Goal: Task Accomplishment & Management: Manage account settings

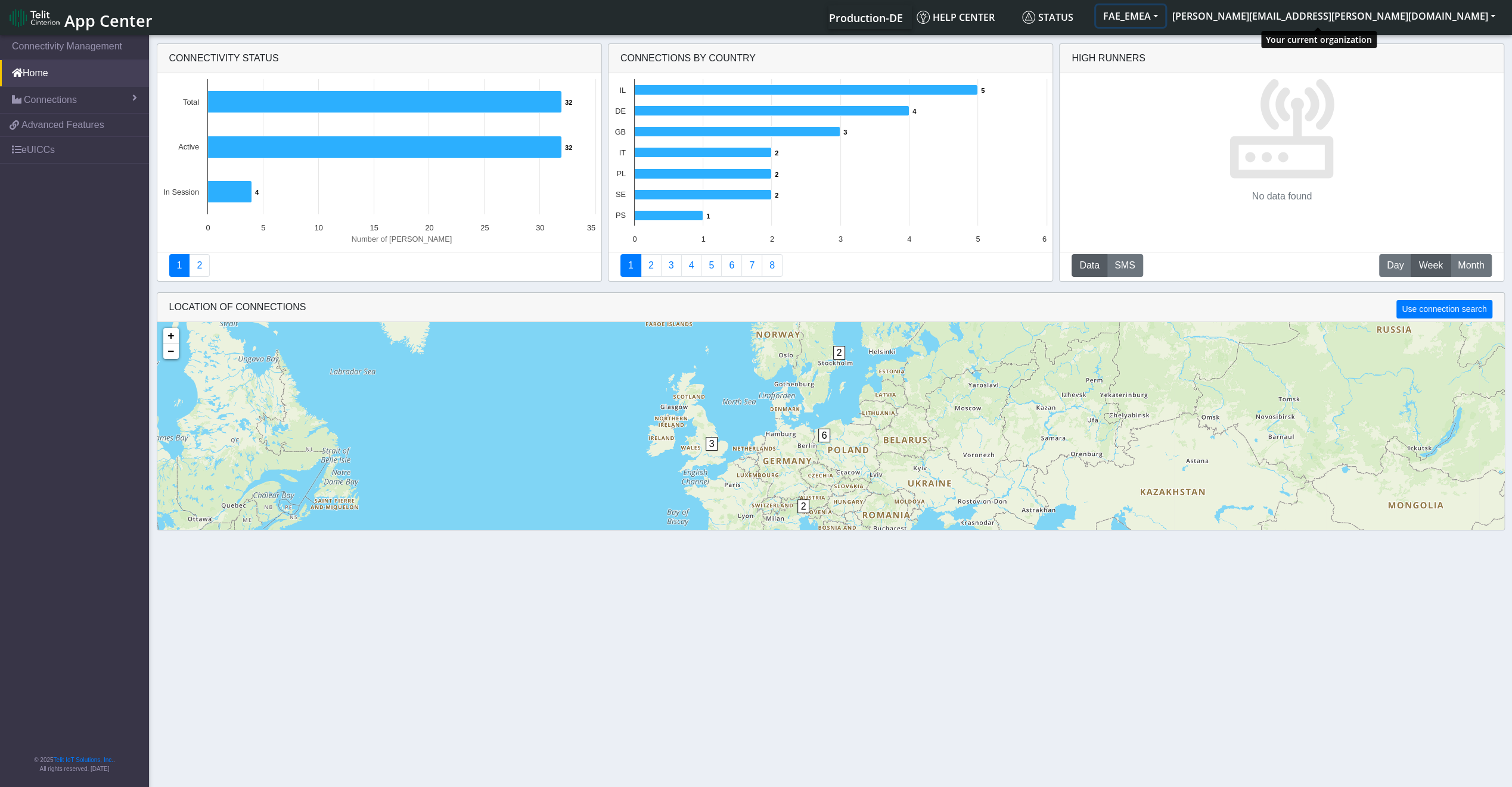
click at [1165, 20] on button "FAE_EMEA" at bounding box center [1130, 16] width 70 height 22
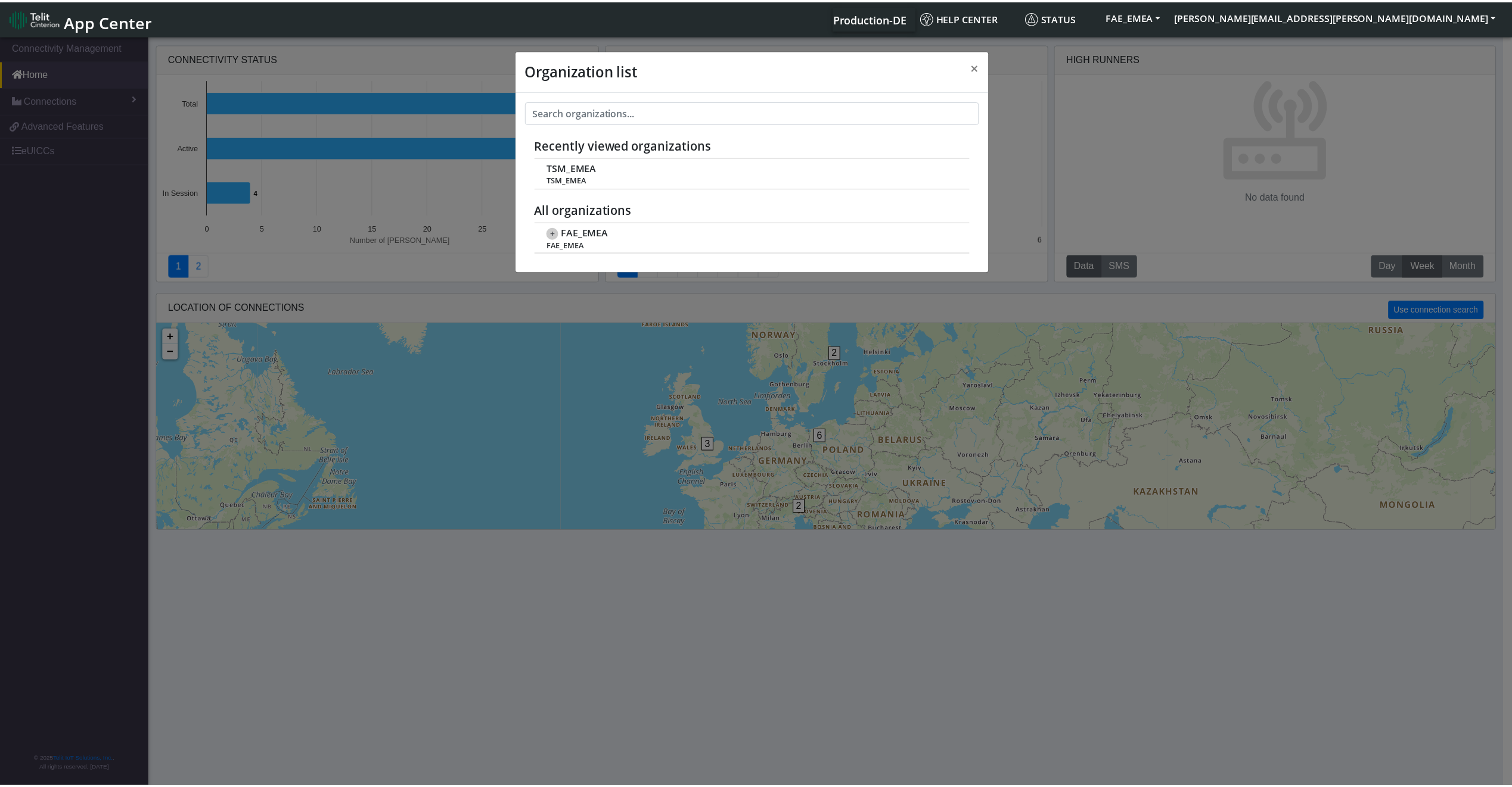
scroll to position [4, 0]
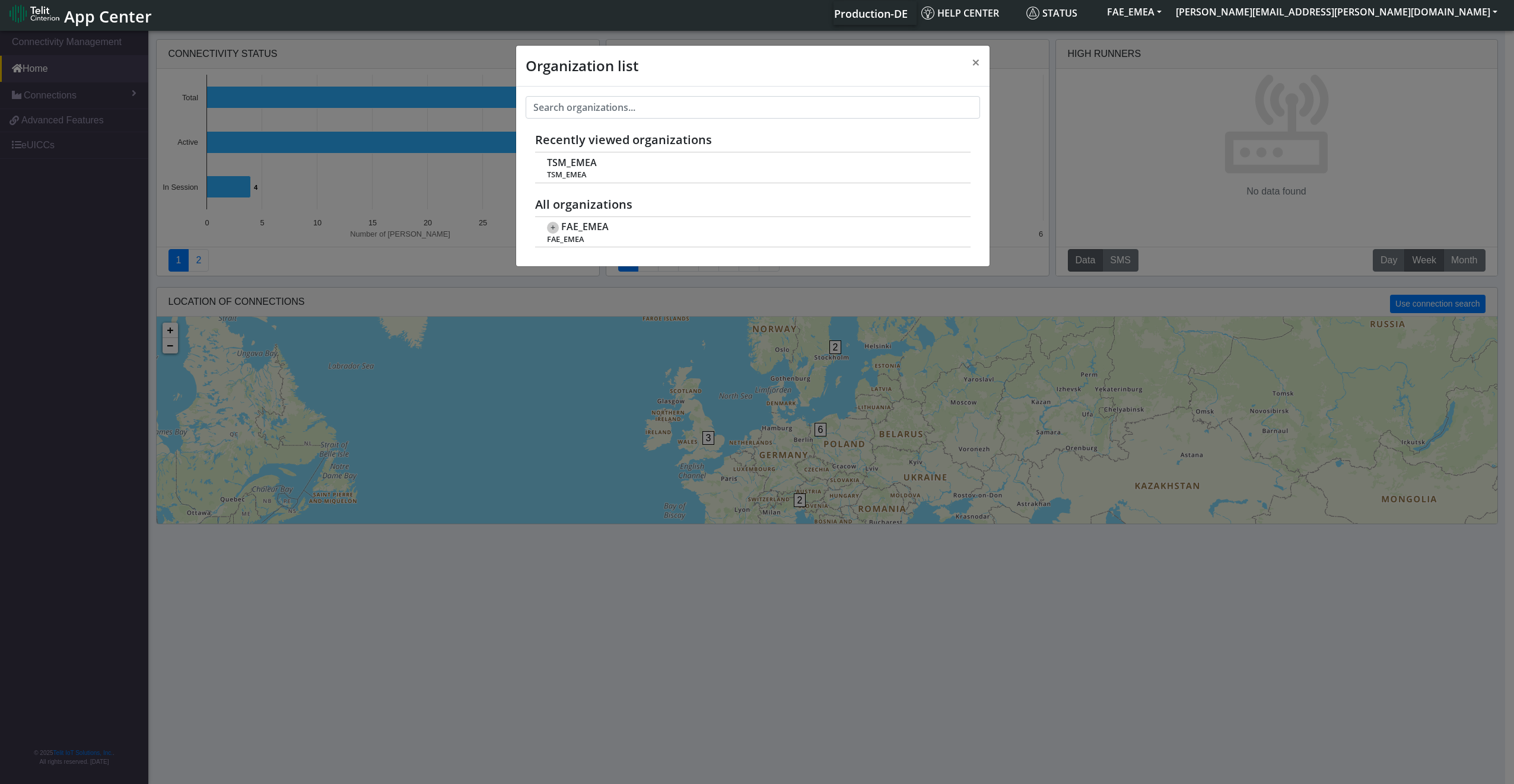
click at [563, 591] on div "Organization list × Recently viewed organizations TSM_EMEA TSM_EMEA All organiz…" at bounding box center [757, 406] width 1514 height 756
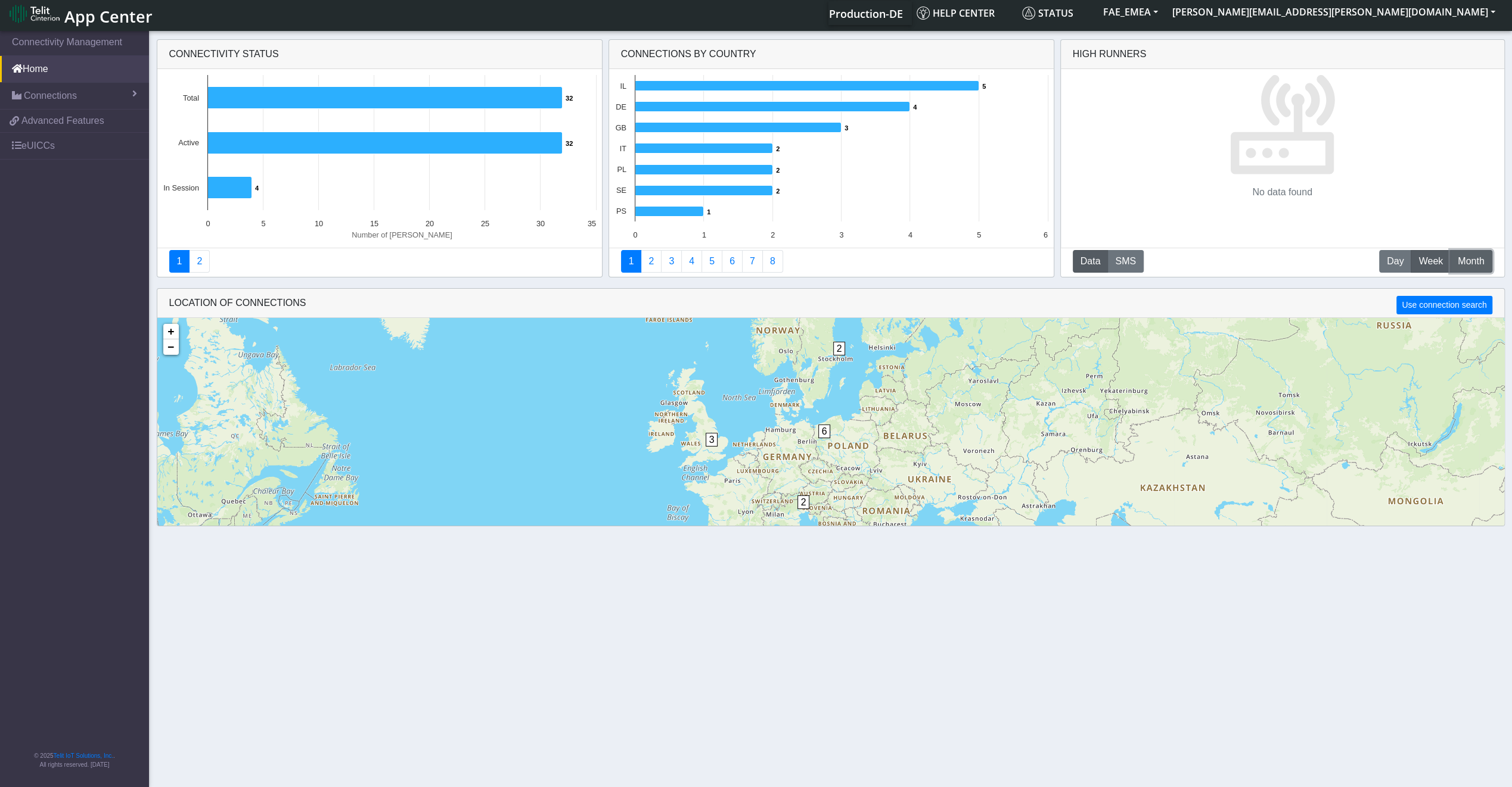
click at [1467, 265] on span "Month" at bounding box center [1471, 261] width 26 height 14
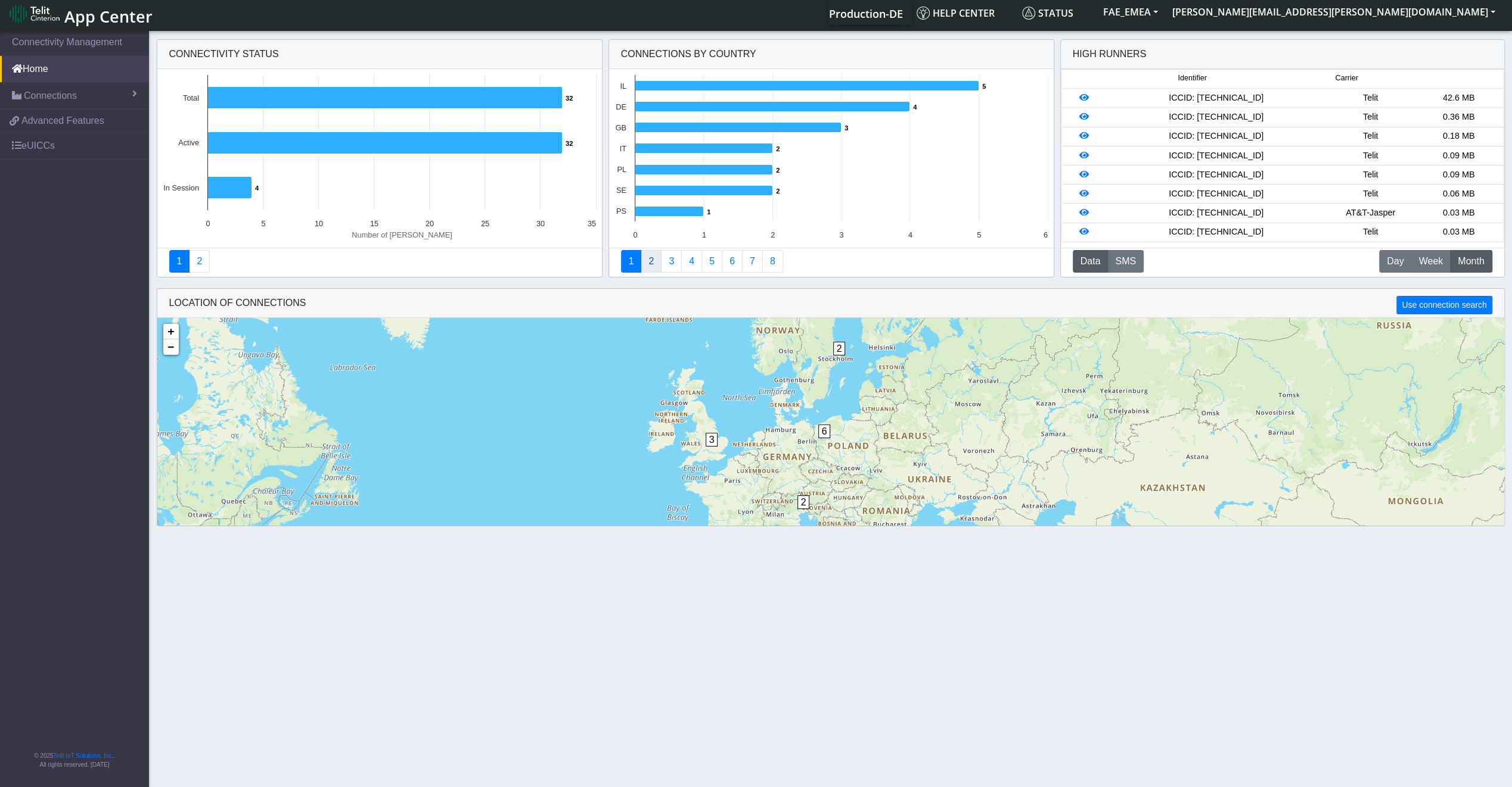
click at [649, 263] on link "2" at bounding box center [651, 261] width 21 height 23
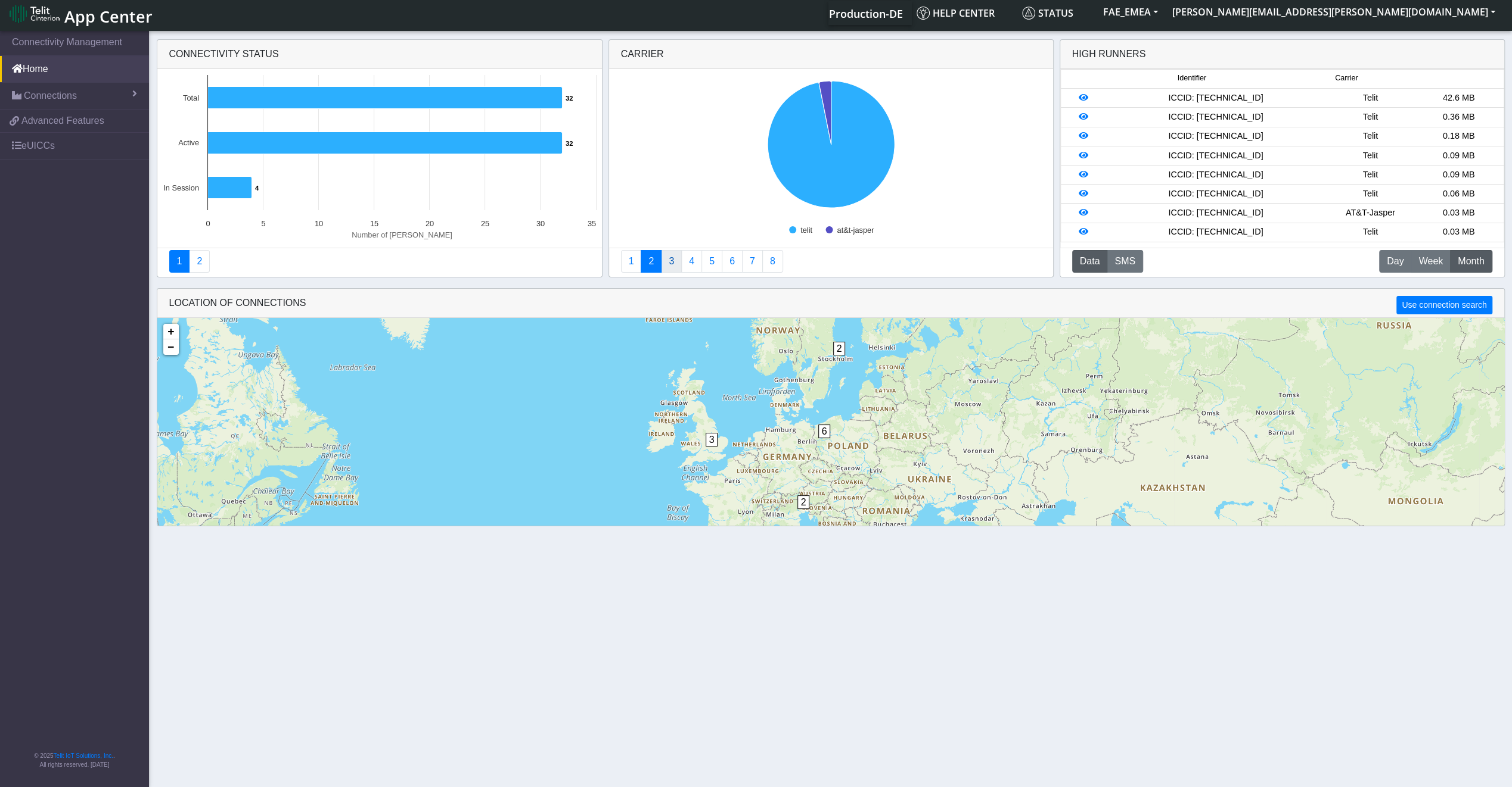
click at [672, 255] on link "3" at bounding box center [671, 261] width 21 height 23
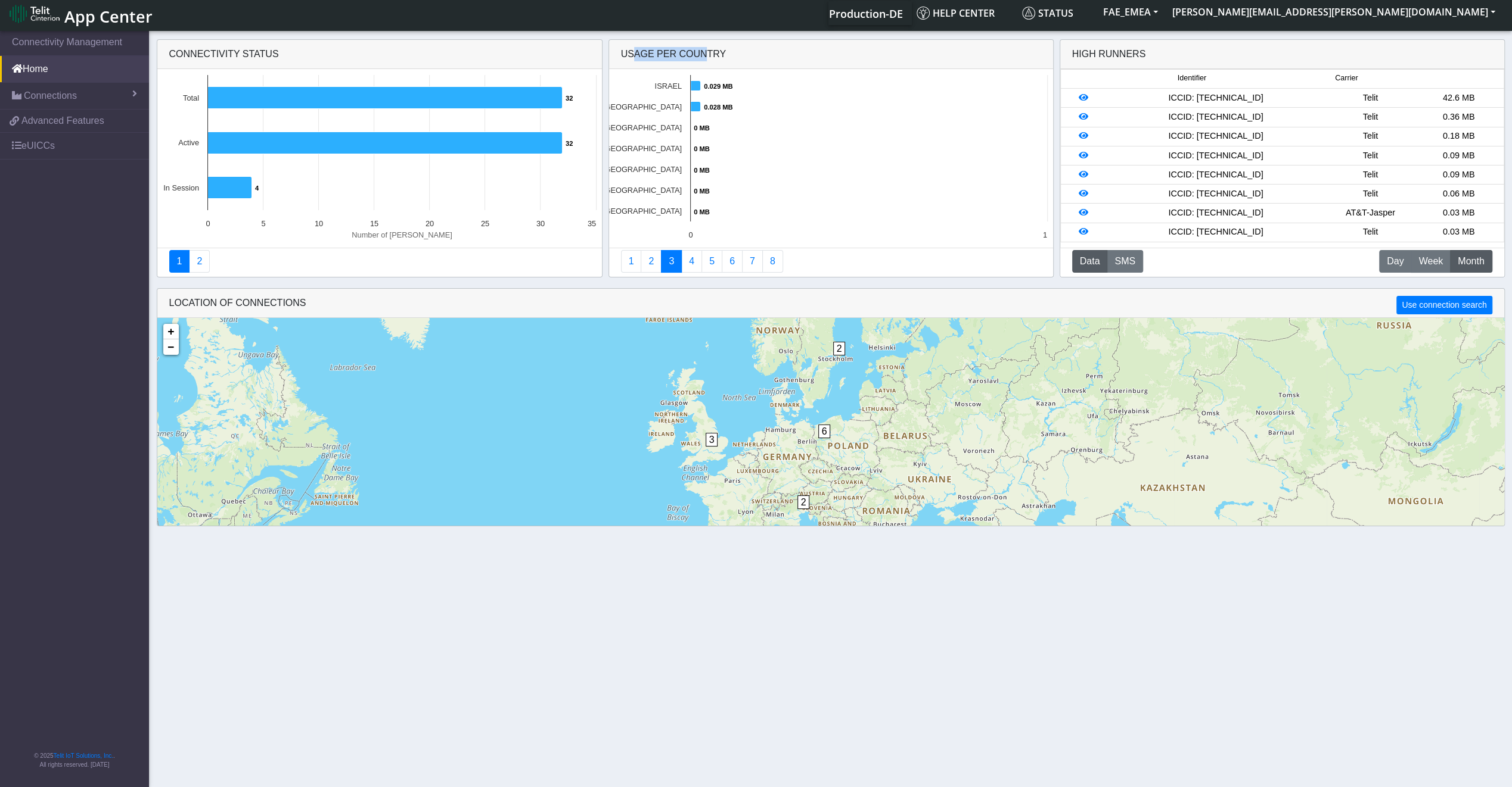
drag, startPoint x: 625, startPoint y: 58, endPoint x: 690, endPoint y: 66, distance: 65.5
click at [690, 66] on div "Usage per Country" at bounding box center [831, 54] width 444 height 29
drag, startPoint x: 690, startPoint y: 66, endPoint x: 655, endPoint y: 52, distance: 37.7
click at [655, 52] on div "Usage per Country" at bounding box center [831, 54] width 444 height 29
drag, startPoint x: 622, startPoint y: 52, endPoint x: 725, endPoint y: 62, distance: 103.5
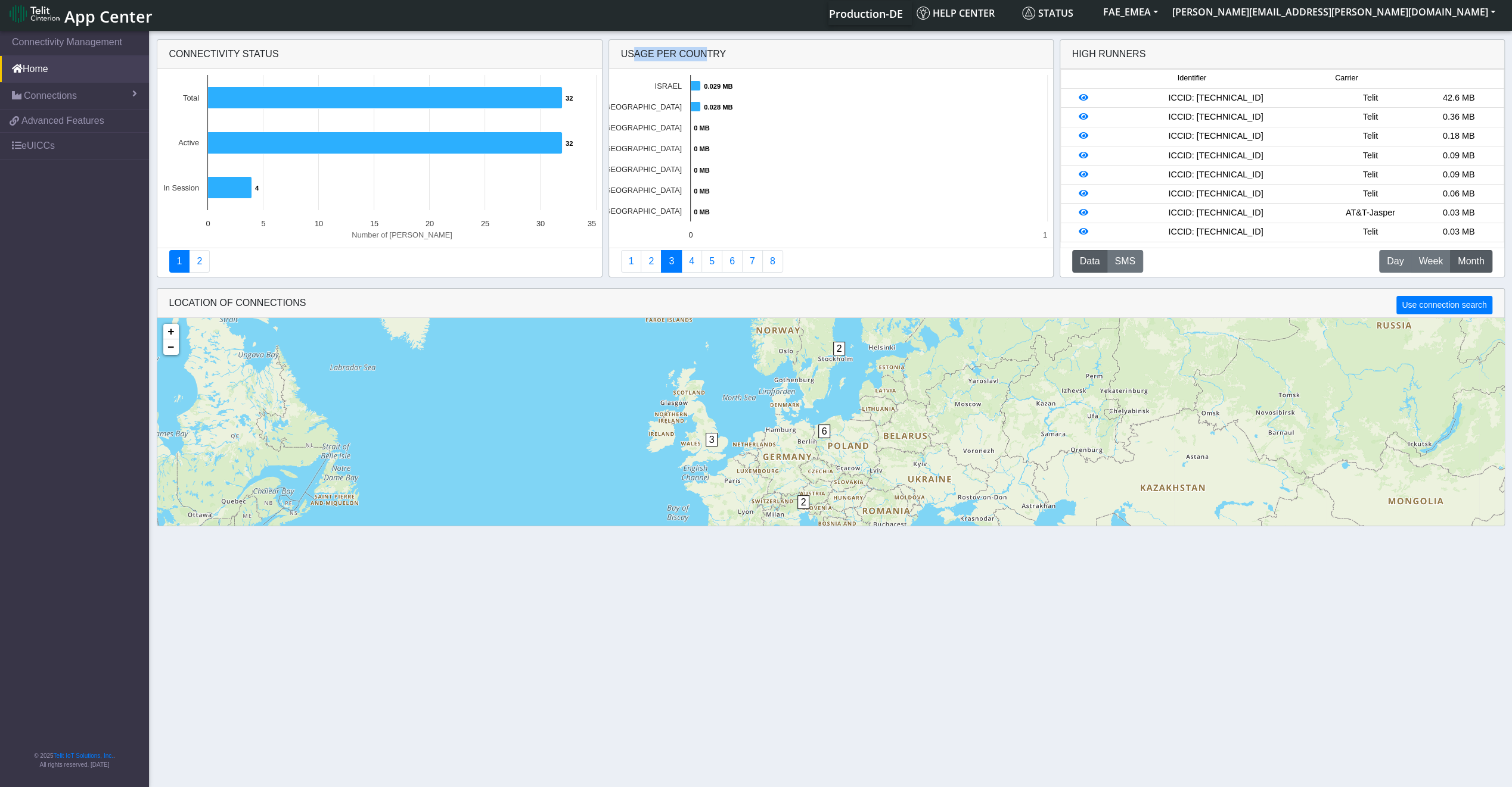
click at [725, 62] on div "Usage per Country" at bounding box center [831, 54] width 444 height 29
click at [692, 256] on link "4" at bounding box center [692, 261] width 21 height 23
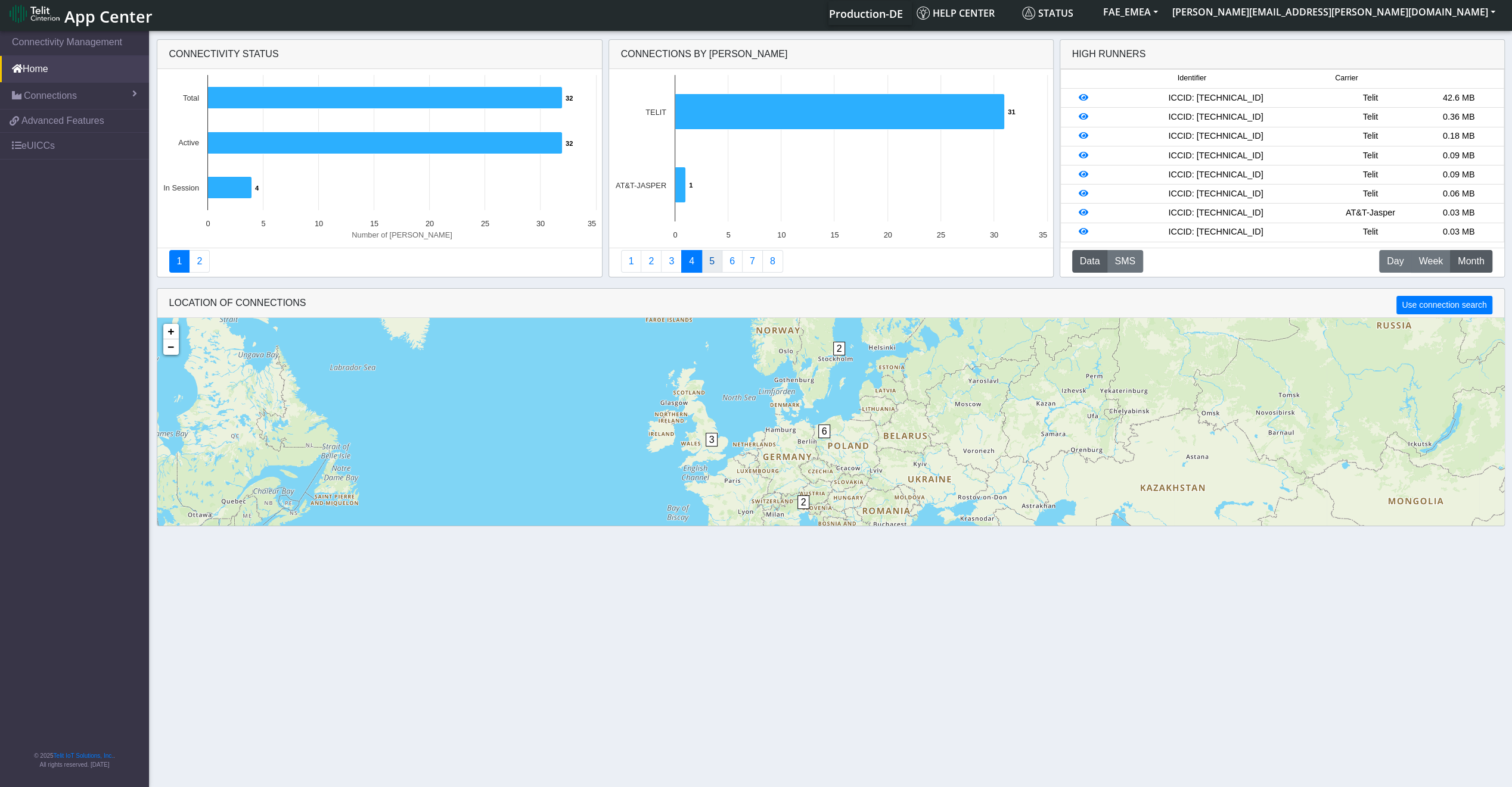
click at [709, 263] on link "5" at bounding box center [711, 261] width 21 height 23
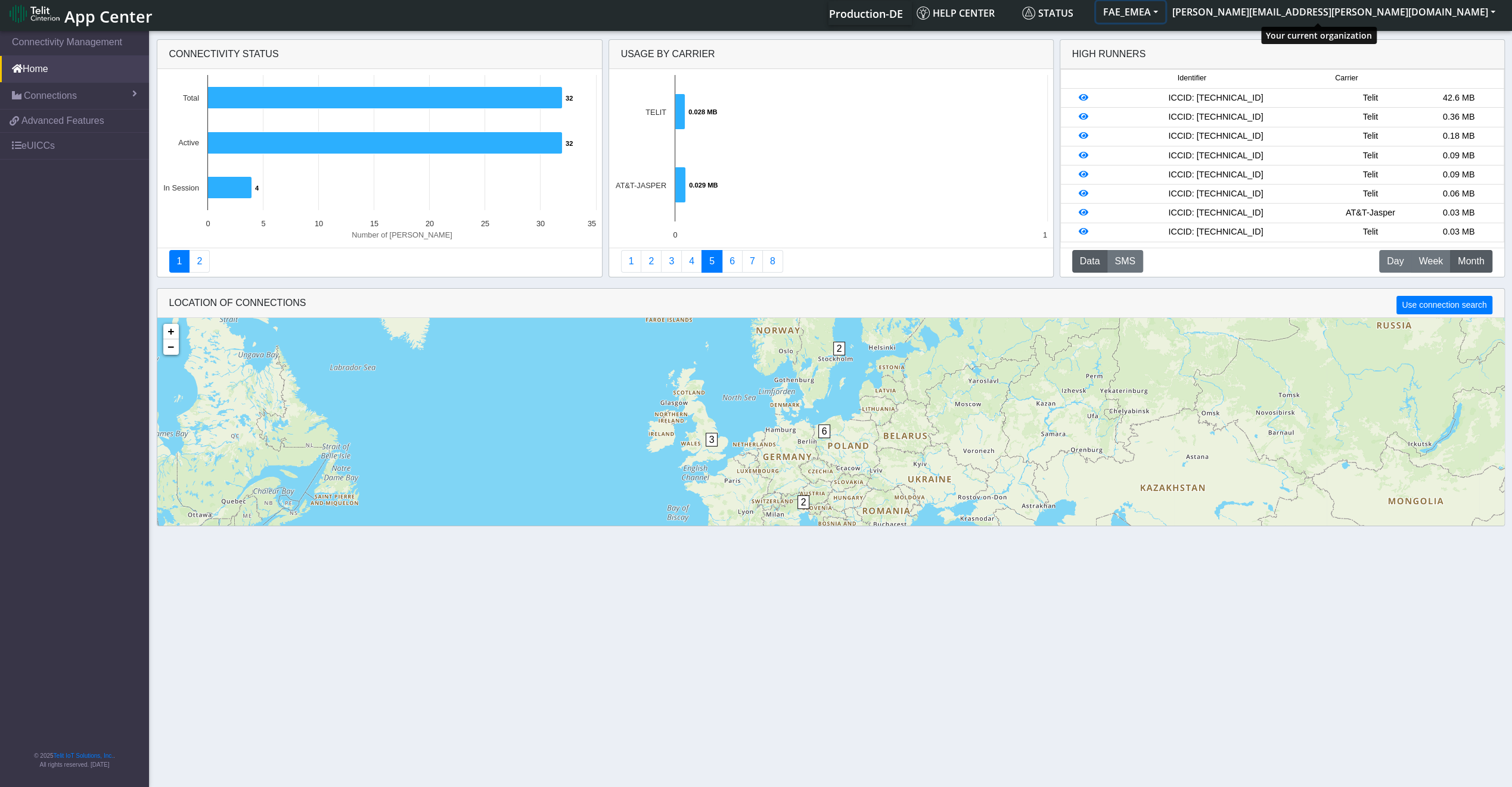
click at [1165, 17] on button "FAE_EMEA" at bounding box center [1130, 11] width 70 height 22
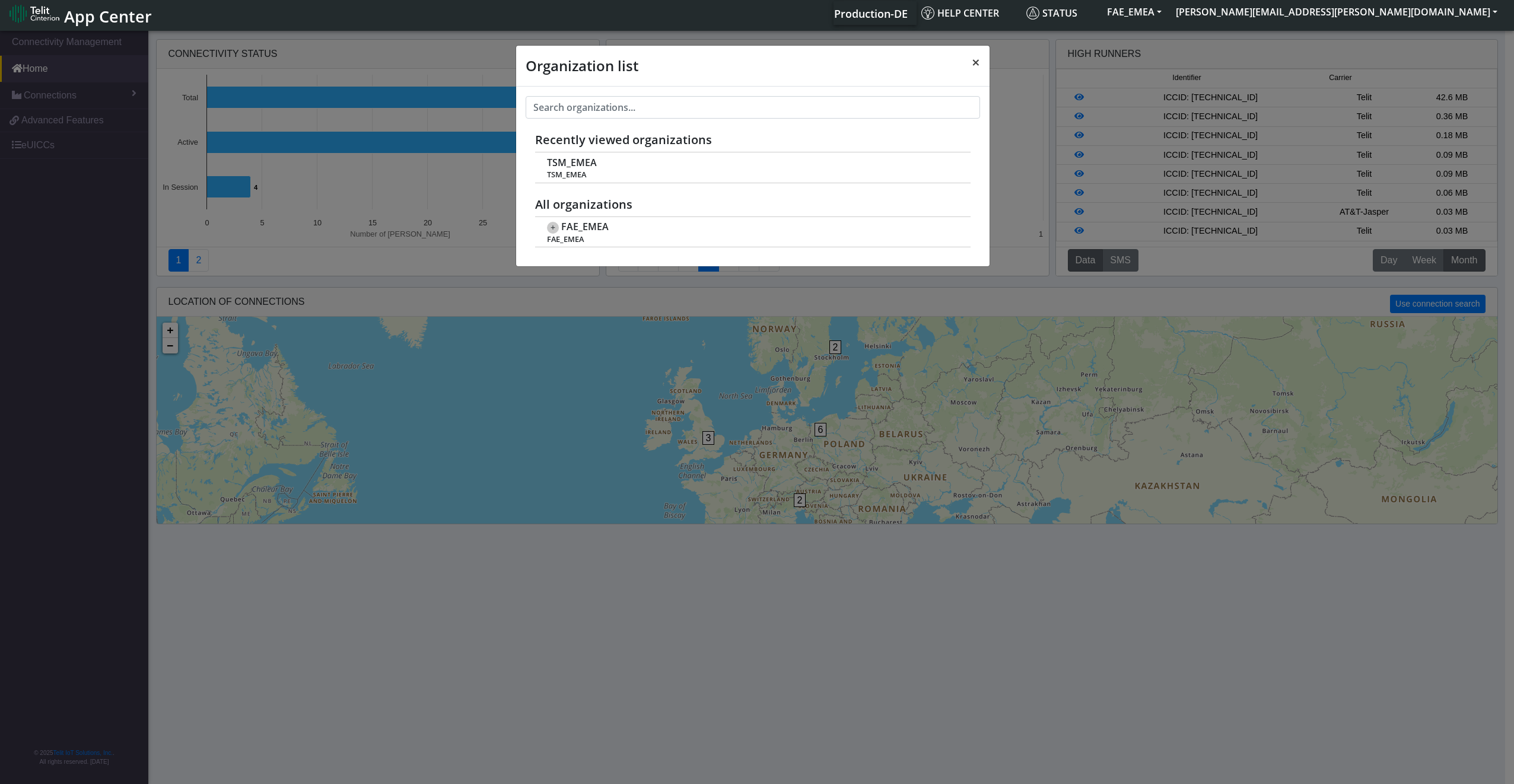
click at [973, 69] on span "×" at bounding box center [976, 62] width 8 height 20
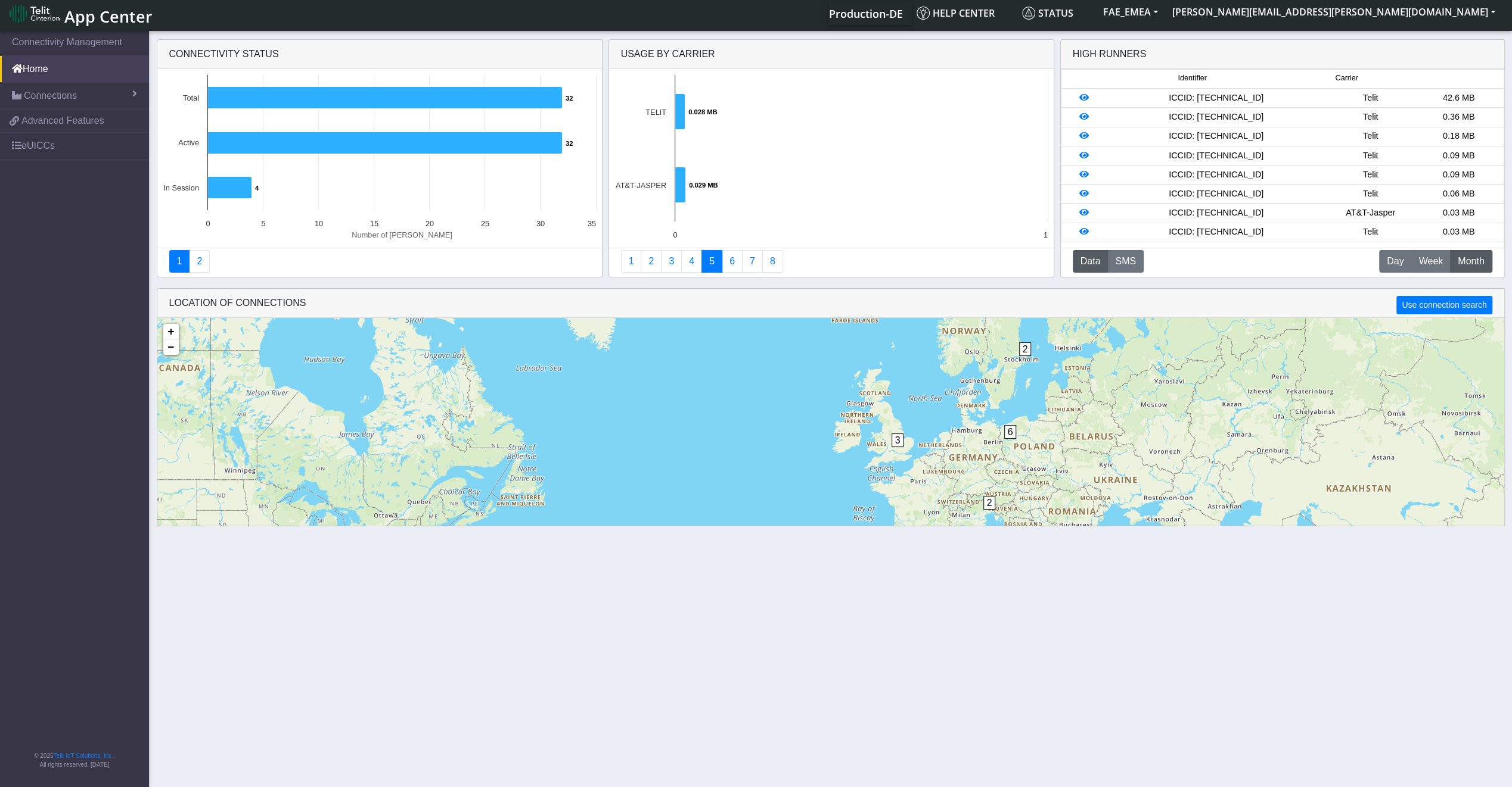
scroll to position [28, 0]
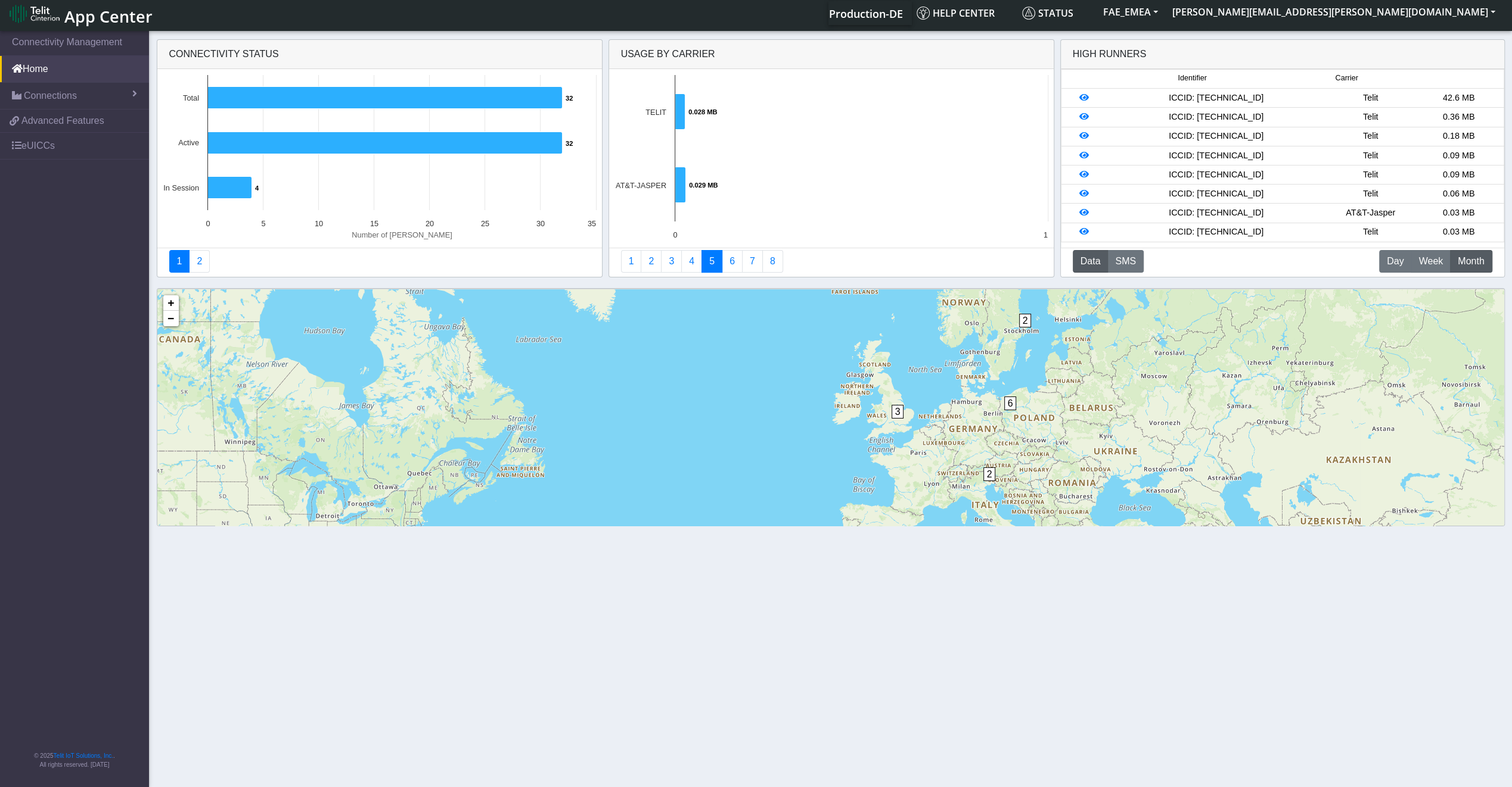
click at [1026, 350] on div "3 6 2 2 6 + − ©2025 MapQuest, | Terms" at bounding box center [830, 466] width 1347 height 354
click at [1021, 320] on span "2" at bounding box center [1024, 320] width 12 height 14
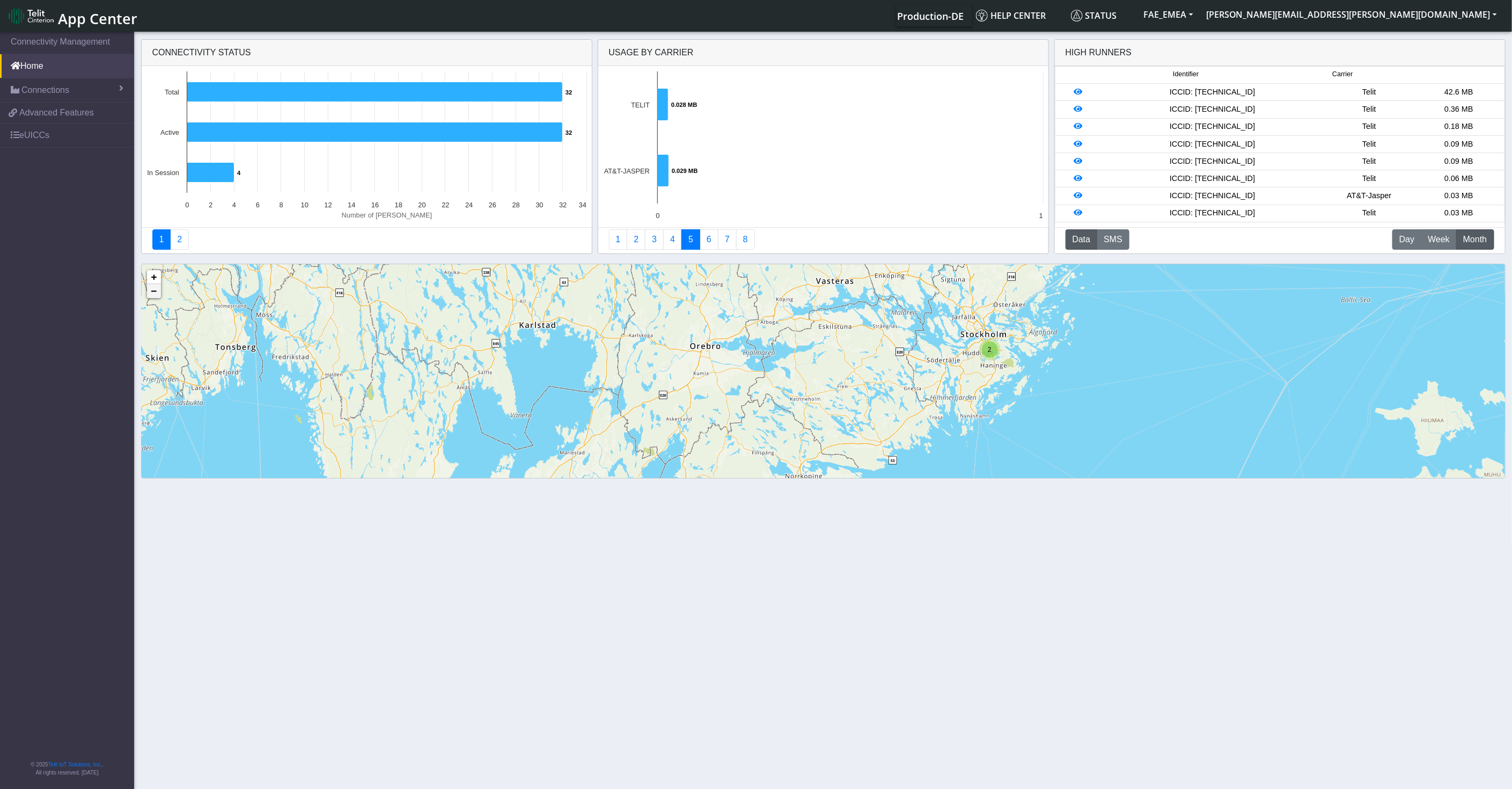
click at [147, 295] on link "−" at bounding box center [154, 290] width 14 height 14
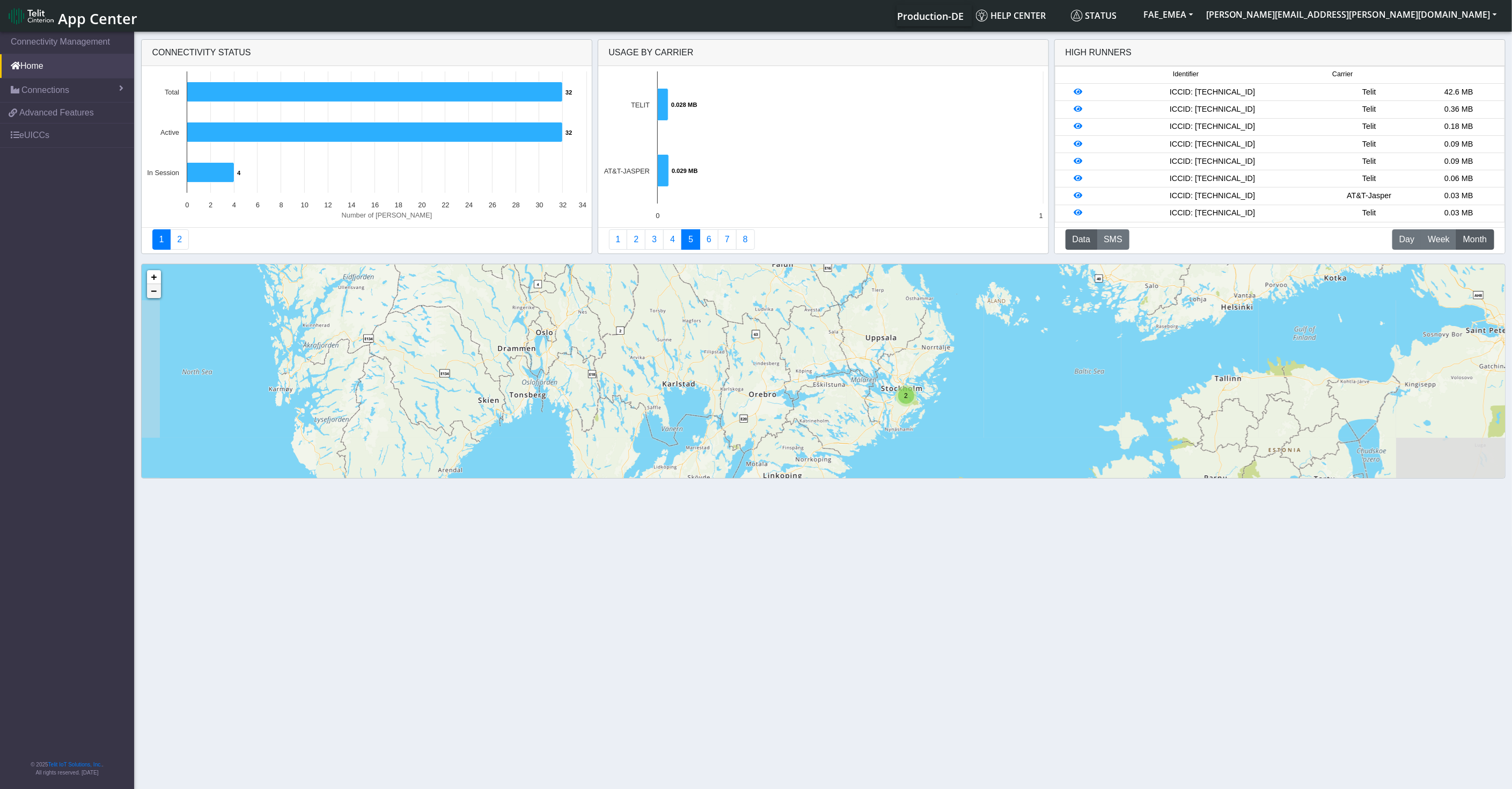
click at [147, 295] on link "−" at bounding box center [154, 290] width 14 height 14
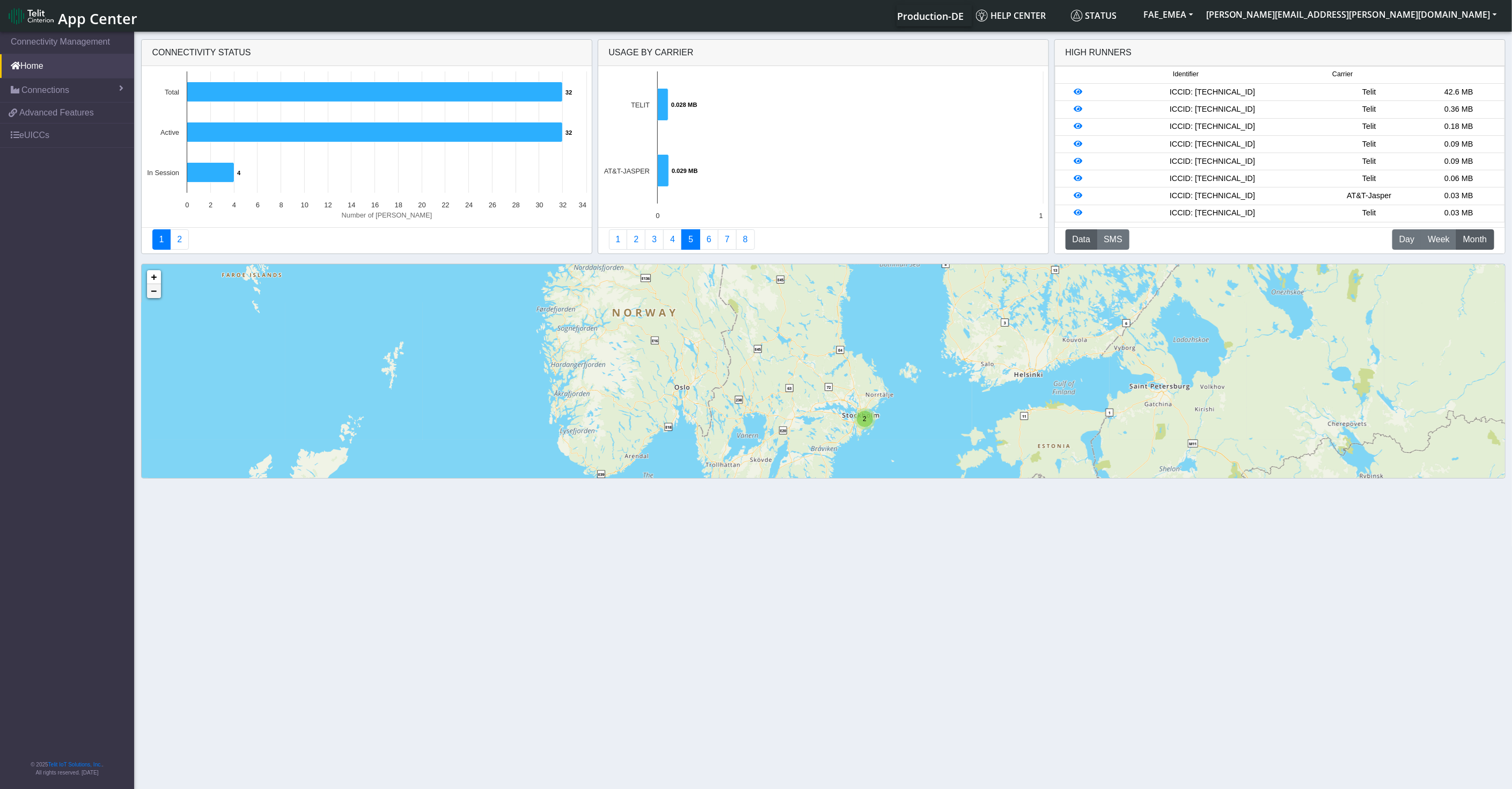
click at [147, 295] on link "−" at bounding box center [154, 290] width 14 height 14
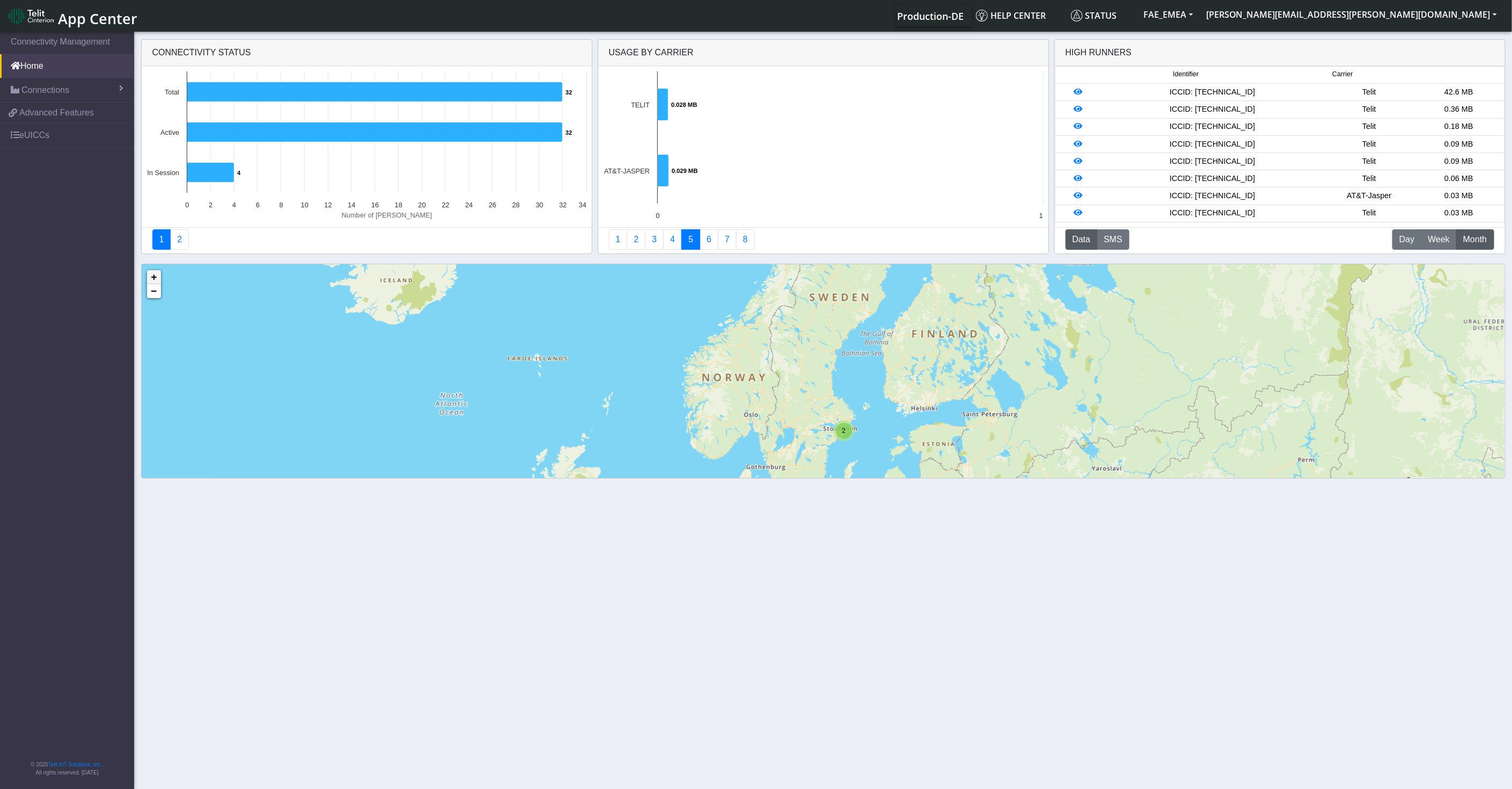
click at [149, 276] on link "+" at bounding box center [154, 277] width 14 height 14
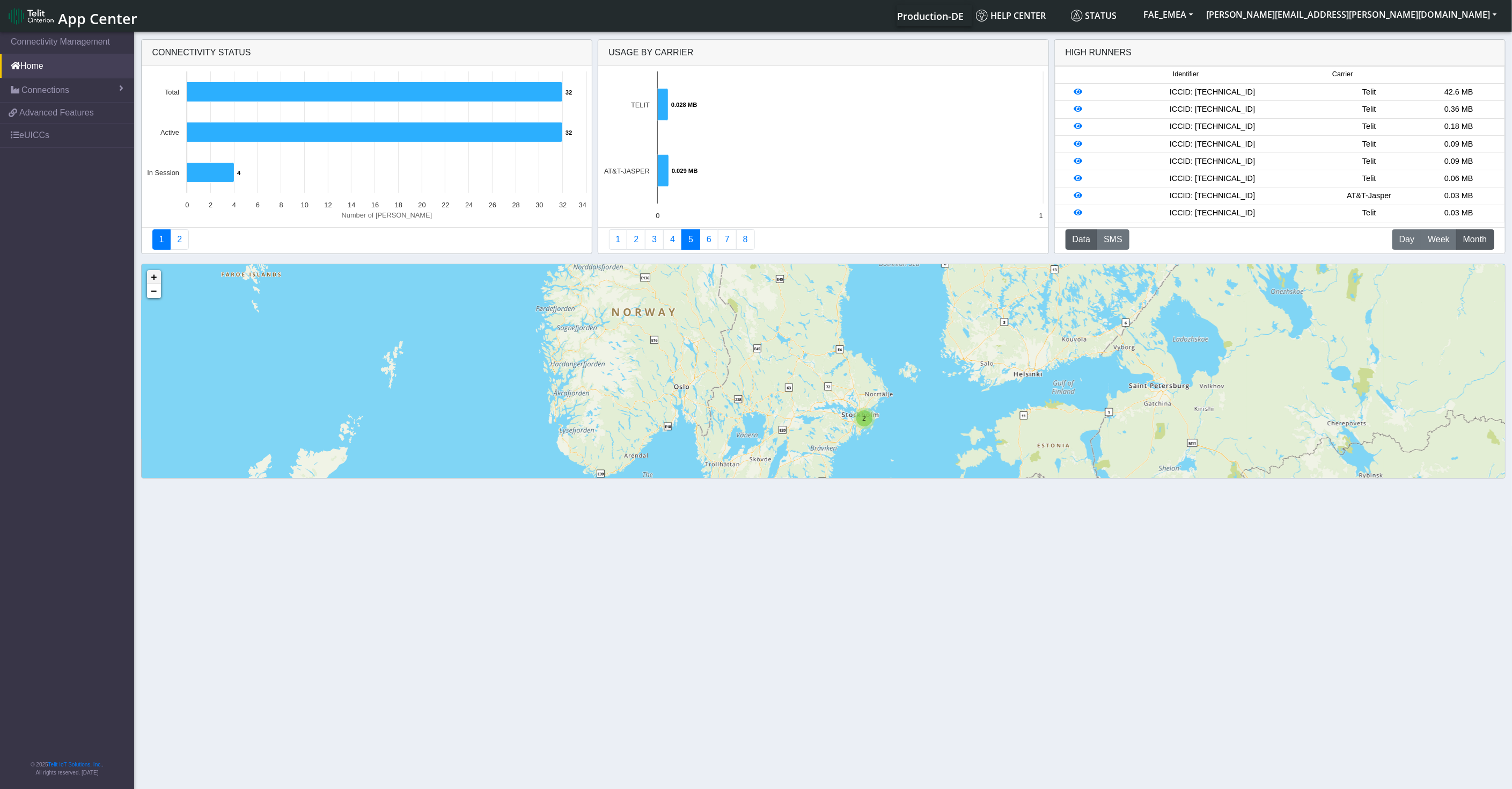
click at [149, 276] on link "+" at bounding box center [154, 277] width 14 height 14
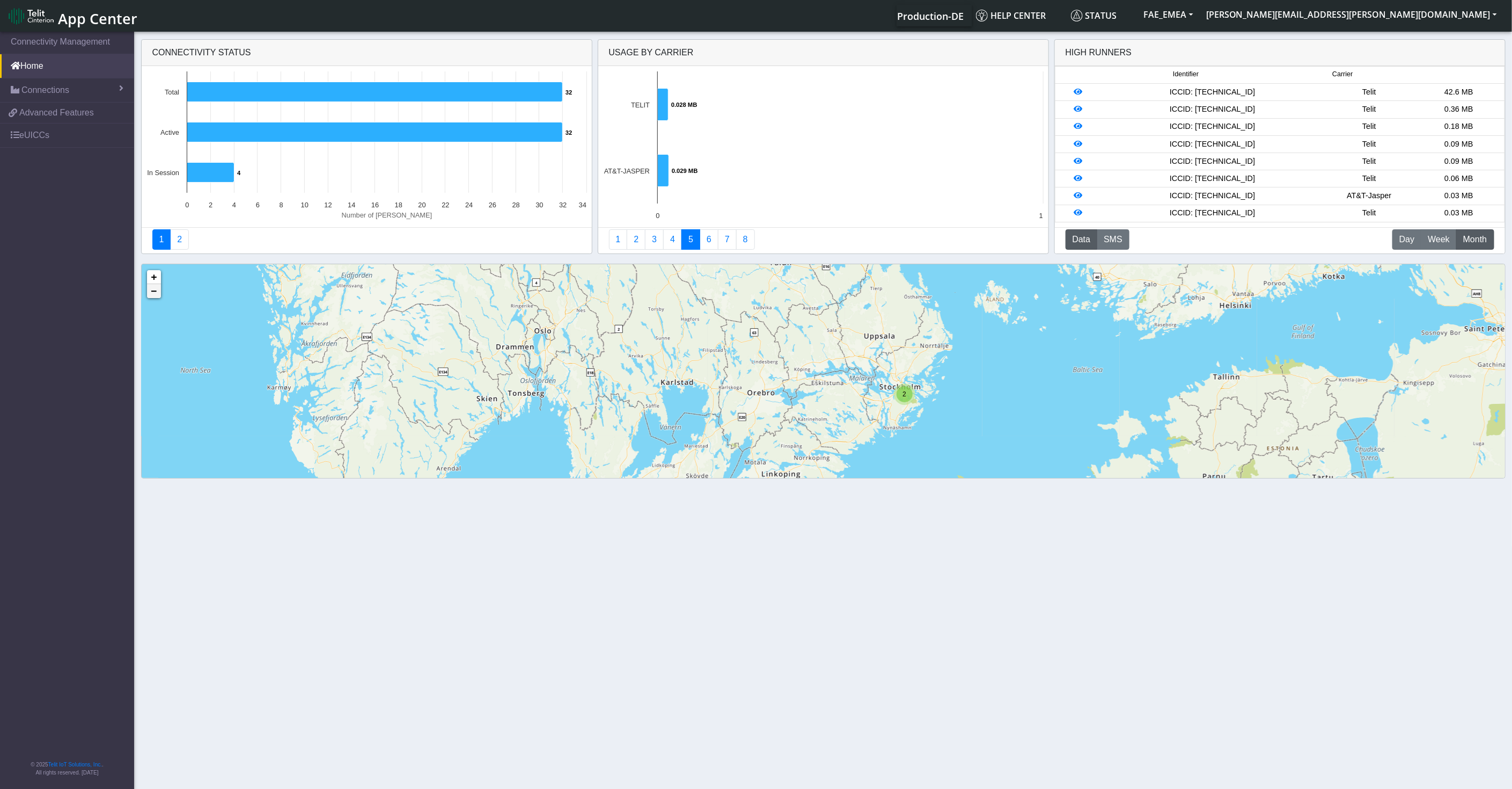
click at [151, 289] on link "−" at bounding box center [154, 290] width 14 height 14
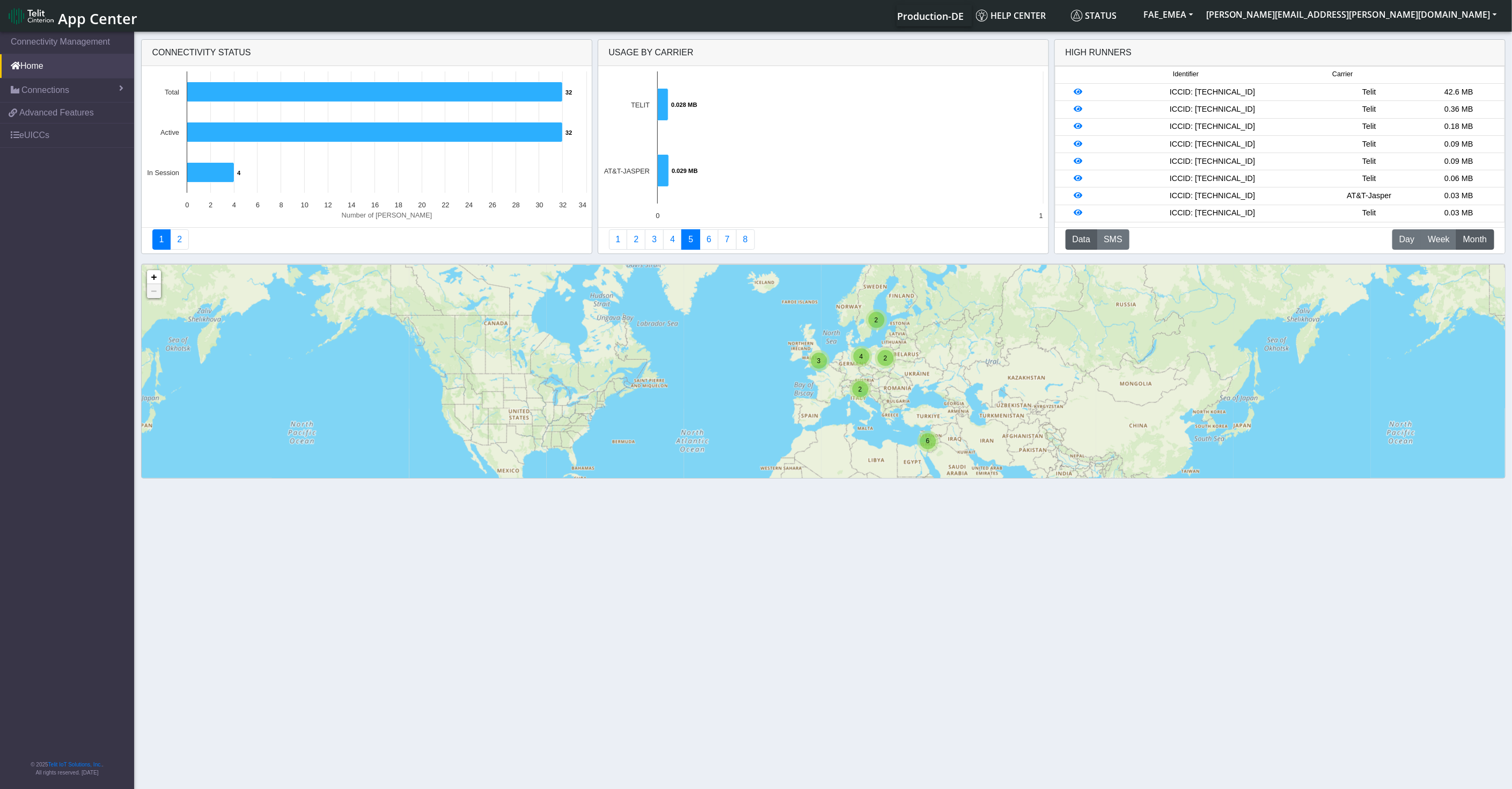
drag, startPoint x: 880, startPoint y: 442, endPoint x: 877, endPoint y: 365, distance: 77.1
click at [877, 365] on div "2 4 6 2 2 3 + − ©2025 MapQuest, | Terms" at bounding box center [822, 442] width 1363 height 355
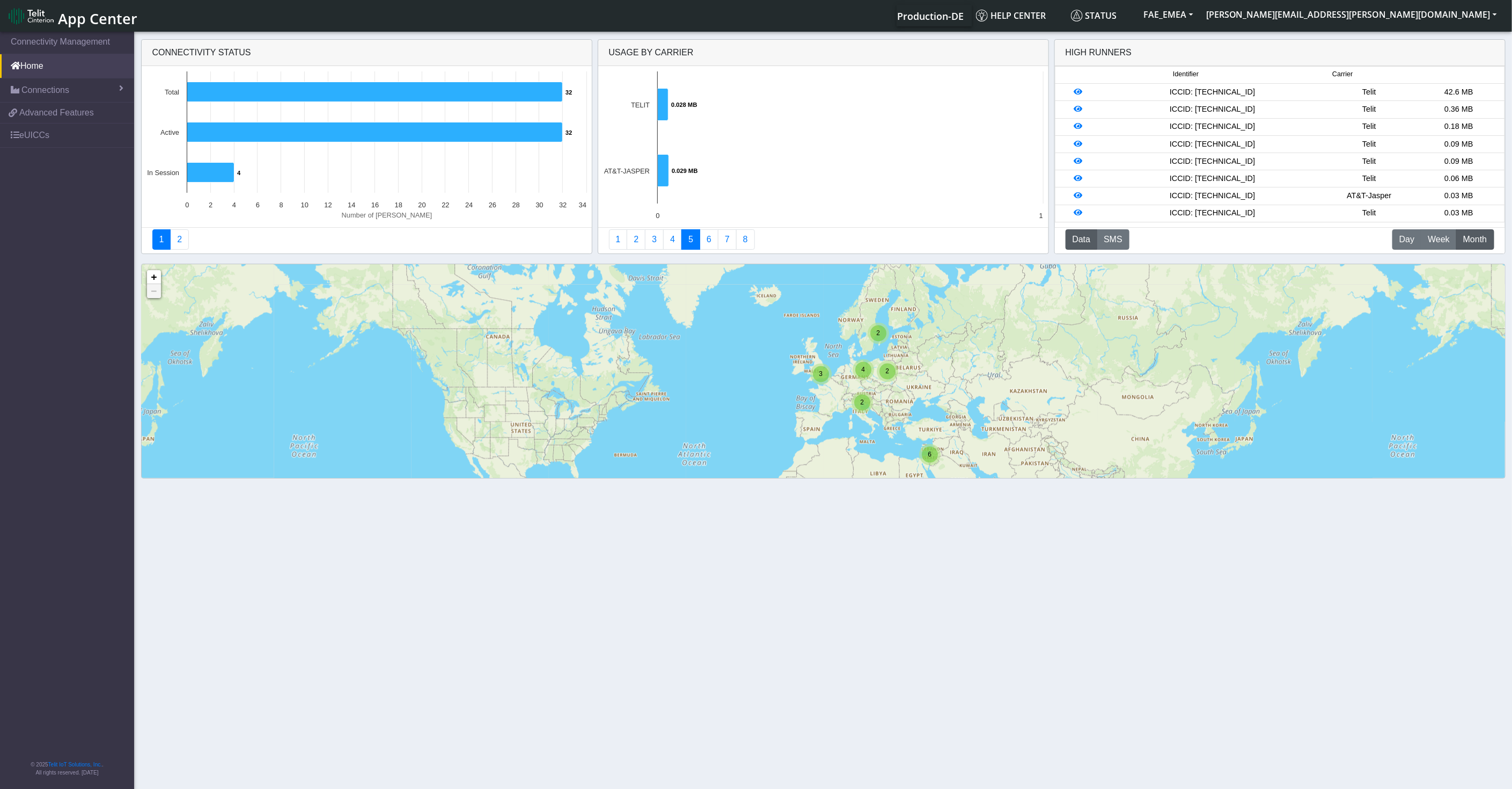
drag, startPoint x: 878, startPoint y: 410, endPoint x: 882, endPoint y: 395, distance: 15.5
click at [882, 395] on div "2 4 6 2 2 3 + − ©2025 MapQuest, | Terms" at bounding box center [822, 442] width 1363 height 355
click at [667, 229] on link "4" at bounding box center [673, 240] width 19 height 20
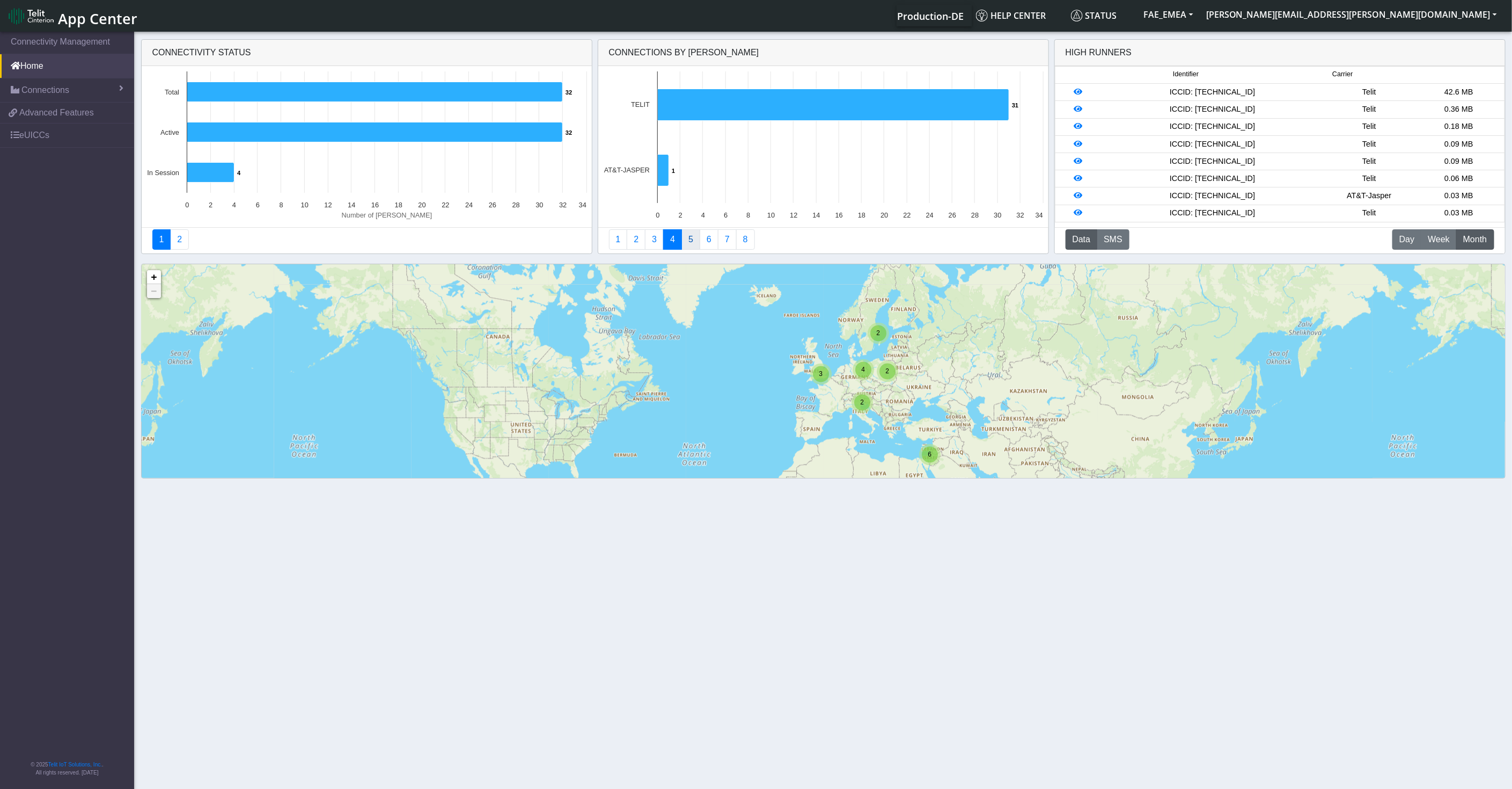
click at [683, 241] on link "5" at bounding box center [690, 240] width 19 height 20
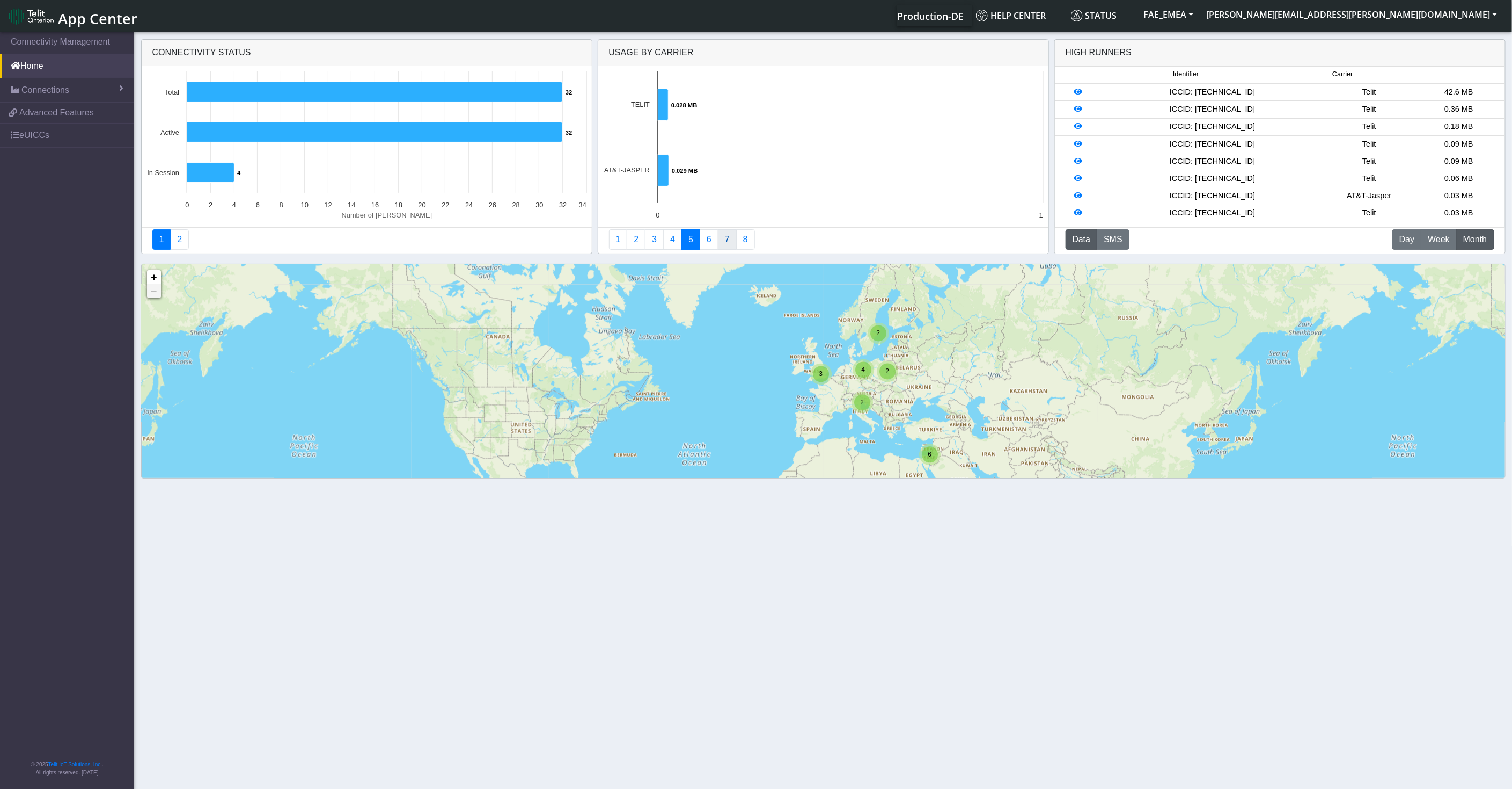
click at [718, 244] on link "7" at bounding box center [728, 240] width 19 height 20
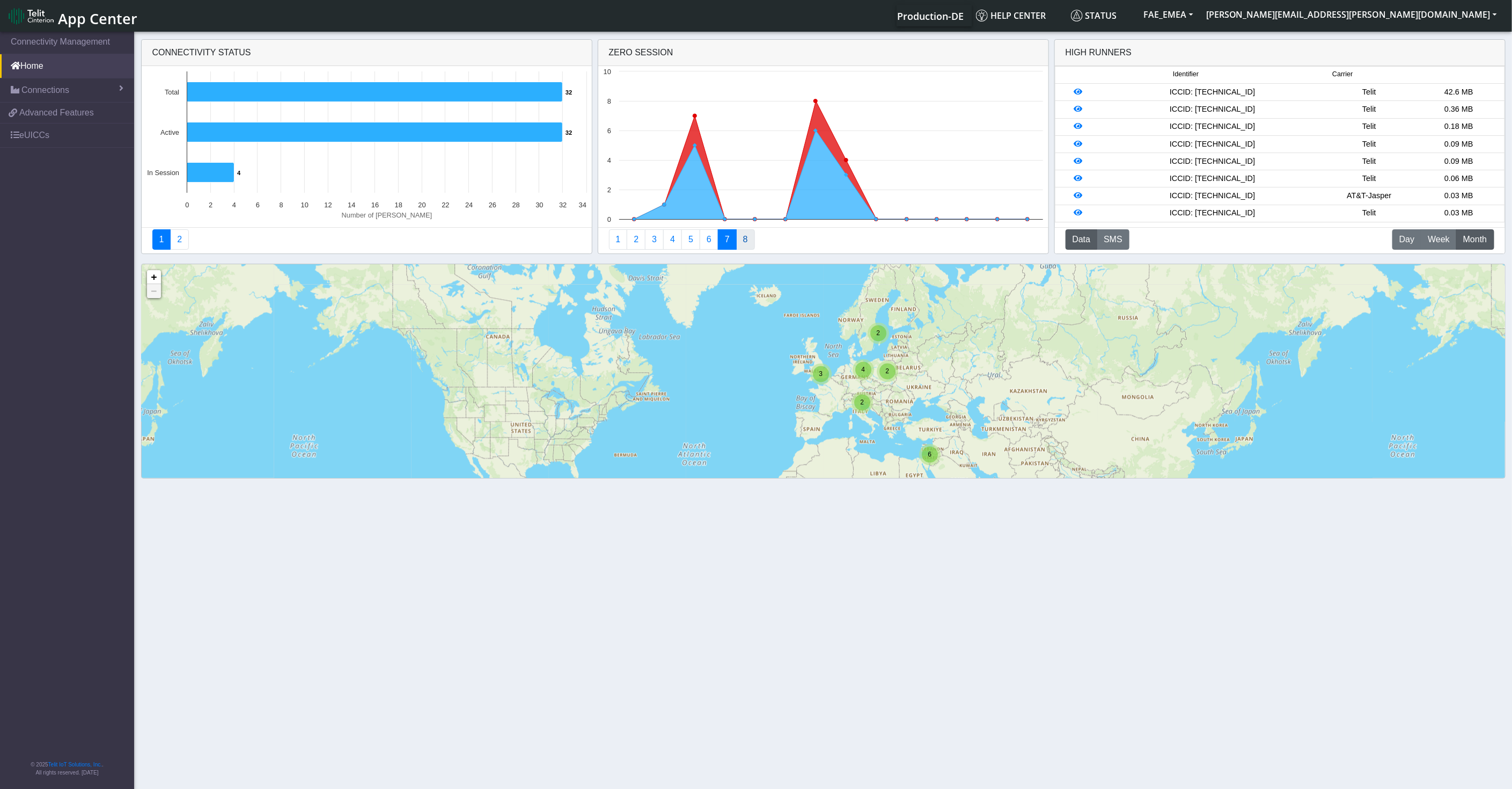
click at [741, 233] on link "8" at bounding box center [745, 240] width 19 height 20
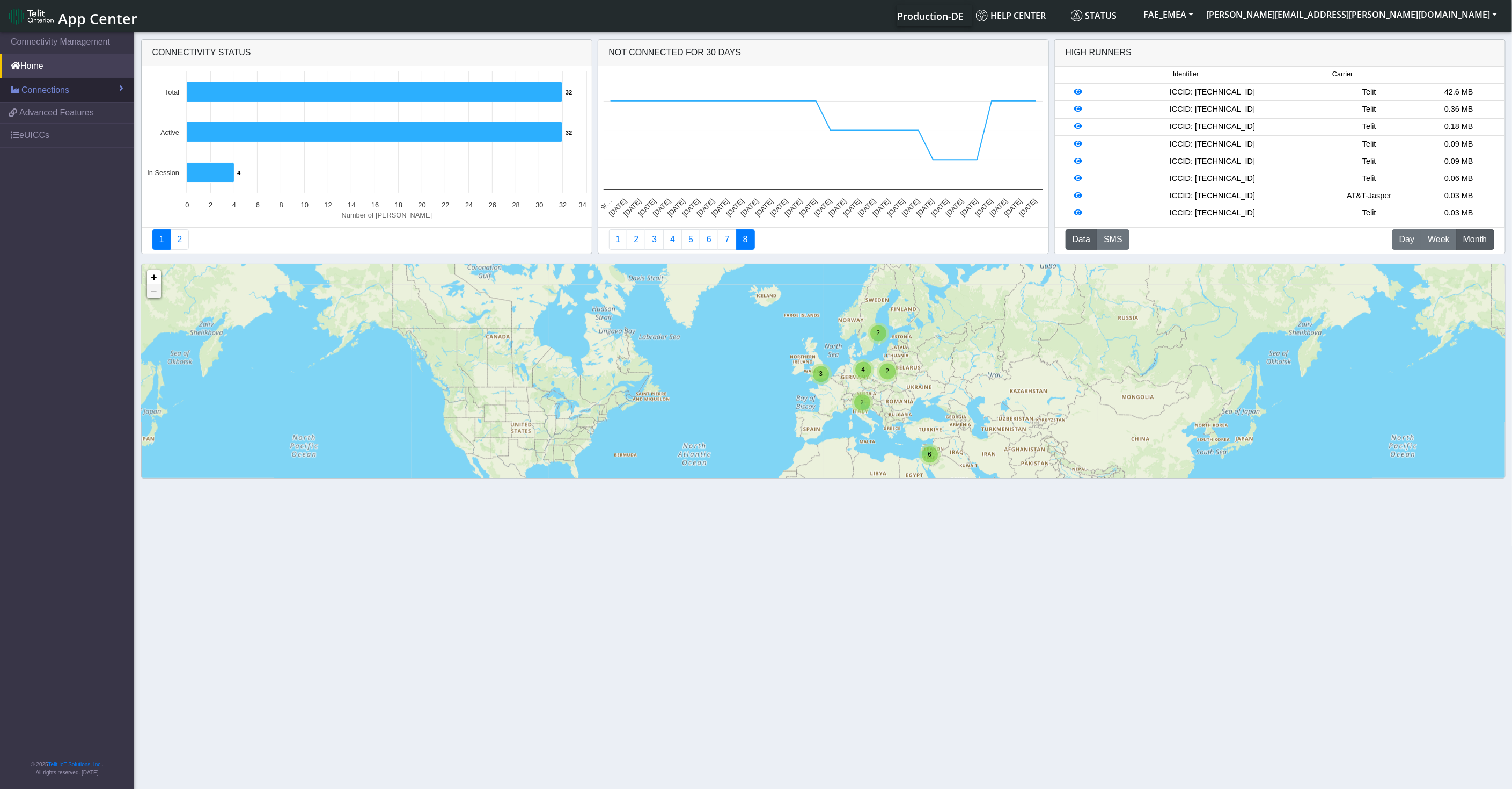
click at [87, 95] on link "Connections" at bounding box center [67, 91] width 135 height 24
click at [87, 115] on link "List" at bounding box center [67, 113] width 135 height 23
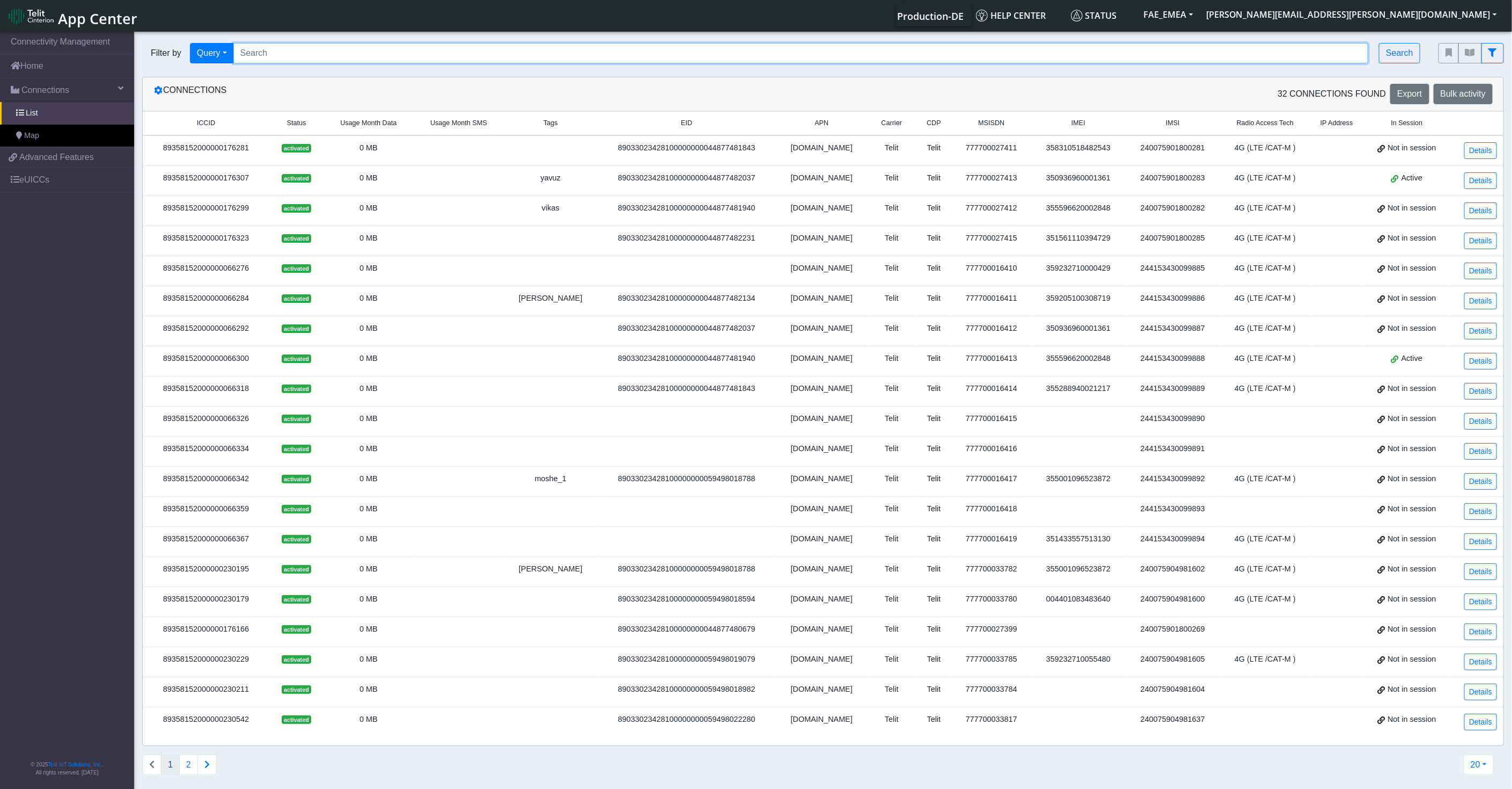
click at [385, 58] on input "Search..." at bounding box center [801, 53] width 1135 height 20
paste input "89033023426500000000060317721948"
type input "89033023426500000000060317721948"
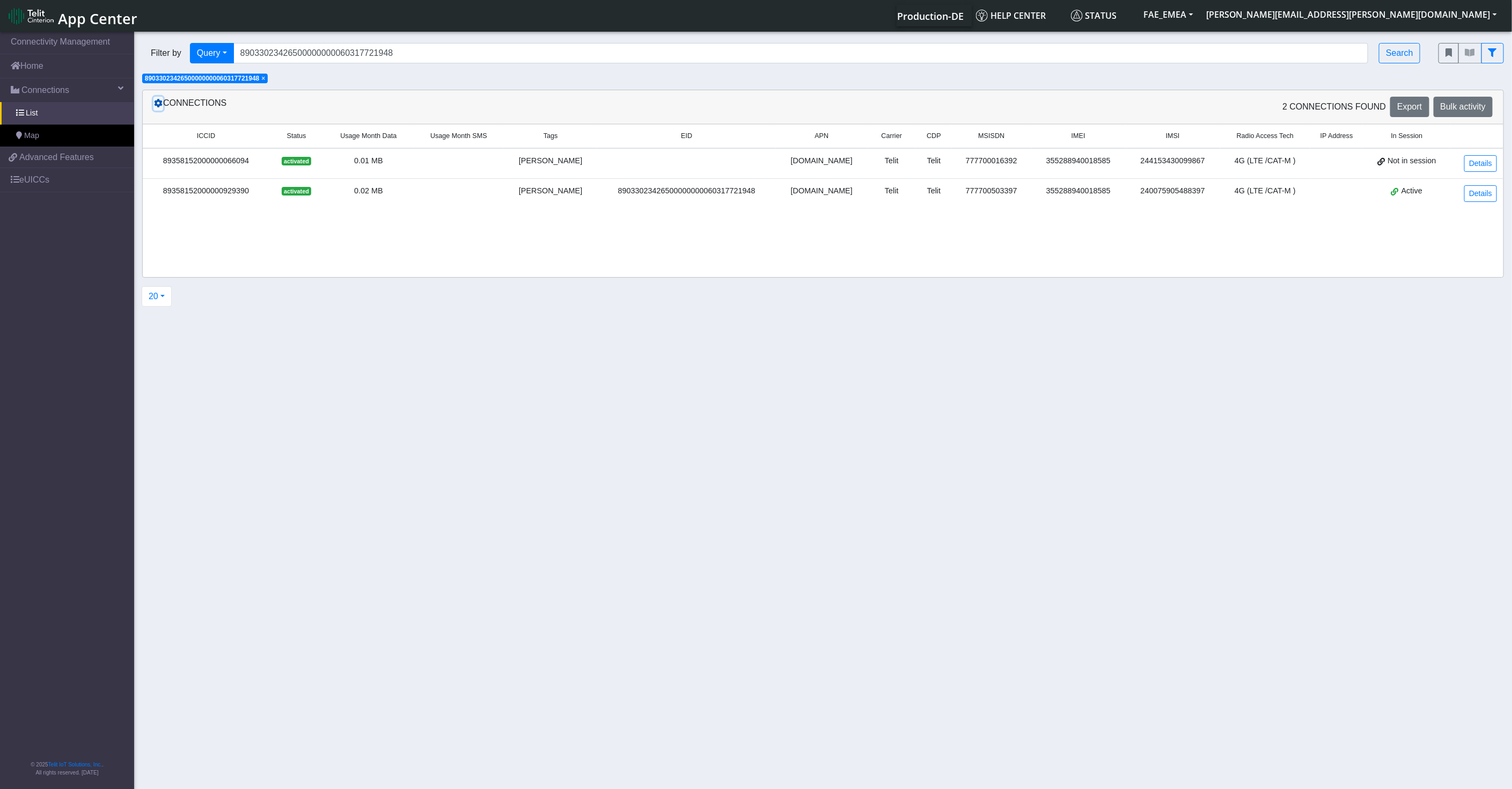
click at [157, 107] on icon at bounding box center [158, 103] width 8 height 8
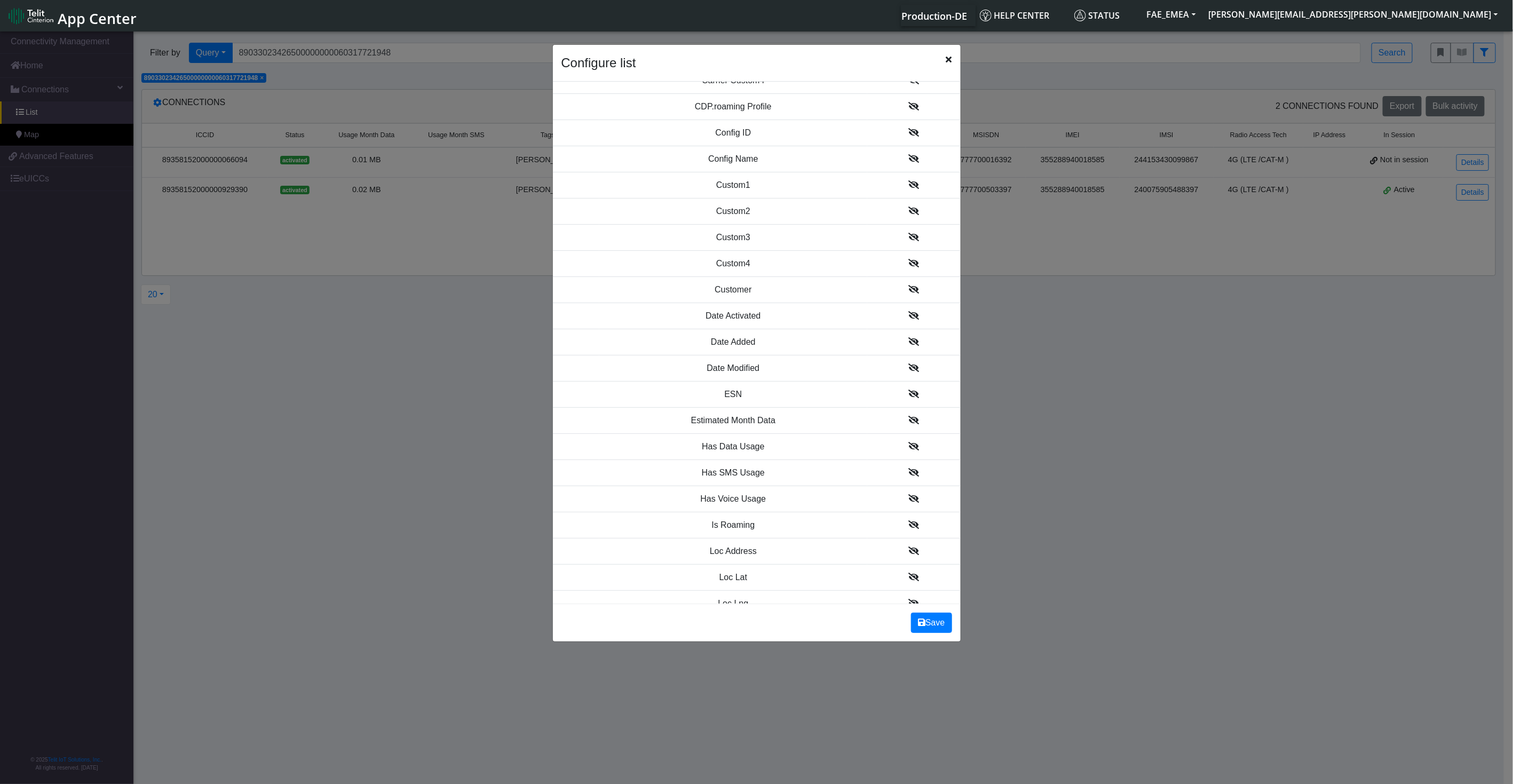
scroll to position [652, 0]
click at [908, 520] on icon at bounding box center [913, 524] width 11 height 8
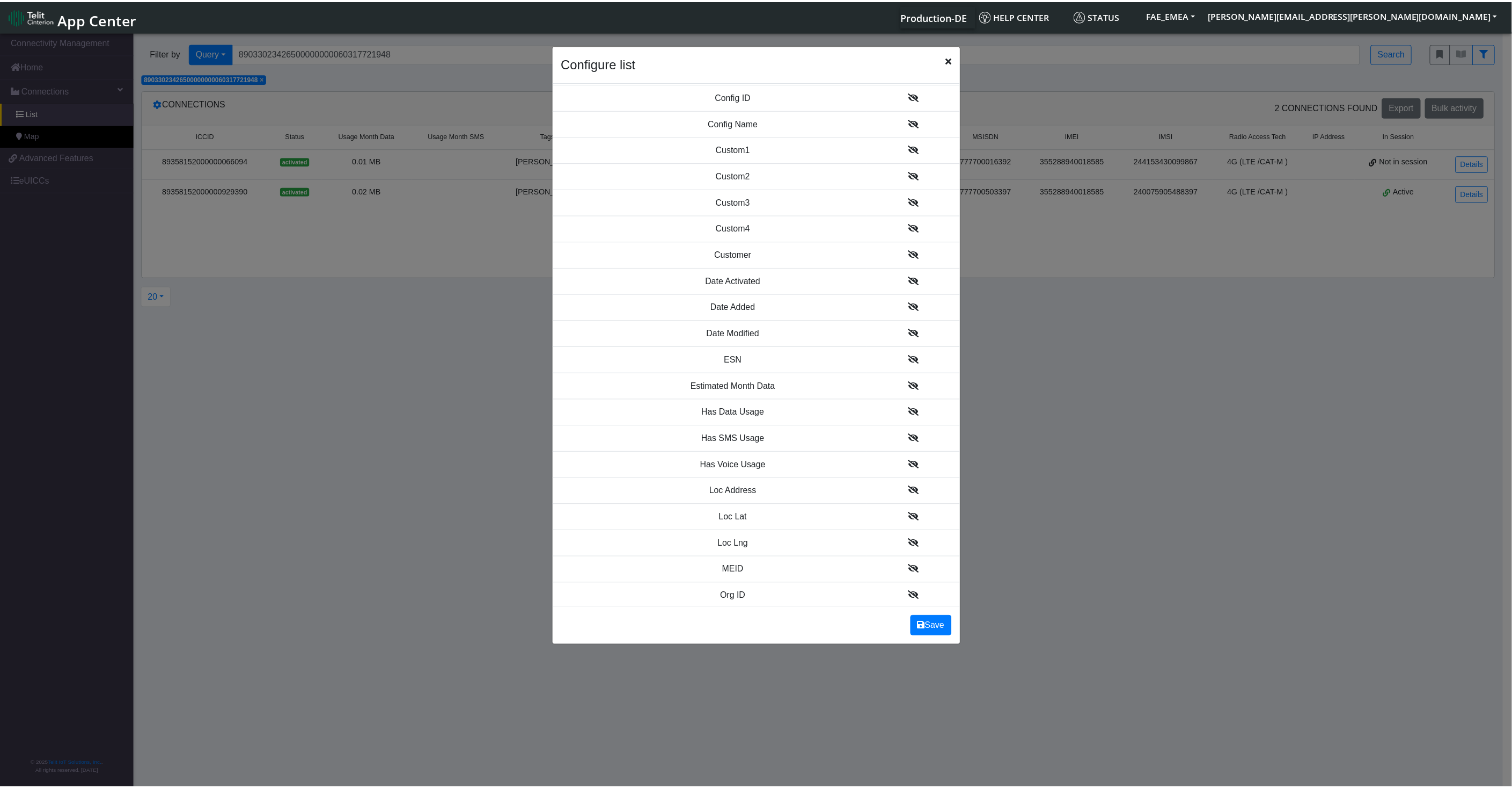
scroll to position [802, 0]
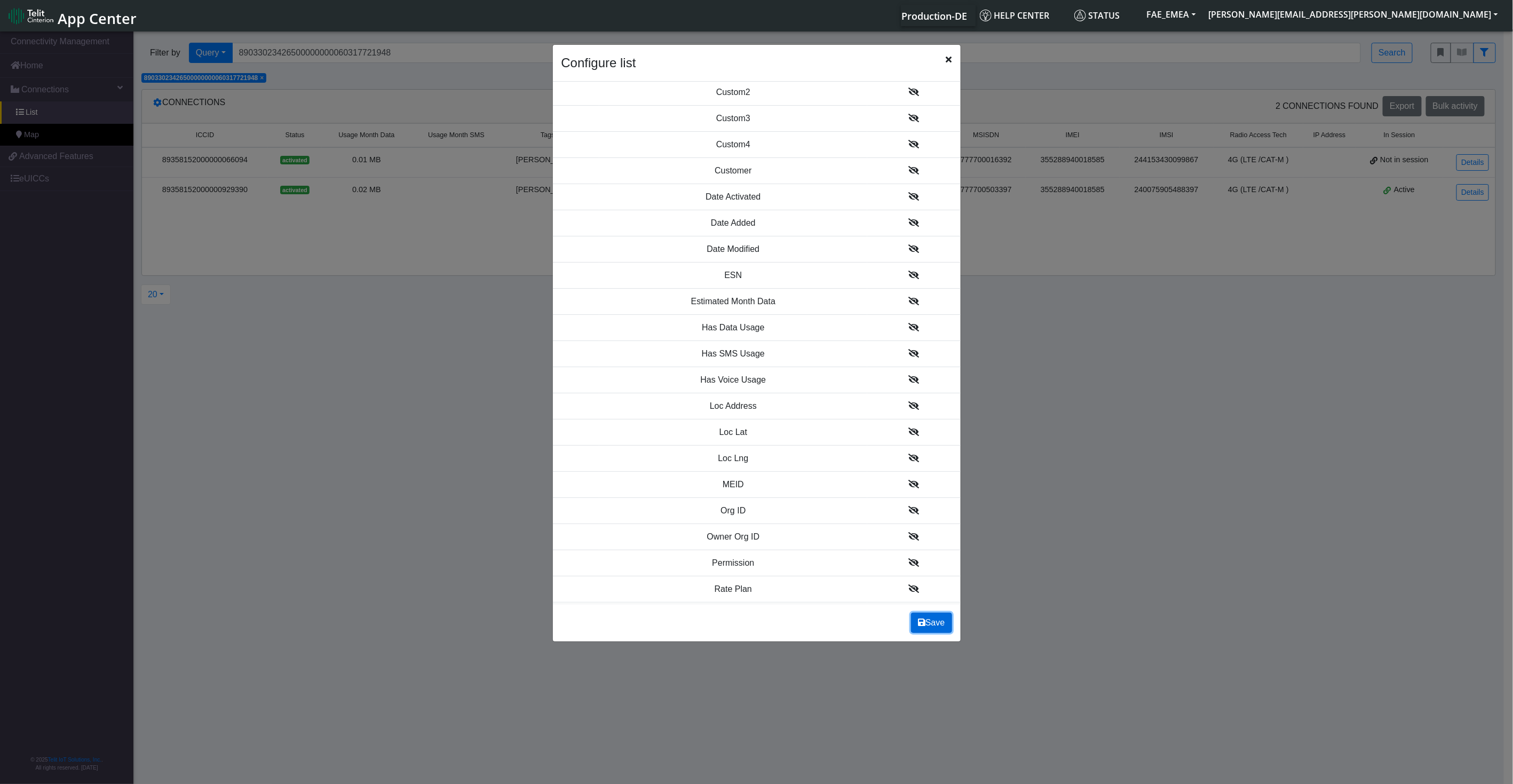
click at [926, 623] on button "Save" at bounding box center [932, 622] width 40 height 20
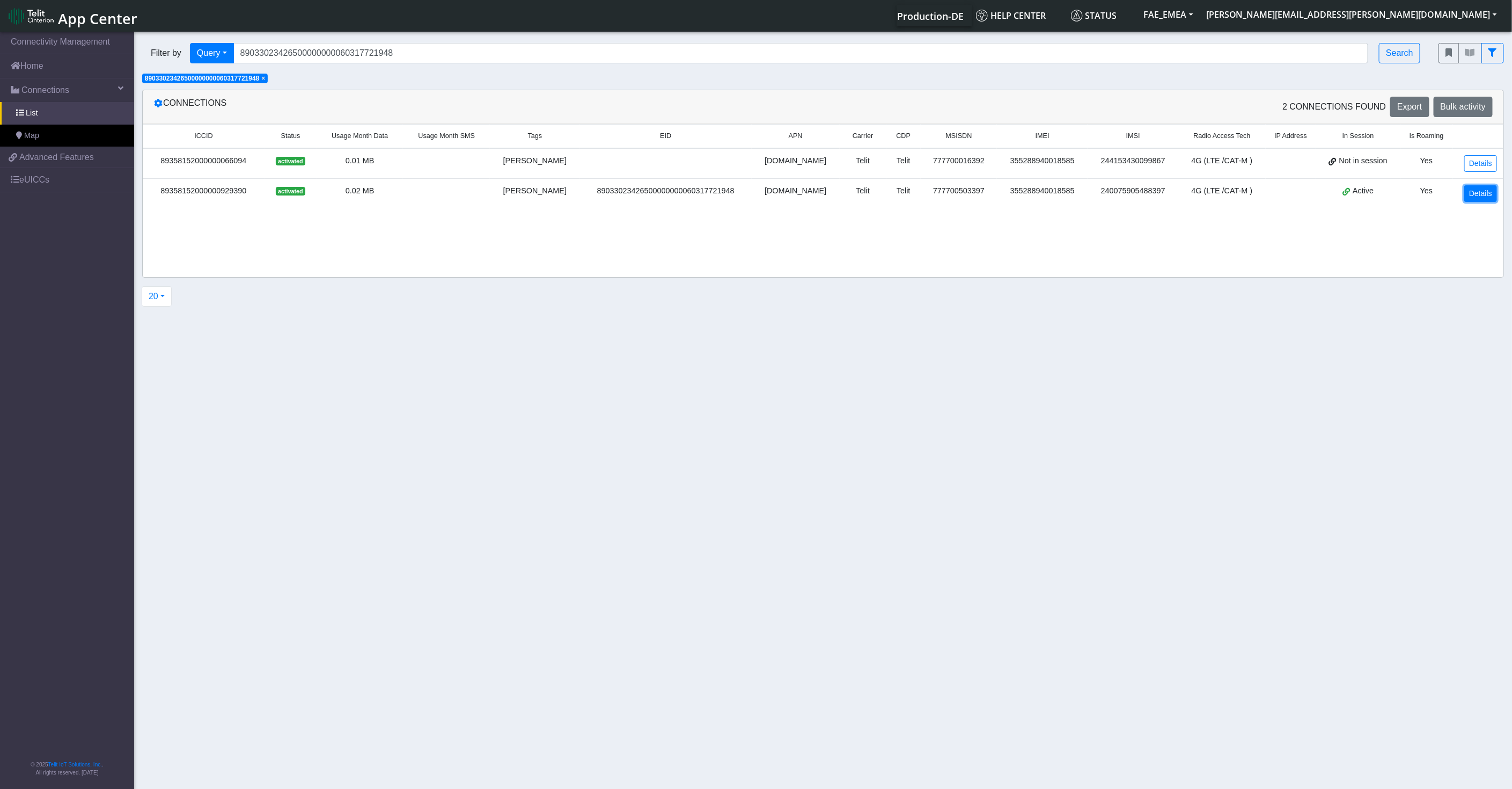
click at [1361, 197] on link "Details" at bounding box center [1481, 194] width 33 height 17
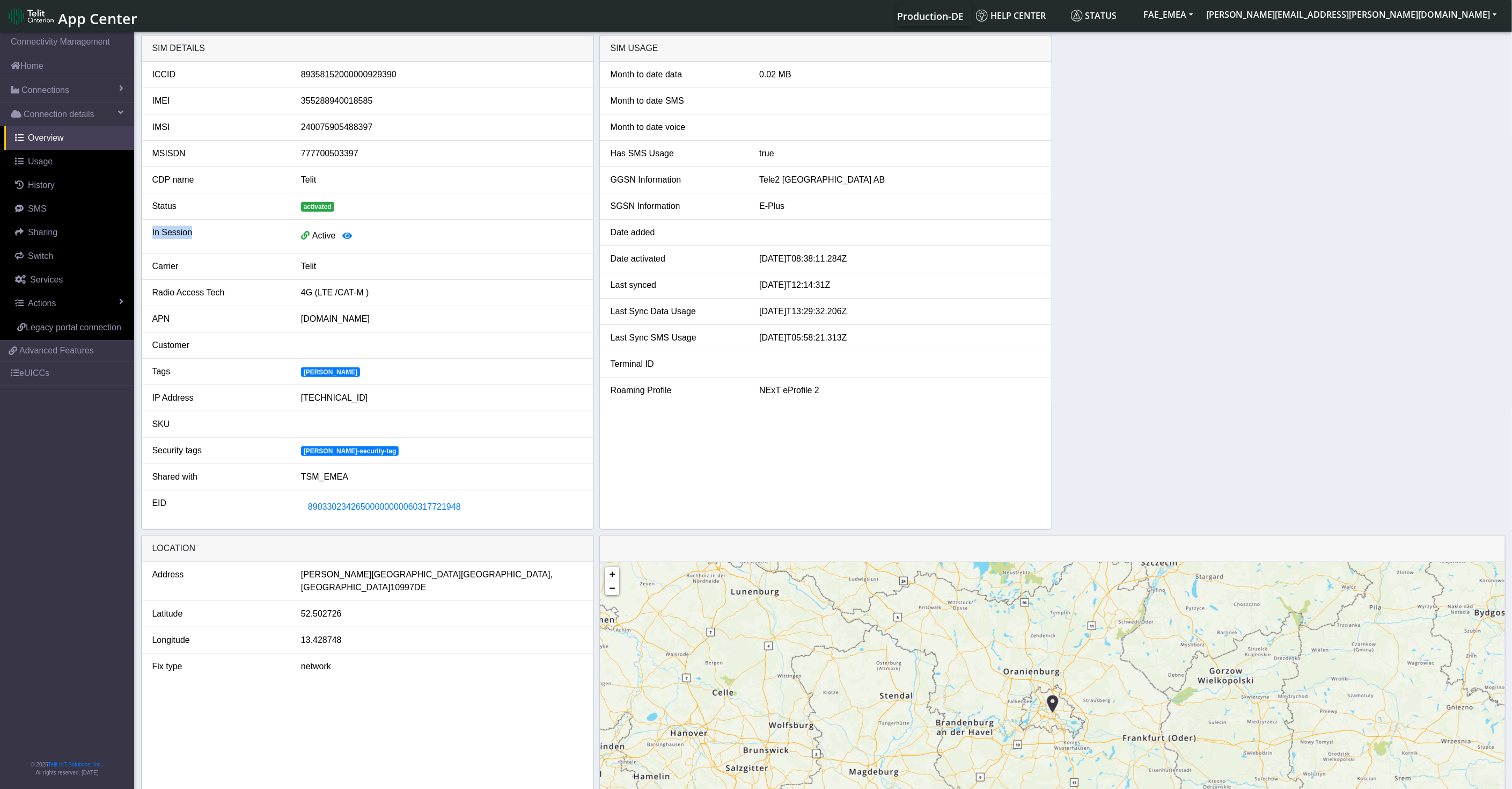
drag, startPoint x: 151, startPoint y: 232, endPoint x: 277, endPoint y: 239, distance: 126.2
click at [277, 239] on div "In Session" at bounding box center [219, 236] width 149 height 20
drag, startPoint x: 277, startPoint y: 239, endPoint x: 305, endPoint y: 230, distance: 29.4
click at [305, 230] on div "Active" at bounding box center [442, 236] width 298 height 20
drag, startPoint x: 305, startPoint y: 230, endPoint x: 229, endPoint y: 205, distance: 80.0
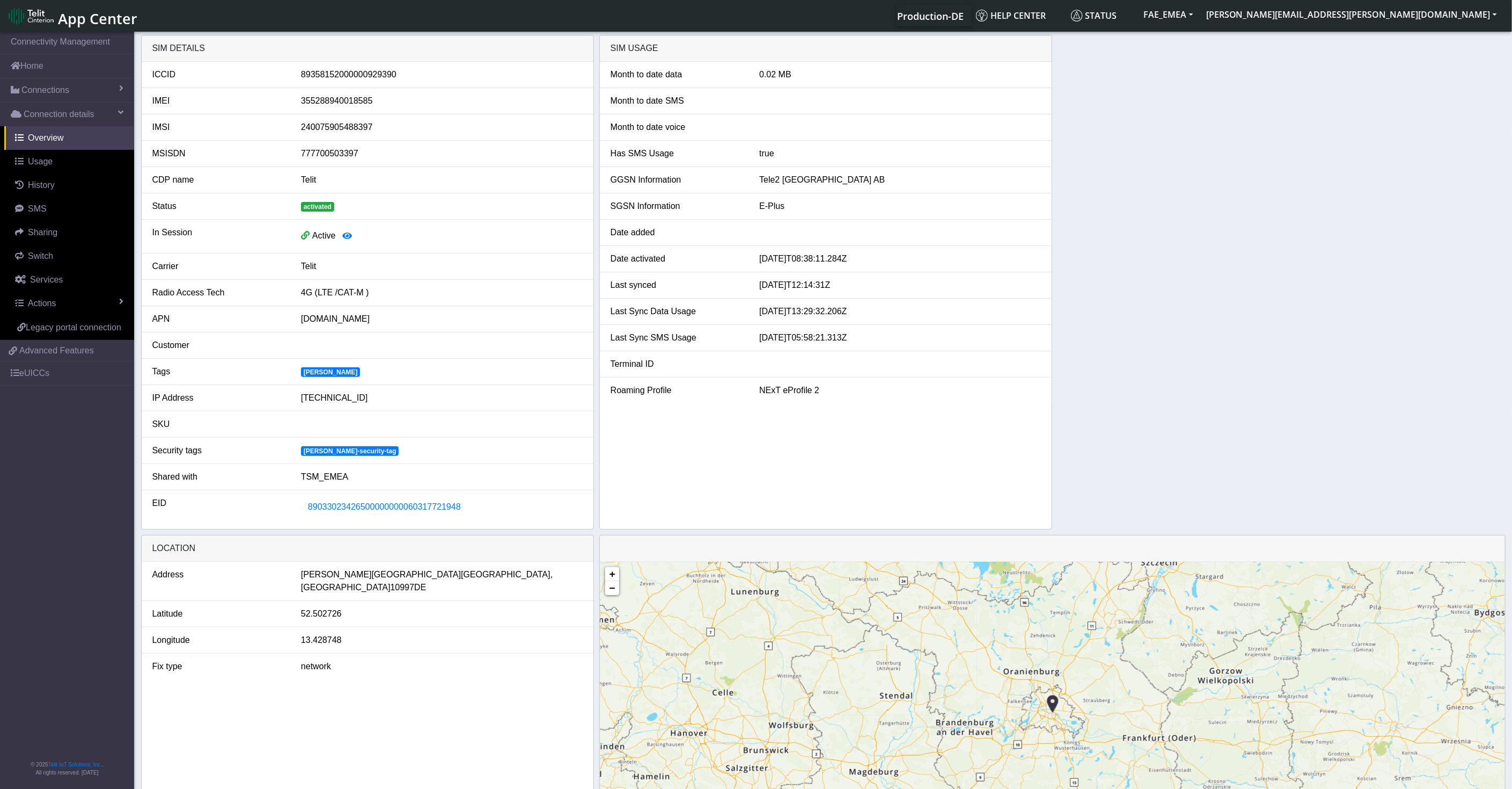
click at [231, 205] on div "Status" at bounding box center [219, 206] width 149 height 13
click at [355, 70] on div "89358152000000929390" at bounding box center [442, 74] width 298 height 13
drag, startPoint x: 300, startPoint y: 291, endPoint x: 380, endPoint y: 293, distance: 80.0
click at [380, 293] on div "4G (LTE /CAT-M )" at bounding box center [442, 292] width 298 height 13
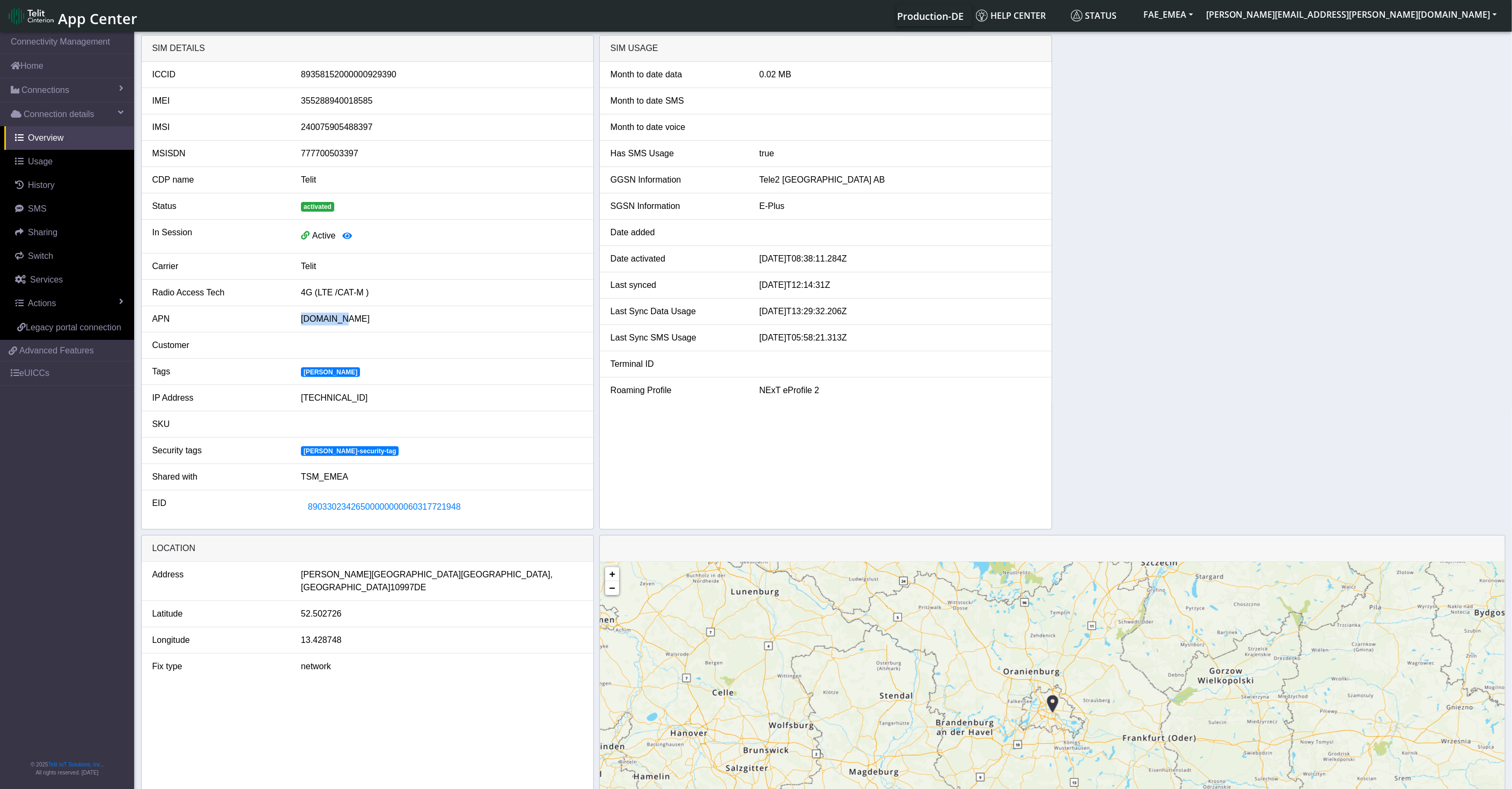
drag, startPoint x: 380, startPoint y: 293, endPoint x: 354, endPoint y: 319, distance: 36.8
click at [354, 319] on div "nxt23.net" at bounding box center [442, 318] width 298 height 13
drag, startPoint x: 289, startPoint y: 399, endPoint x: 375, endPoint y: 383, distance: 87.5
click at [375, 385] on li "IP Address 100.70.1.128" at bounding box center [367, 398] width 452 height 26
drag, startPoint x: 355, startPoint y: 473, endPoint x: 131, endPoint y: 454, distance: 224.8
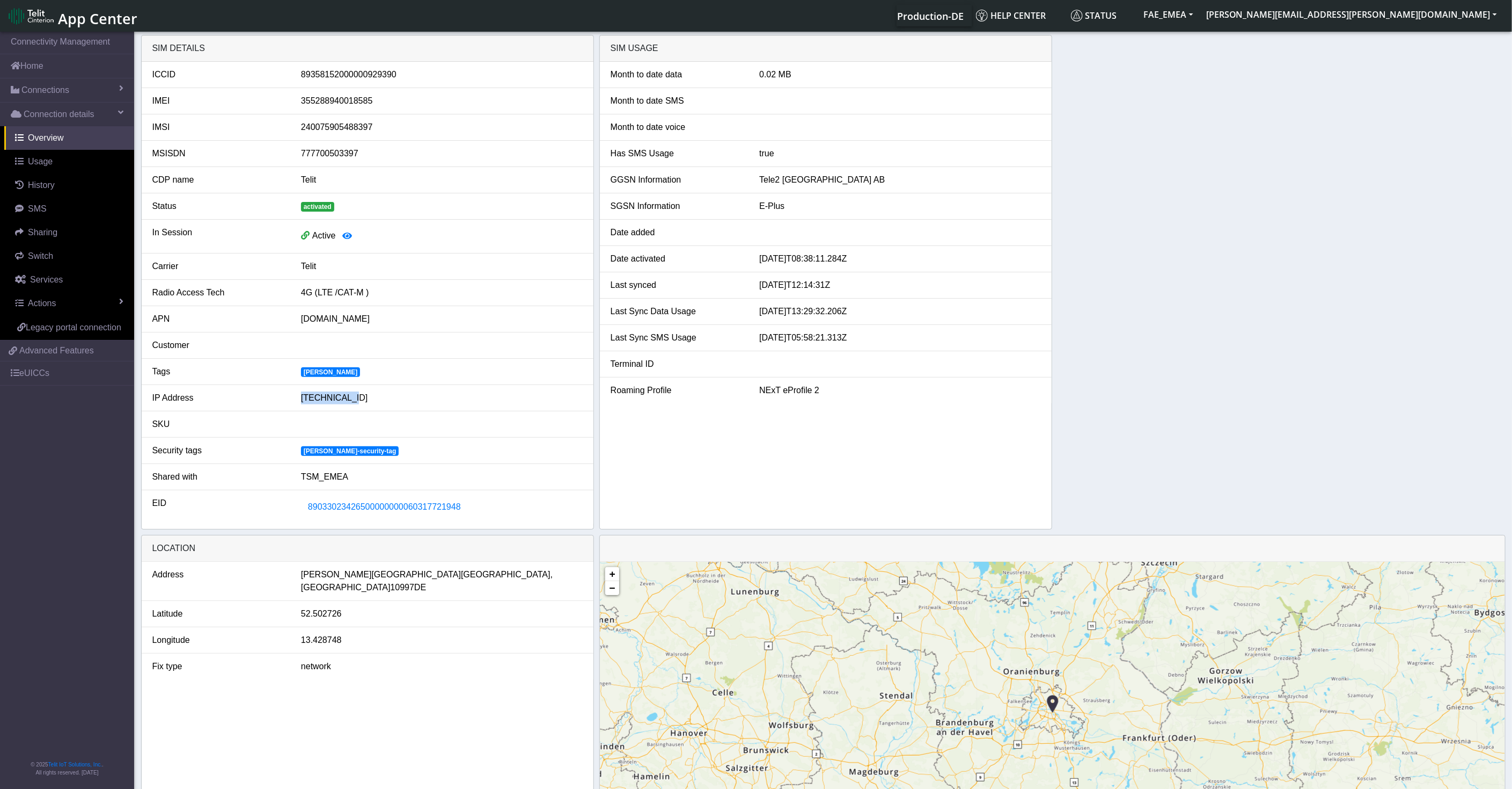
click at [131, 454] on section "Connectivity Management Home Connections List Map Connection details Overview U…" at bounding box center [756, 456] width 1512 height 854
drag, startPoint x: 454, startPoint y: 480, endPoint x: 448, endPoint y: 483, distance: 6.7
click at [454, 479] on div "TSM_EMEA" at bounding box center [442, 477] width 298 height 13
click at [497, 466] on li "Shared with TSM_EMEA" at bounding box center [367, 477] width 452 height 26
click at [1052, 698] on img at bounding box center [1053, 703] width 12 height 20
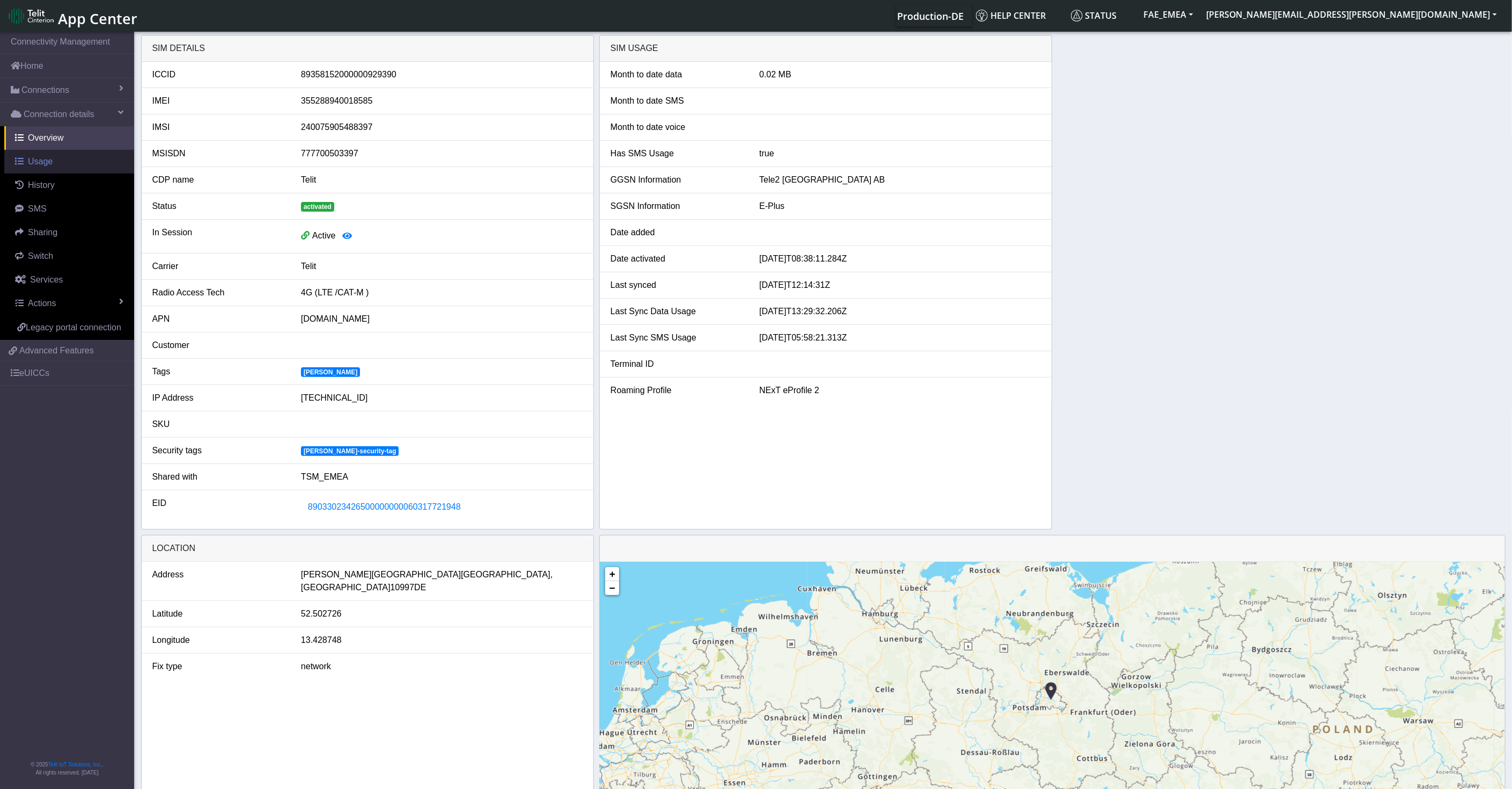
click at [59, 165] on link "Usage" at bounding box center [69, 162] width 129 height 24
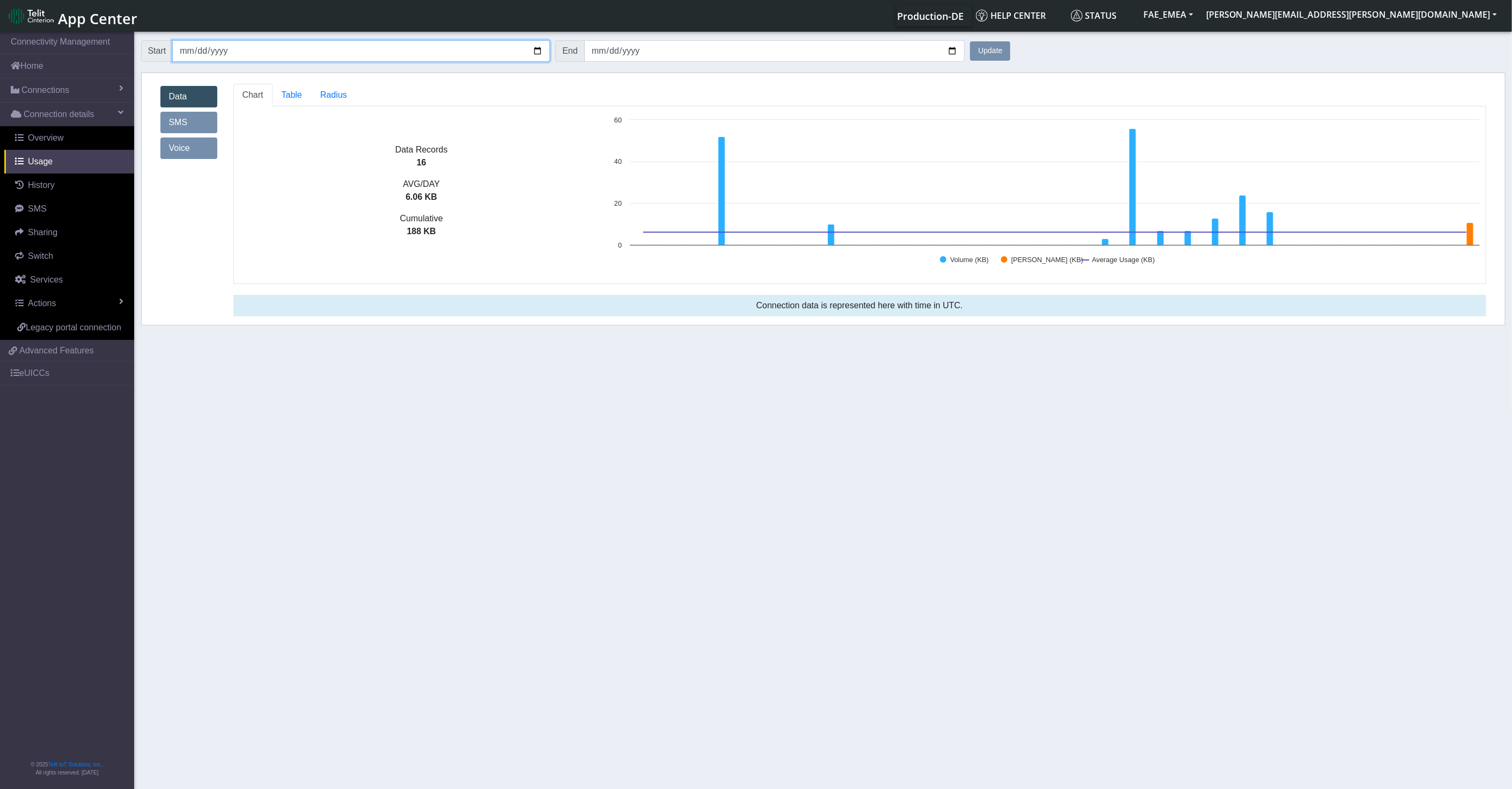
click at [536, 54] on input "2025-09-08" at bounding box center [361, 51] width 377 height 21
type input "2025-08-01"
click at [955, 51] on input "2025-10-08" at bounding box center [775, 51] width 381 height 21
click at [1003, 48] on button "Update" at bounding box center [991, 51] width 41 height 19
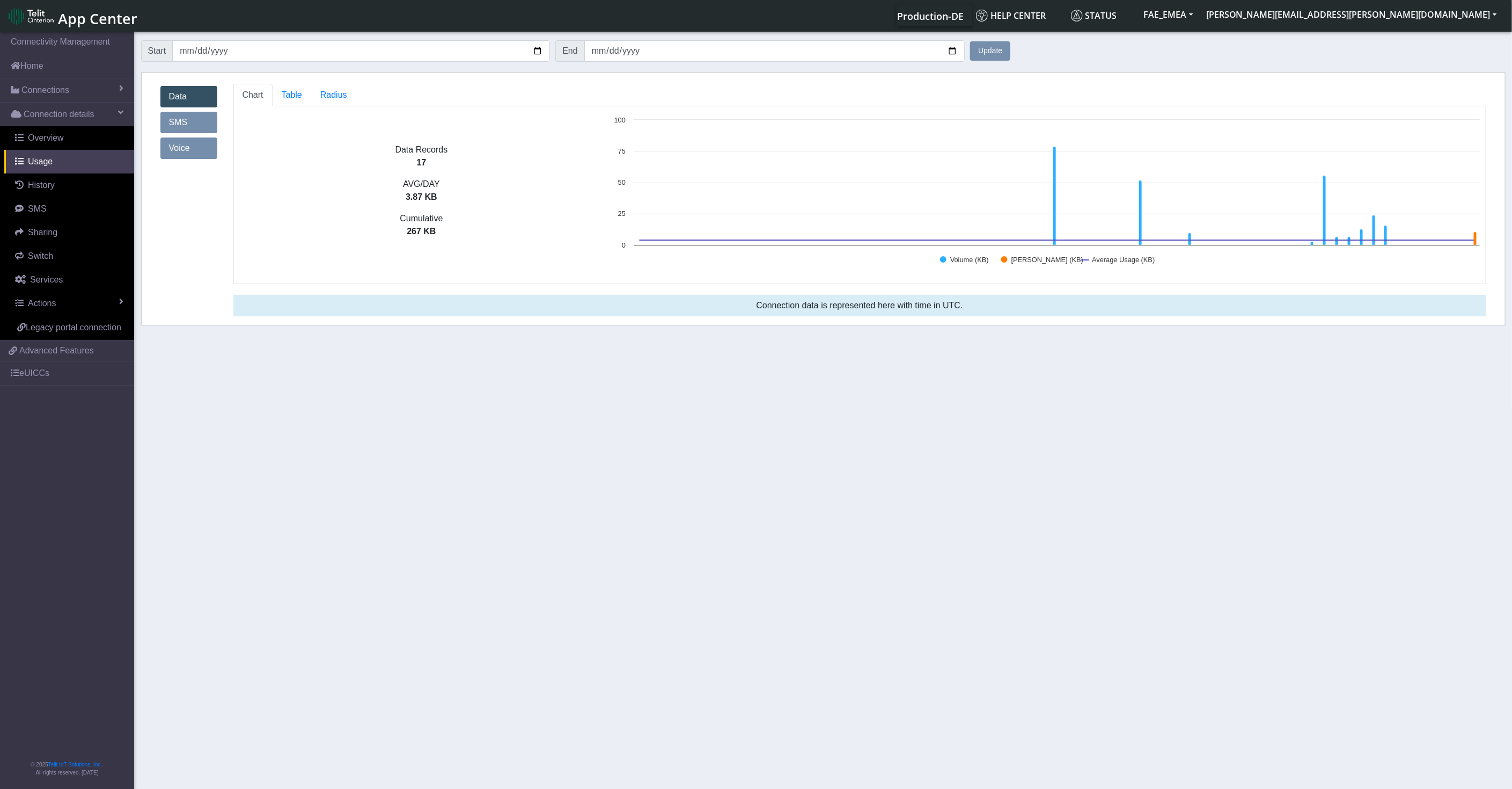
click at [197, 124] on link "SMS" at bounding box center [189, 122] width 57 height 21
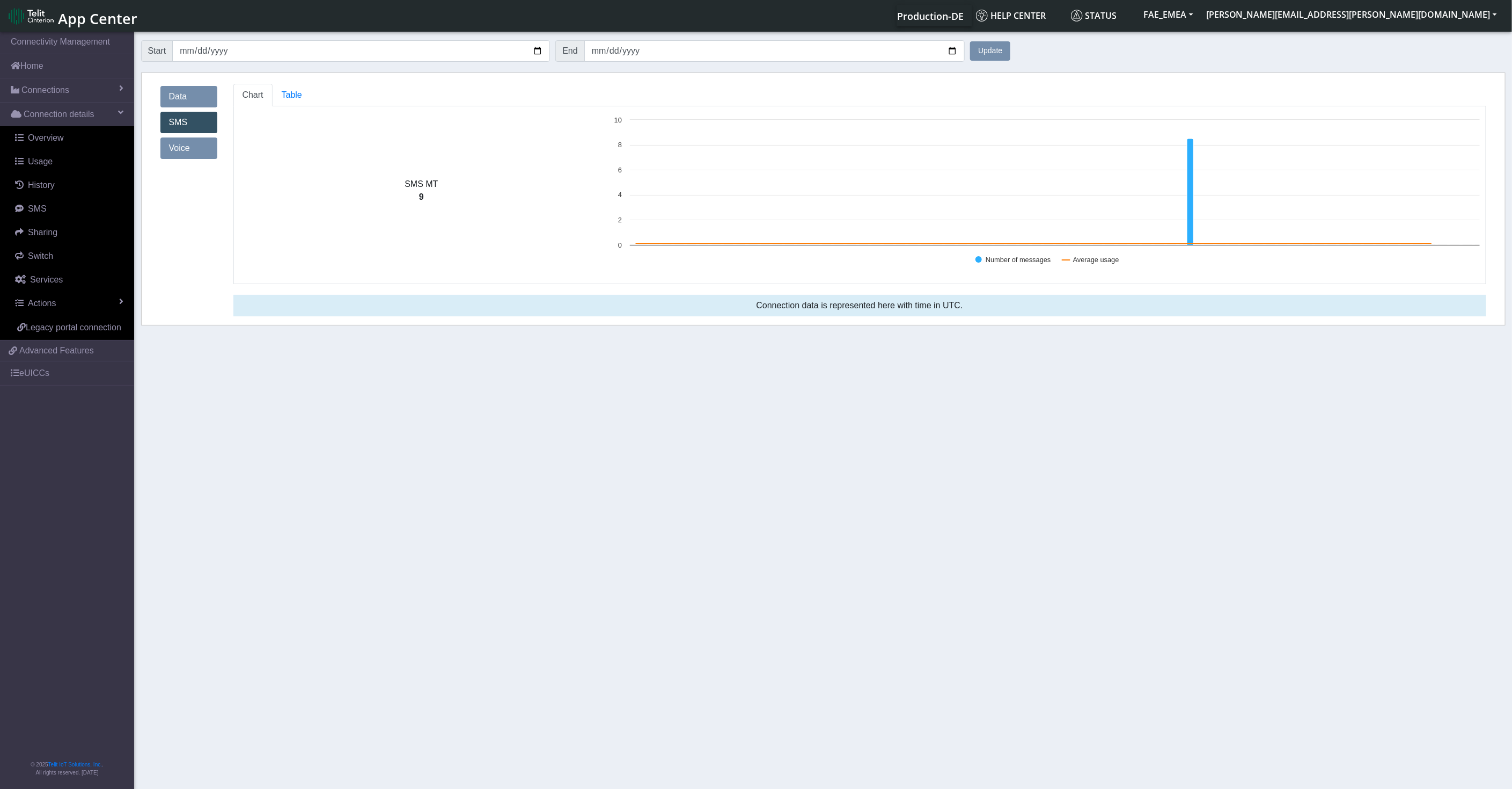
click at [185, 155] on link "Voice" at bounding box center [189, 147] width 57 height 21
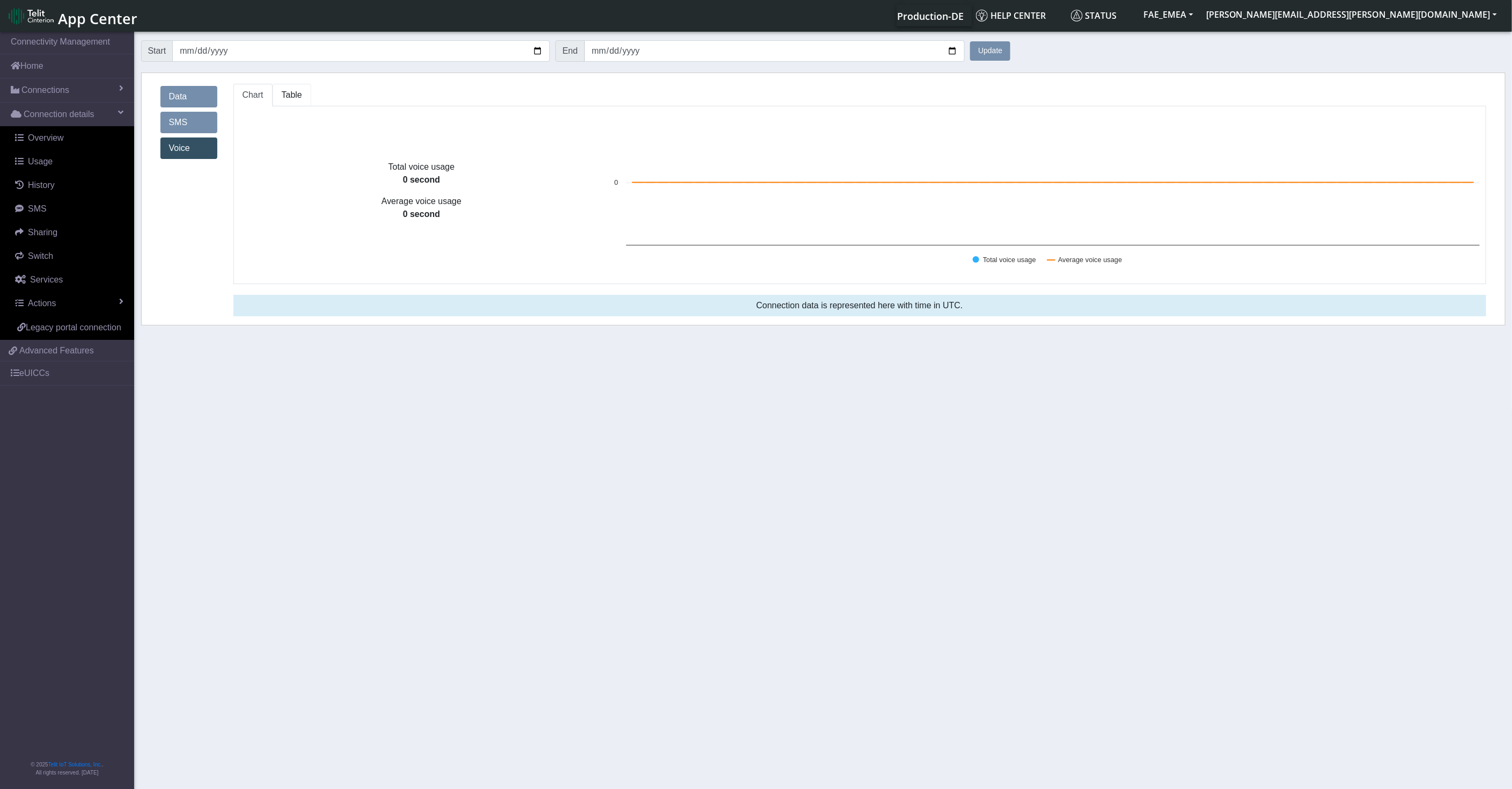
click at [282, 99] on span "Table" at bounding box center [292, 95] width 20 height 9
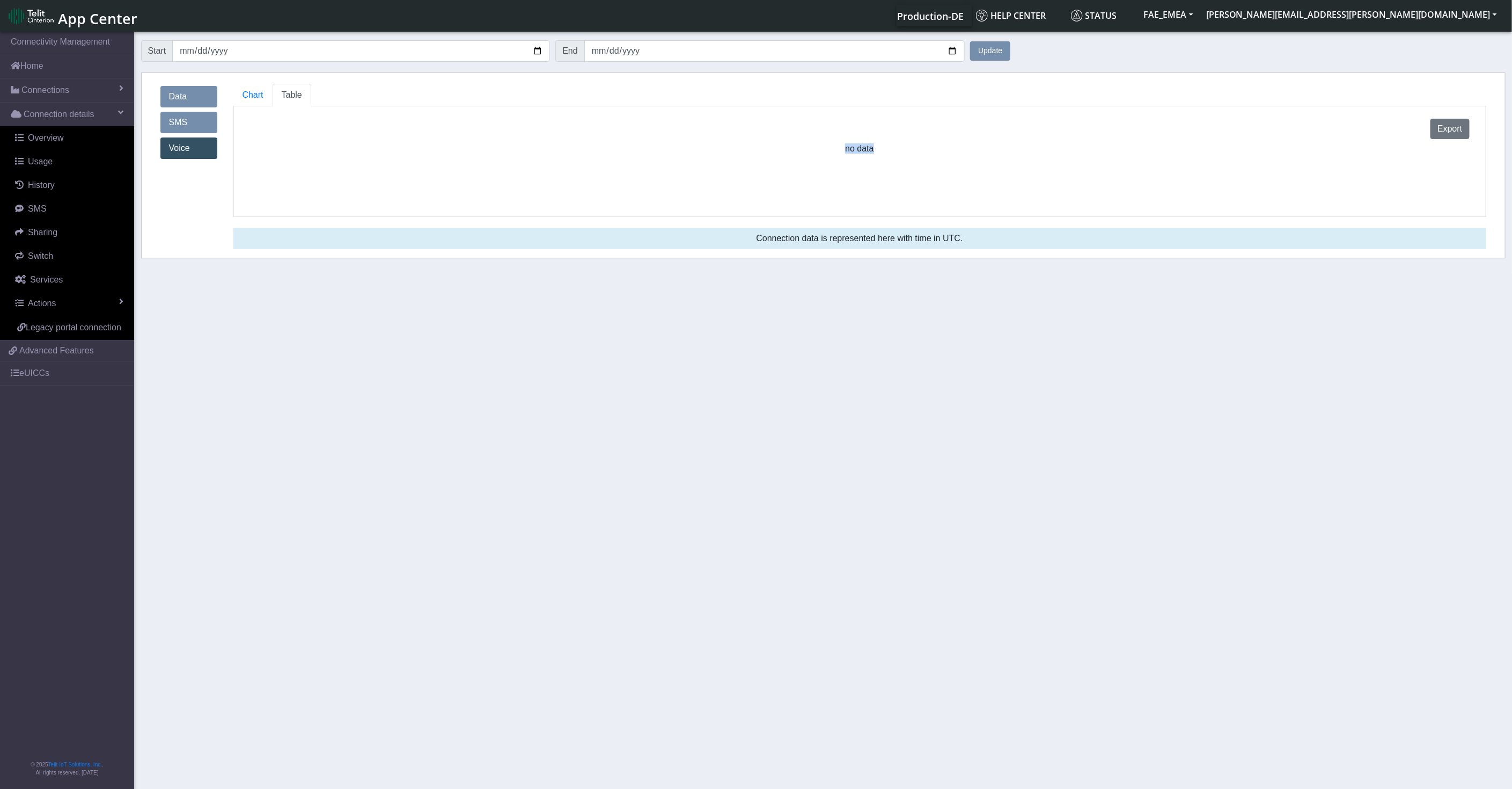
drag, startPoint x: 848, startPoint y: 151, endPoint x: 877, endPoint y: 153, distance: 29.1
click at [877, 153] on div "Total voice usage 0 second Average voice usage 0 second Created with Highcharts…" at bounding box center [860, 162] width 1253 height 111
click at [285, 97] on span "Table" at bounding box center [292, 95] width 20 height 9
click at [254, 93] on span "Chart" at bounding box center [253, 95] width 21 height 9
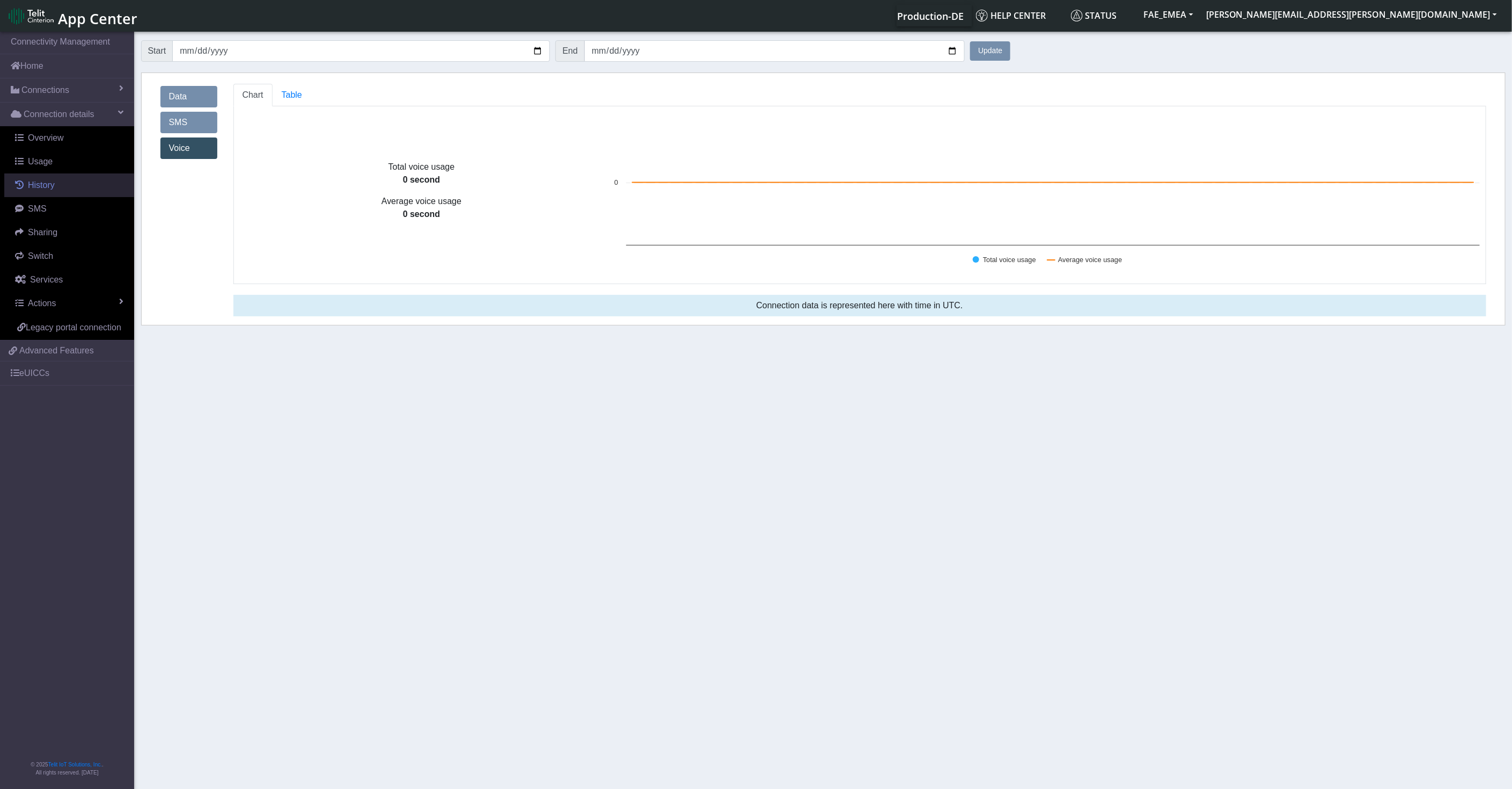
click at [85, 189] on link "History" at bounding box center [69, 185] width 129 height 24
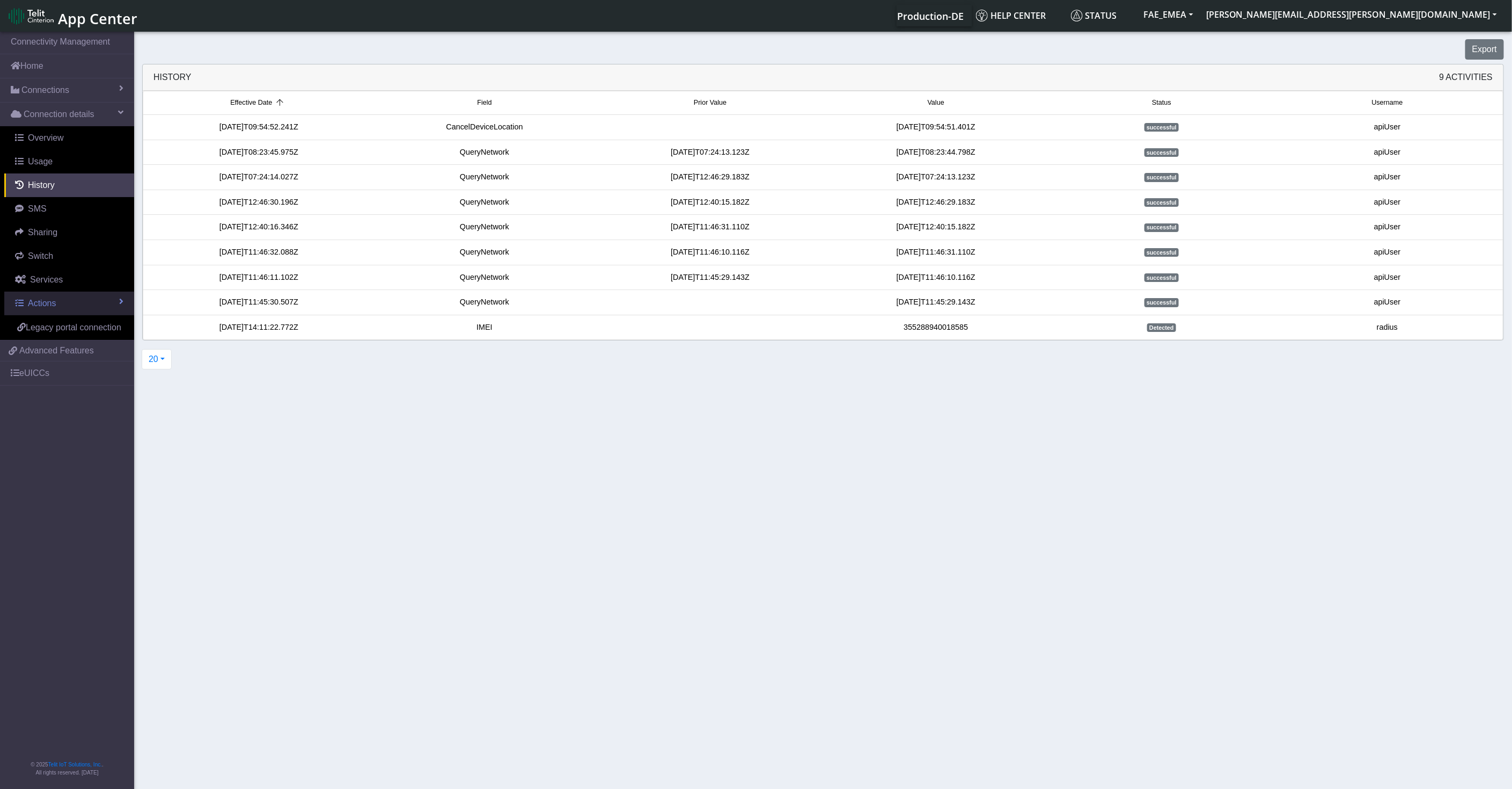
click at [115, 305] on link "Actions" at bounding box center [69, 303] width 129 height 24
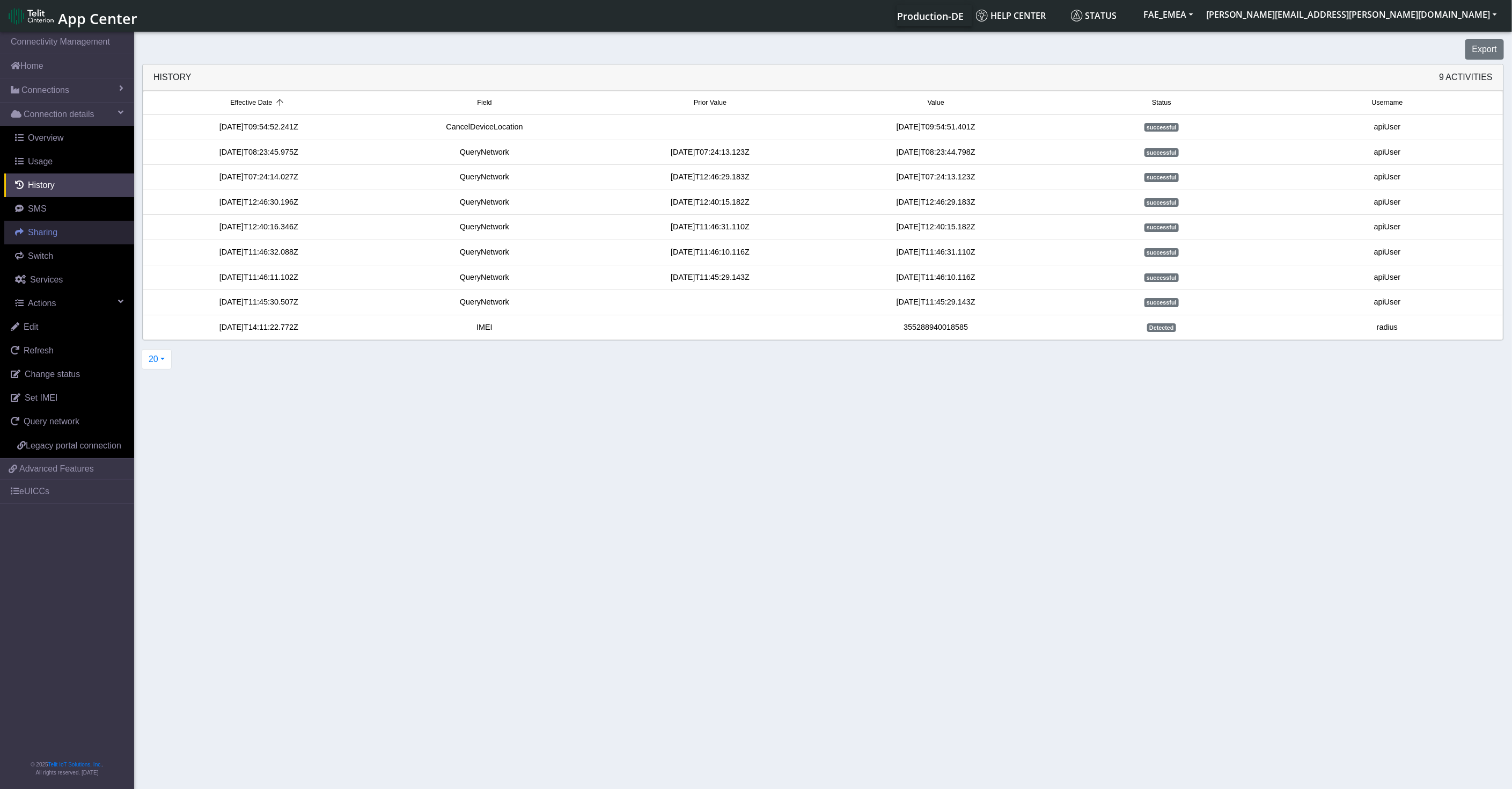
click at [49, 235] on span "Sharing" at bounding box center [42, 232] width 30 height 9
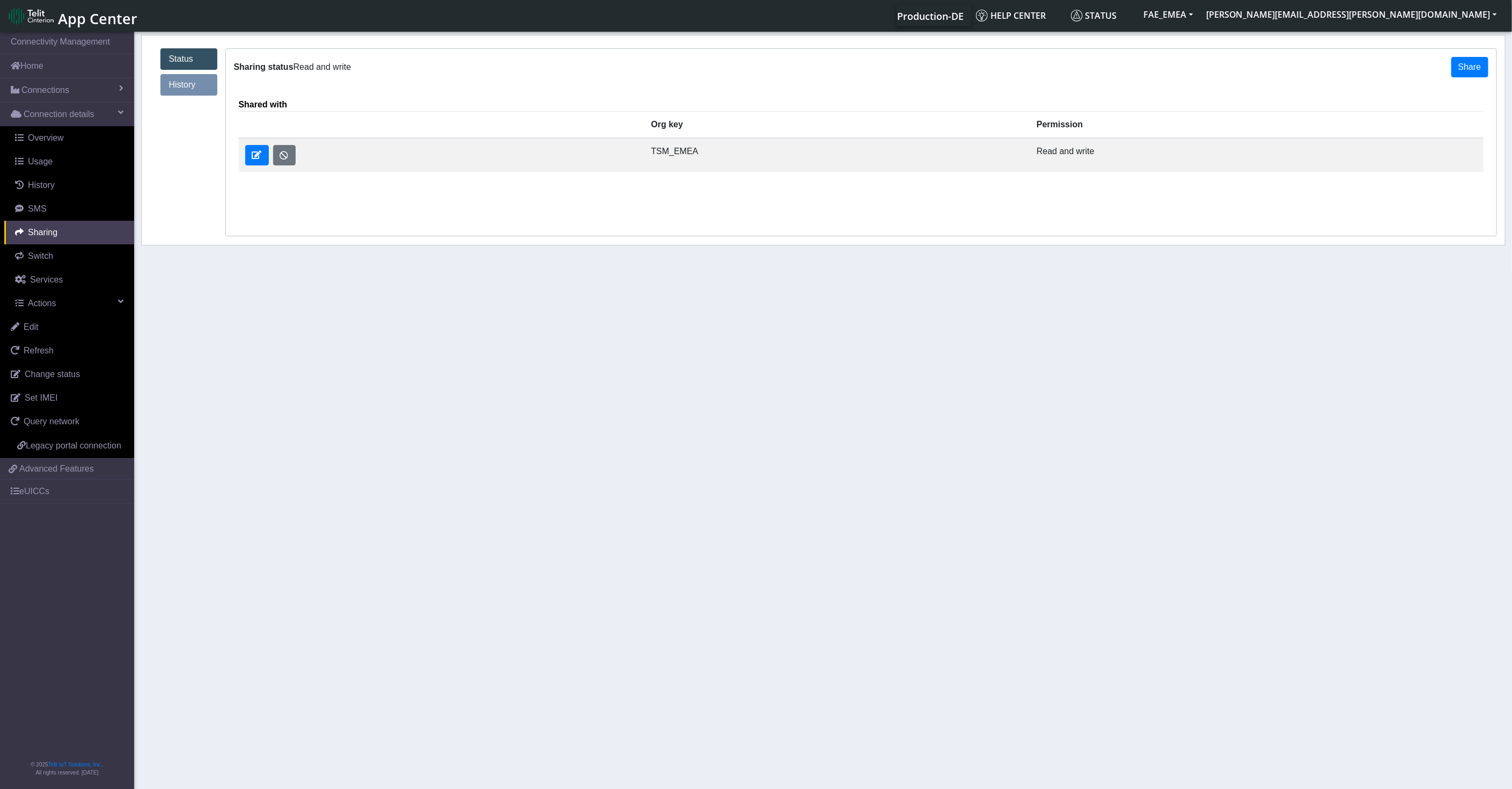
drag, startPoint x: 663, startPoint y: 154, endPoint x: 706, endPoint y: 155, distance: 43.0
click at [706, 155] on td "TSM_EMEA" at bounding box center [838, 155] width 386 height 34
click at [42, 255] on span "Switch" at bounding box center [41, 256] width 25 height 9
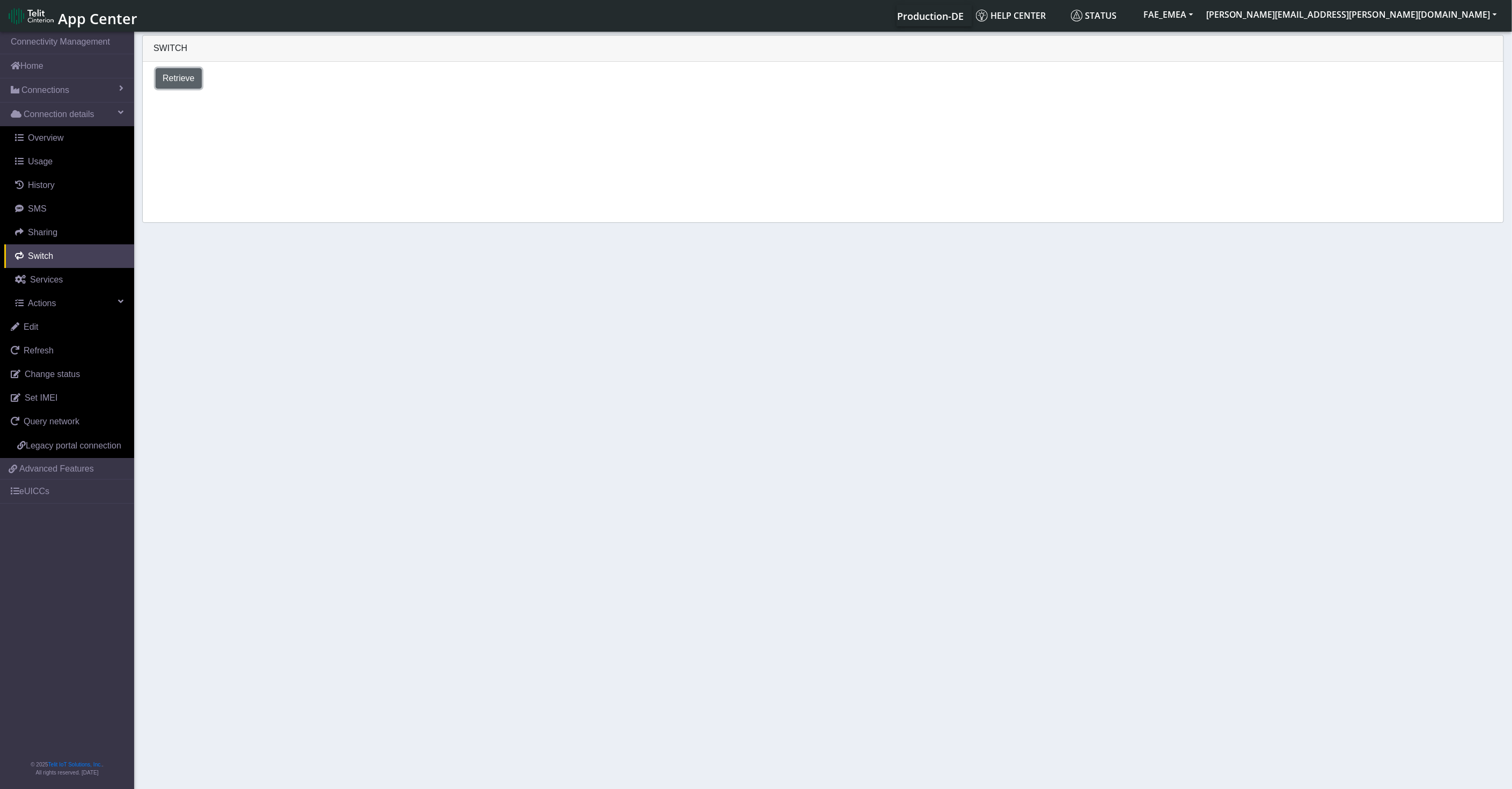
drag, startPoint x: 175, startPoint y: 81, endPoint x: 175, endPoint y: 75, distance: 6.0
click at [175, 75] on span "Retrieve" at bounding box center [179, 78] width 32 height 9
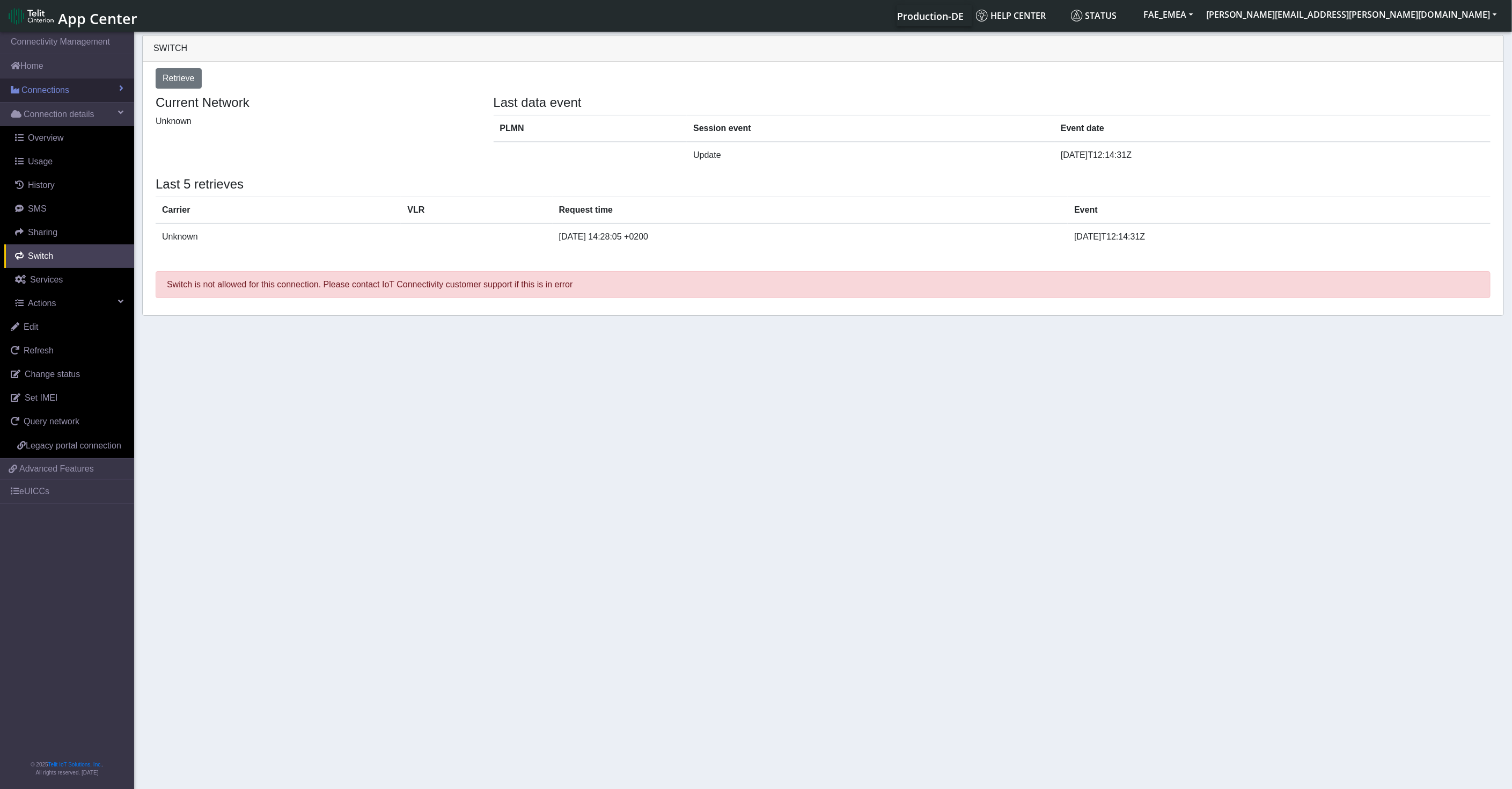
click at [81, 85] on link "Connections" at bounding box center [67, 91] width 135 height 24
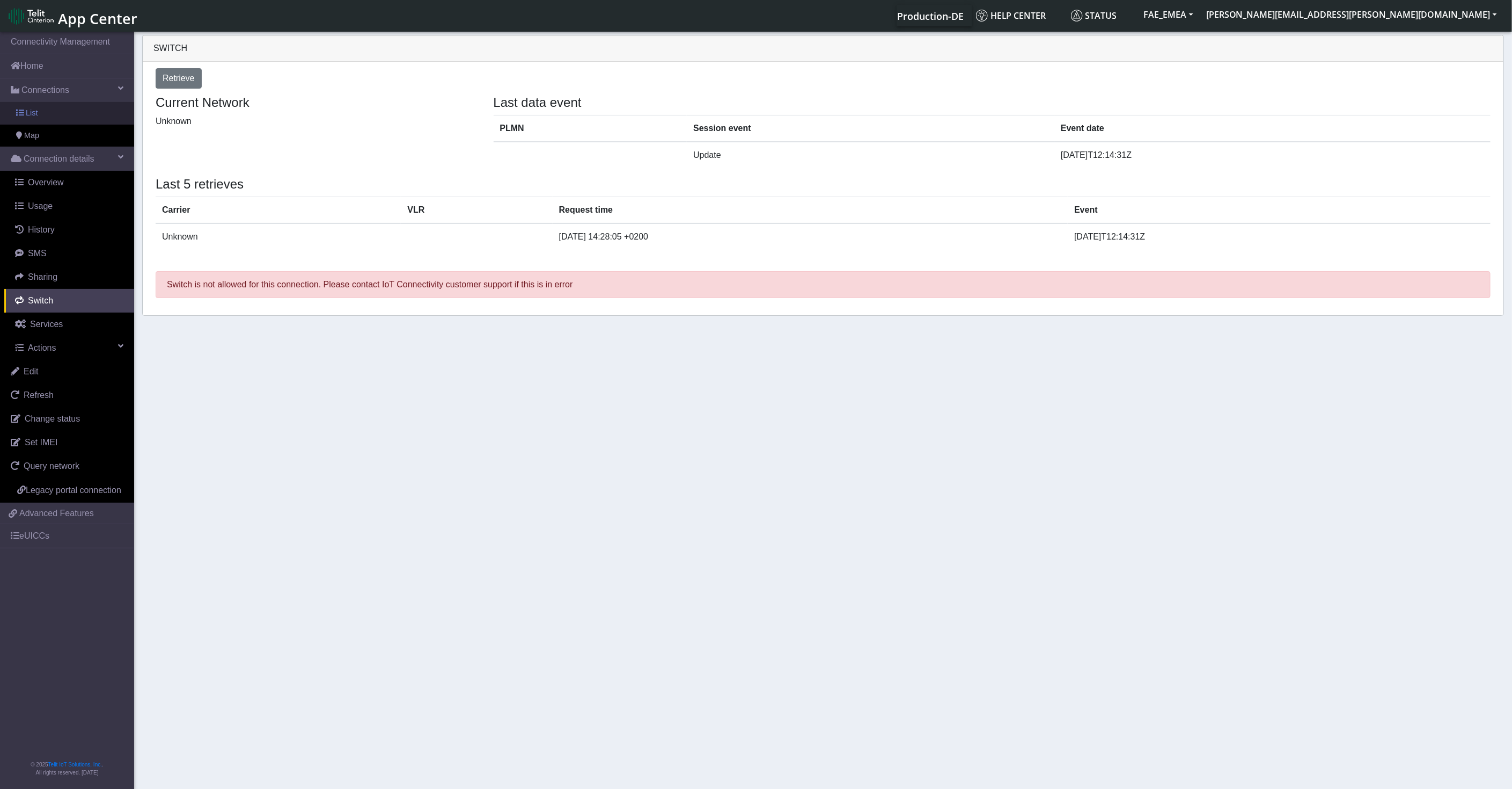
click at [49, 113] on link "List" at bounding box center [67, 113] width 135 height 23
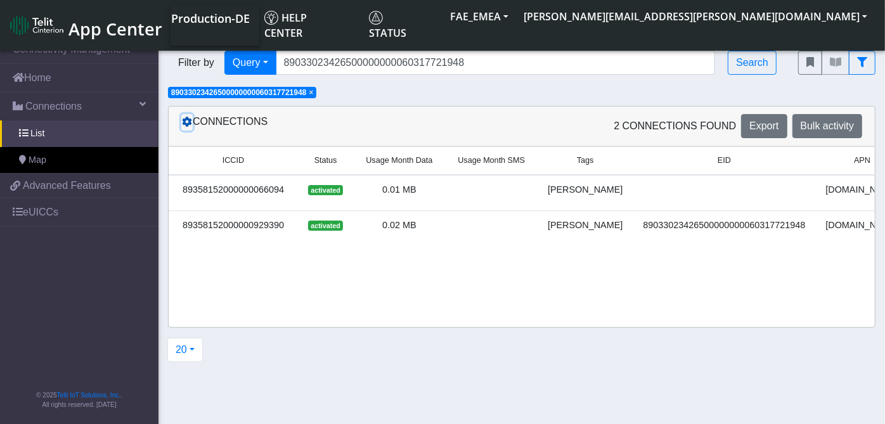
click at [191, 124] on icon at bounding box center [187, 122] width 10 height 10
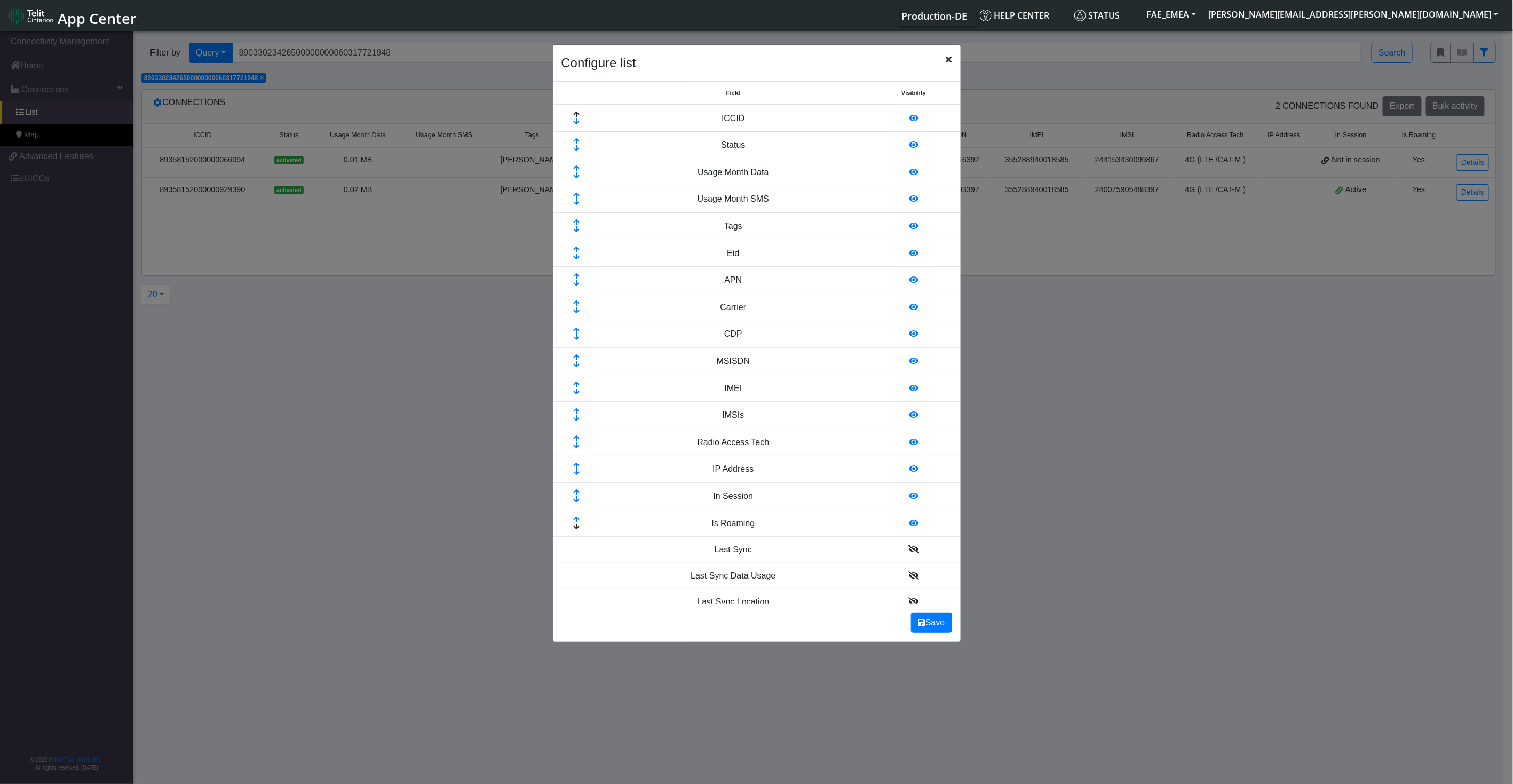
click at [949, 70] on div "Configure list" at bounding box center [756, 63] width 408 height 37
click at [952, 66] on div "Configure list" at bounding box center [756, 63] width 408 height 37
click at [951, 65] on span "Close" at bounding box center [948, 59] width 6 height 13
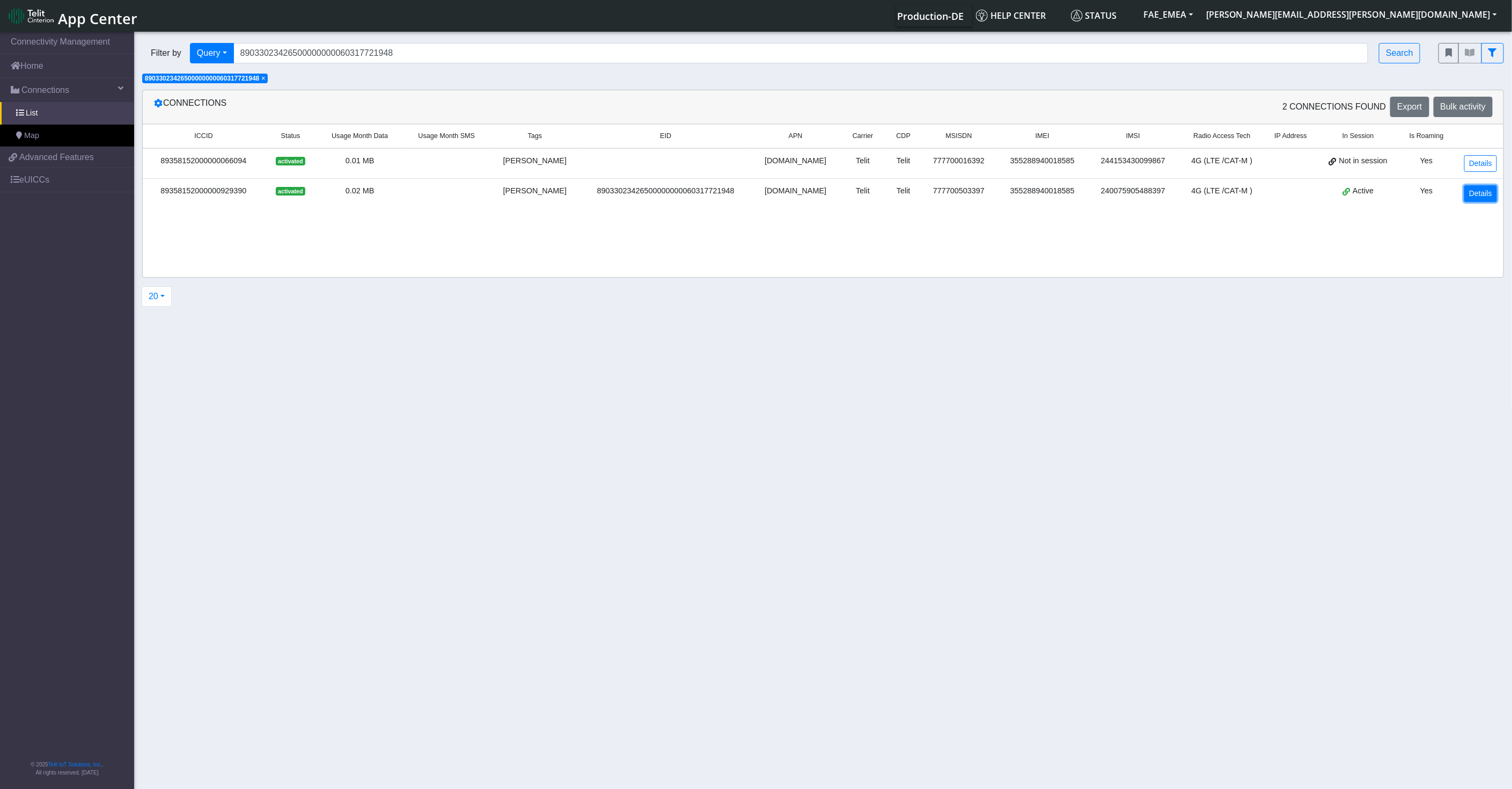
click at [1361, 193] on link "Details" at bounding box center [1481, 194] width 33 height 17
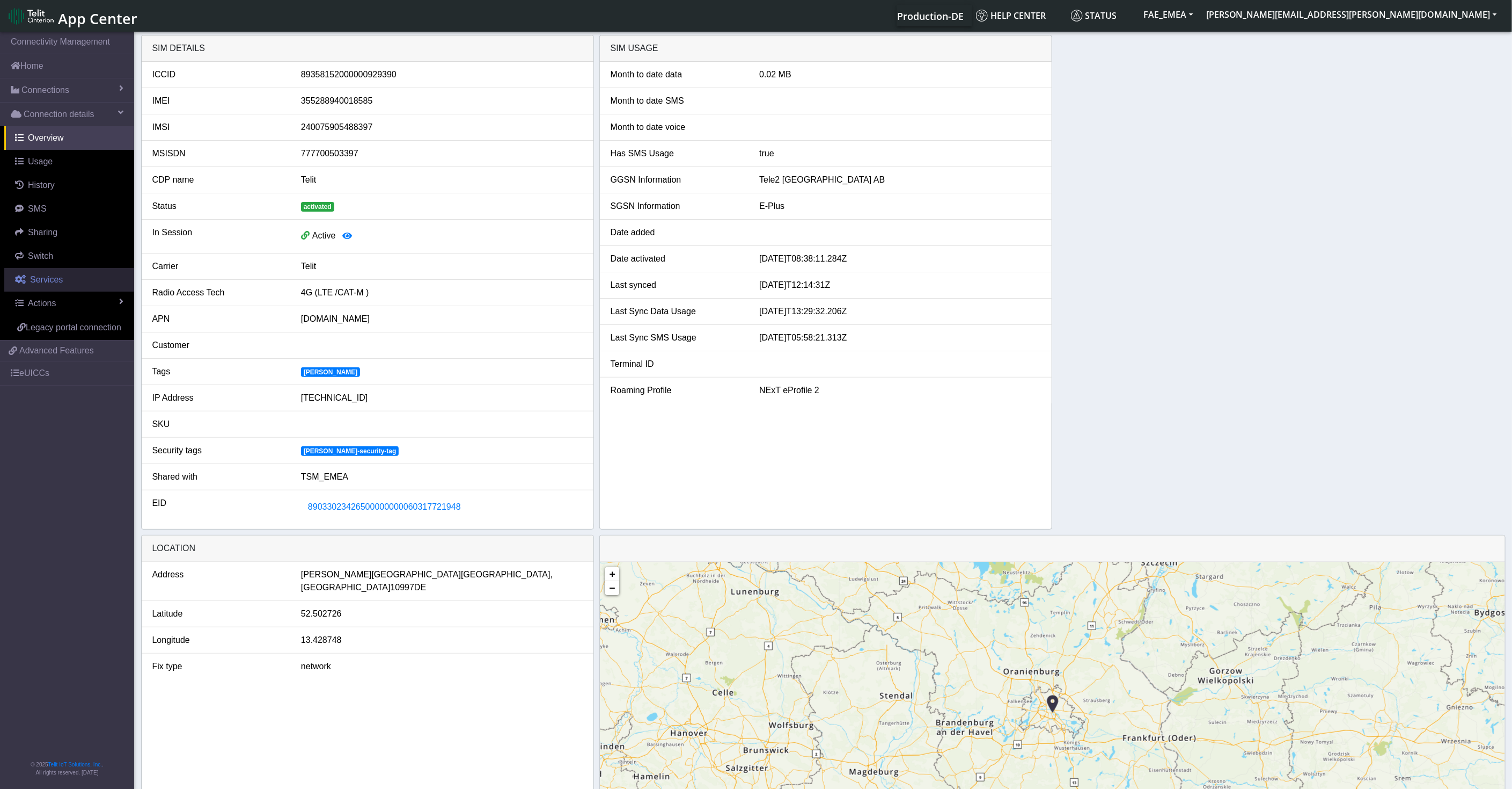
click at [46, 282] on span "Services" at bounding box center [47, 279] width 33 height 9
select select "2: 6"
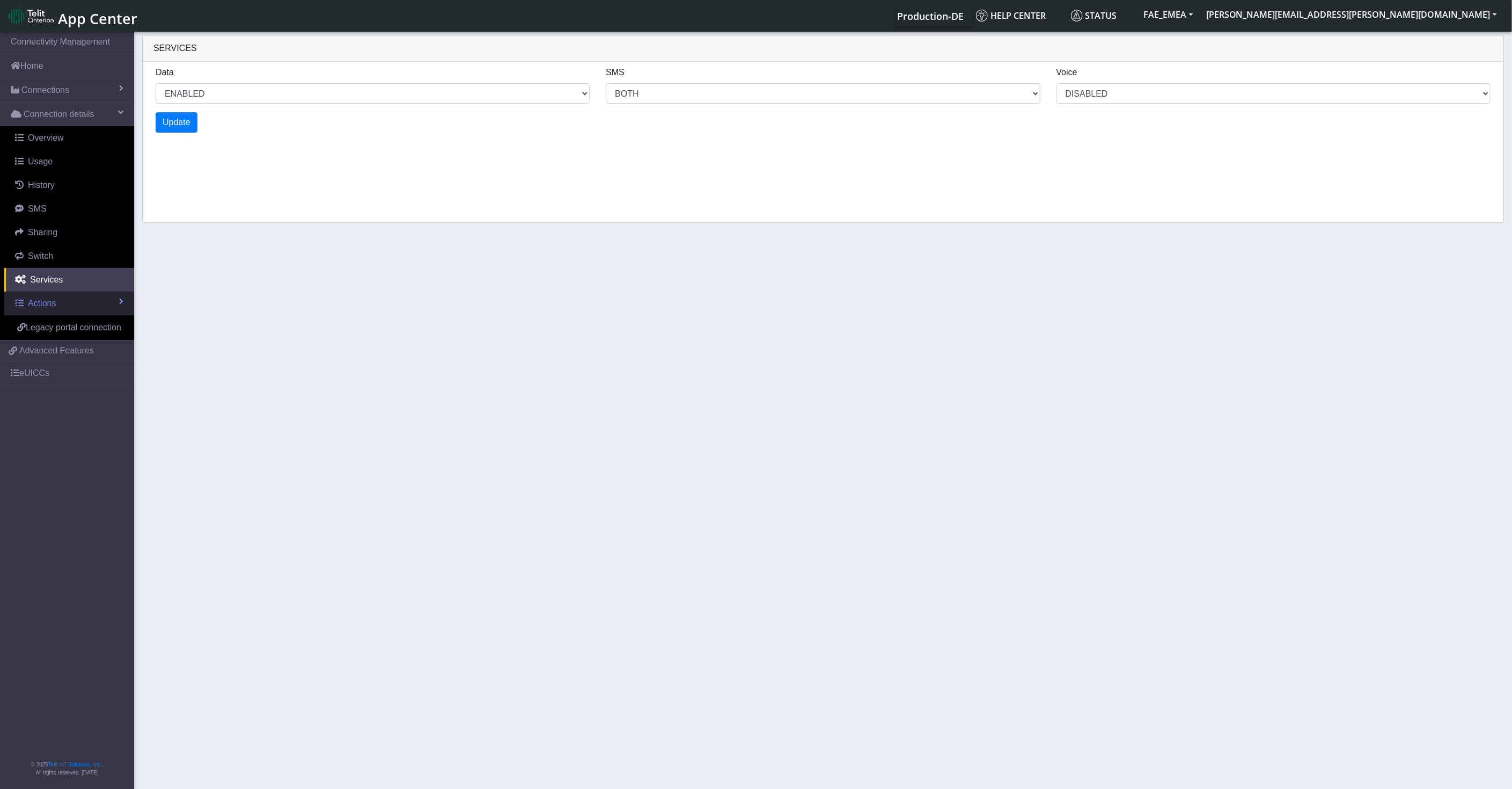
click at [59, 312] on link "Actions" at bounding box center [69, 303] width 129 height 24
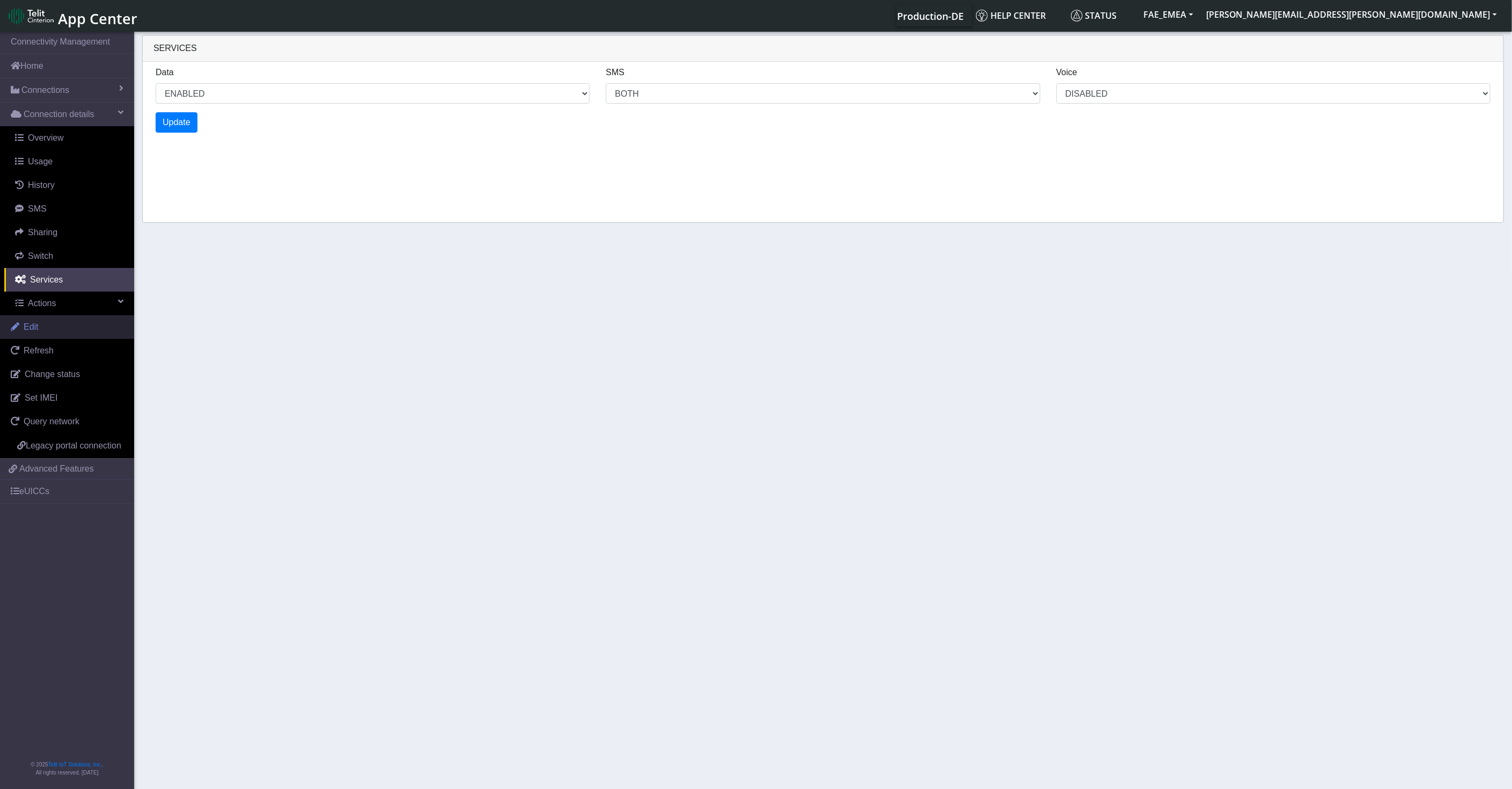
click at [77, 323] on link "Edit" at bounding box center [67, 327] width 135 height 24
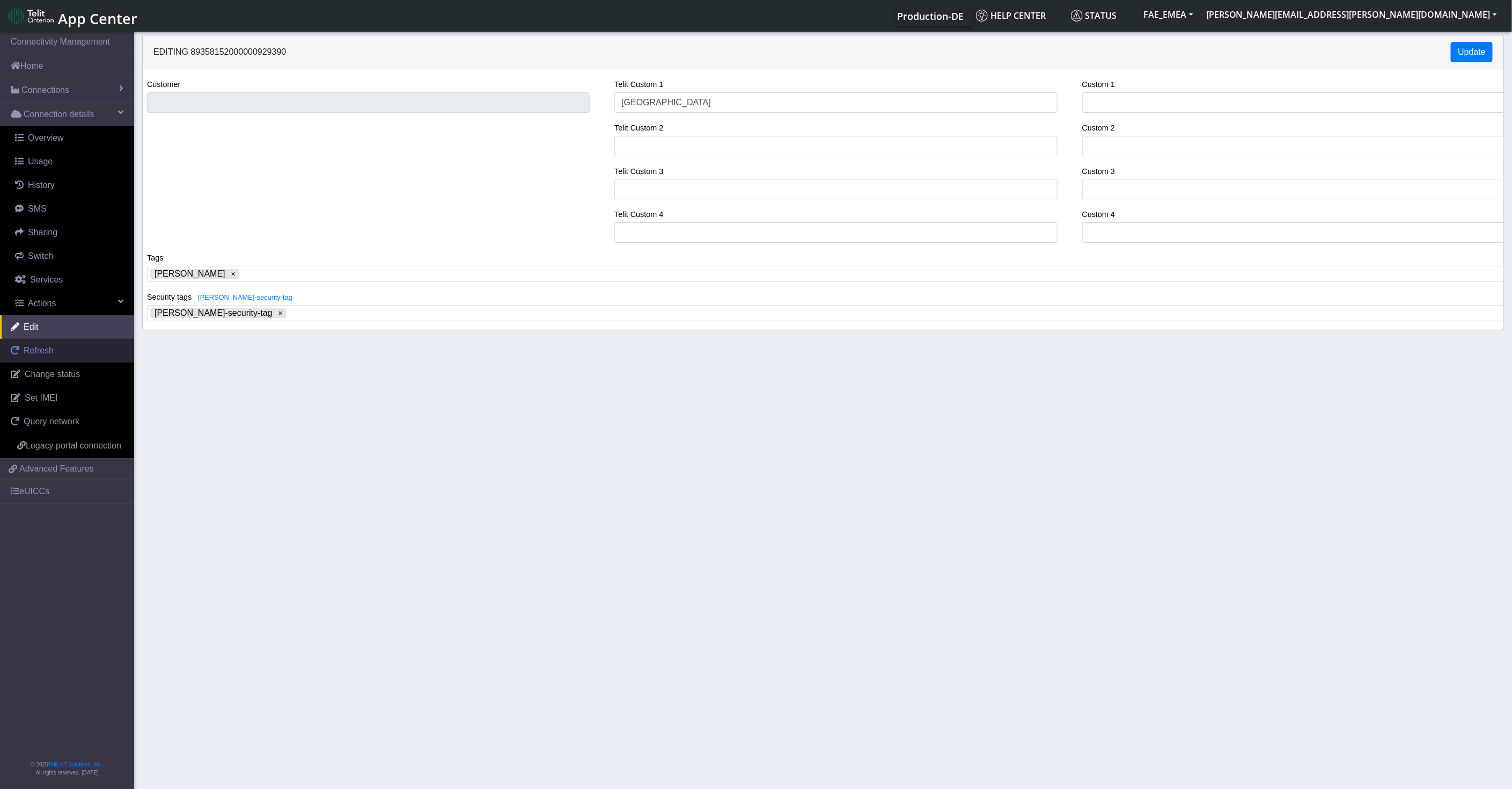
click at [47, 353] on span "Refresh" at bounding box center [39, 350] width 30 height 9
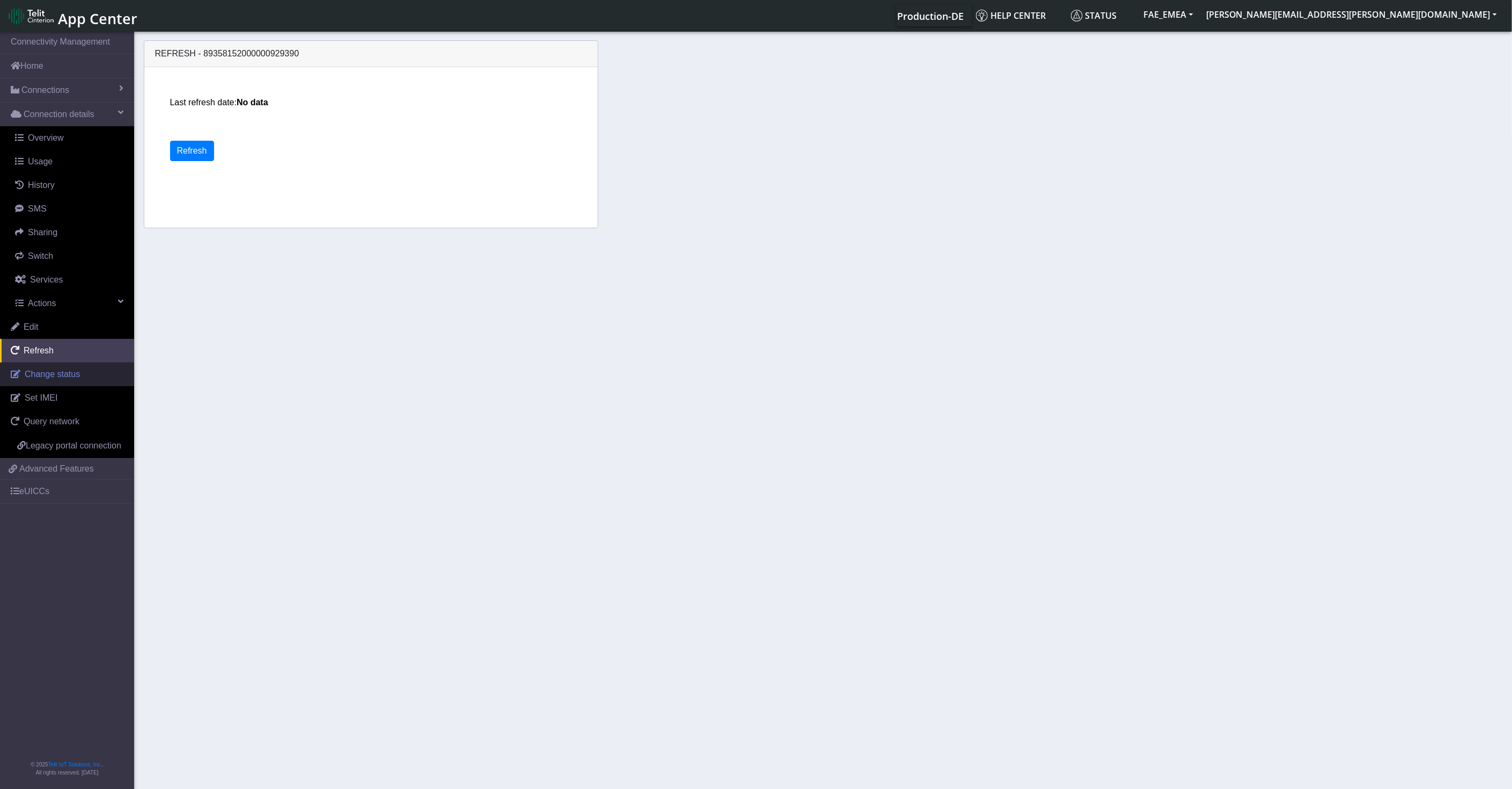
click at [52, 369] on span "Change status" at bounding box center [52, 373] width 55 height 9
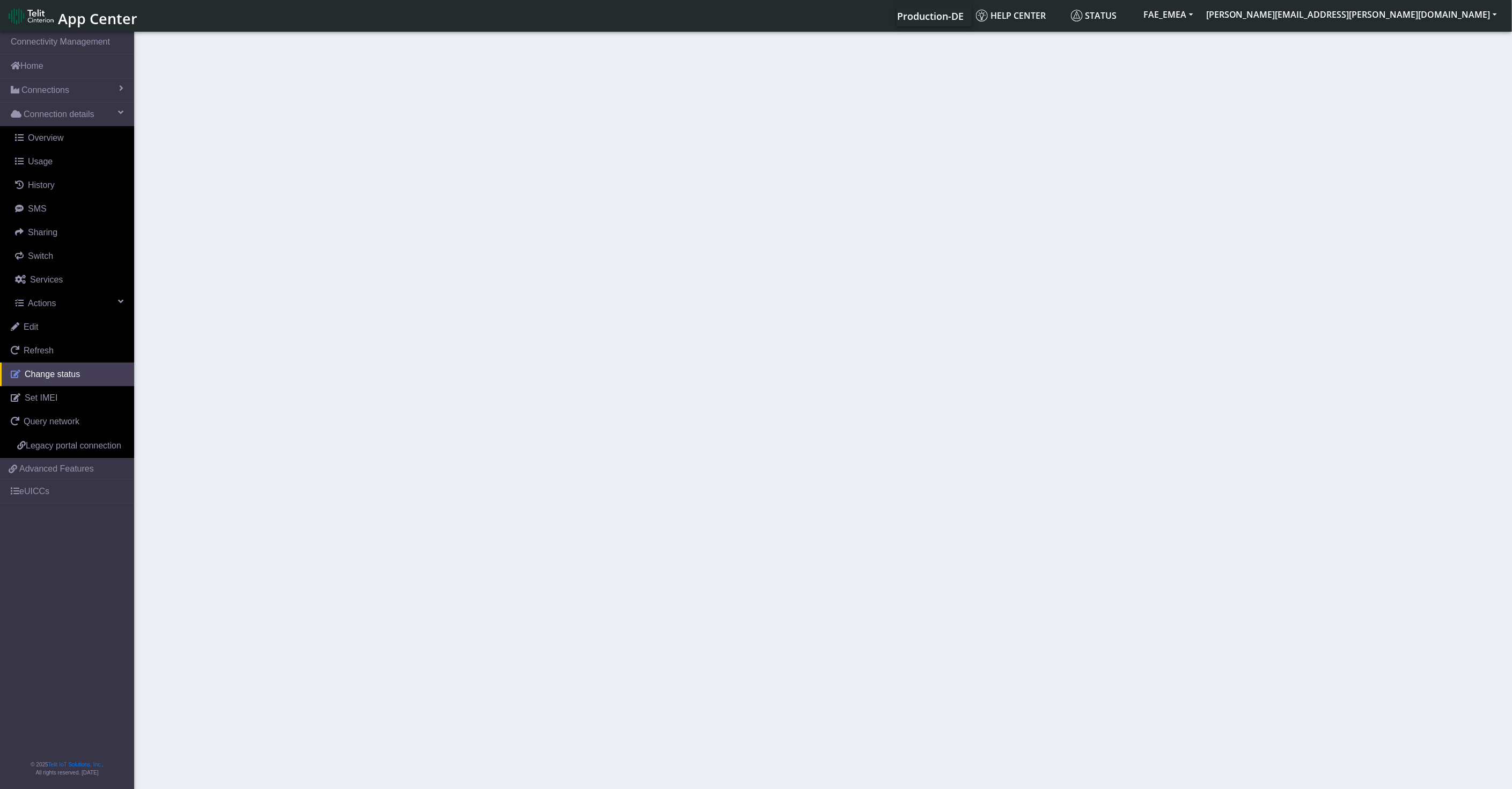
select select "activated"
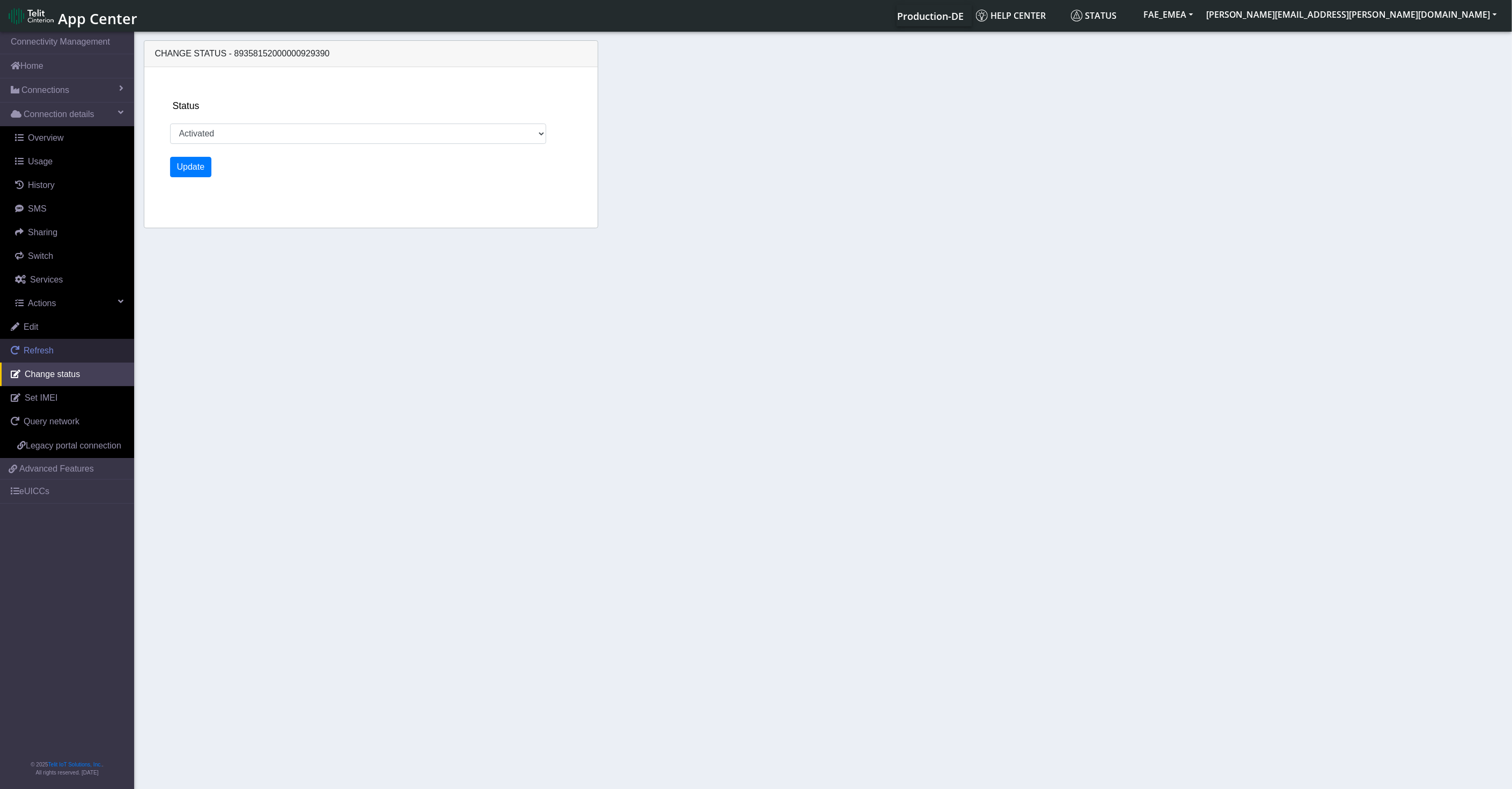
click at [59, 349] on link "Refresh" at bounding box center [67, 350] width 135 height 24
click at [47, 354] on span "Refresh" at bounding box center [39, 350] width 30 height 9
click at [202, 135] on div "Last refresh date: No data Refresh" at bounding box center [379, 147] width 426 height 161
click at [201, 149] on button "Refresh" at bounding box center [192, 151] width 44 height 20
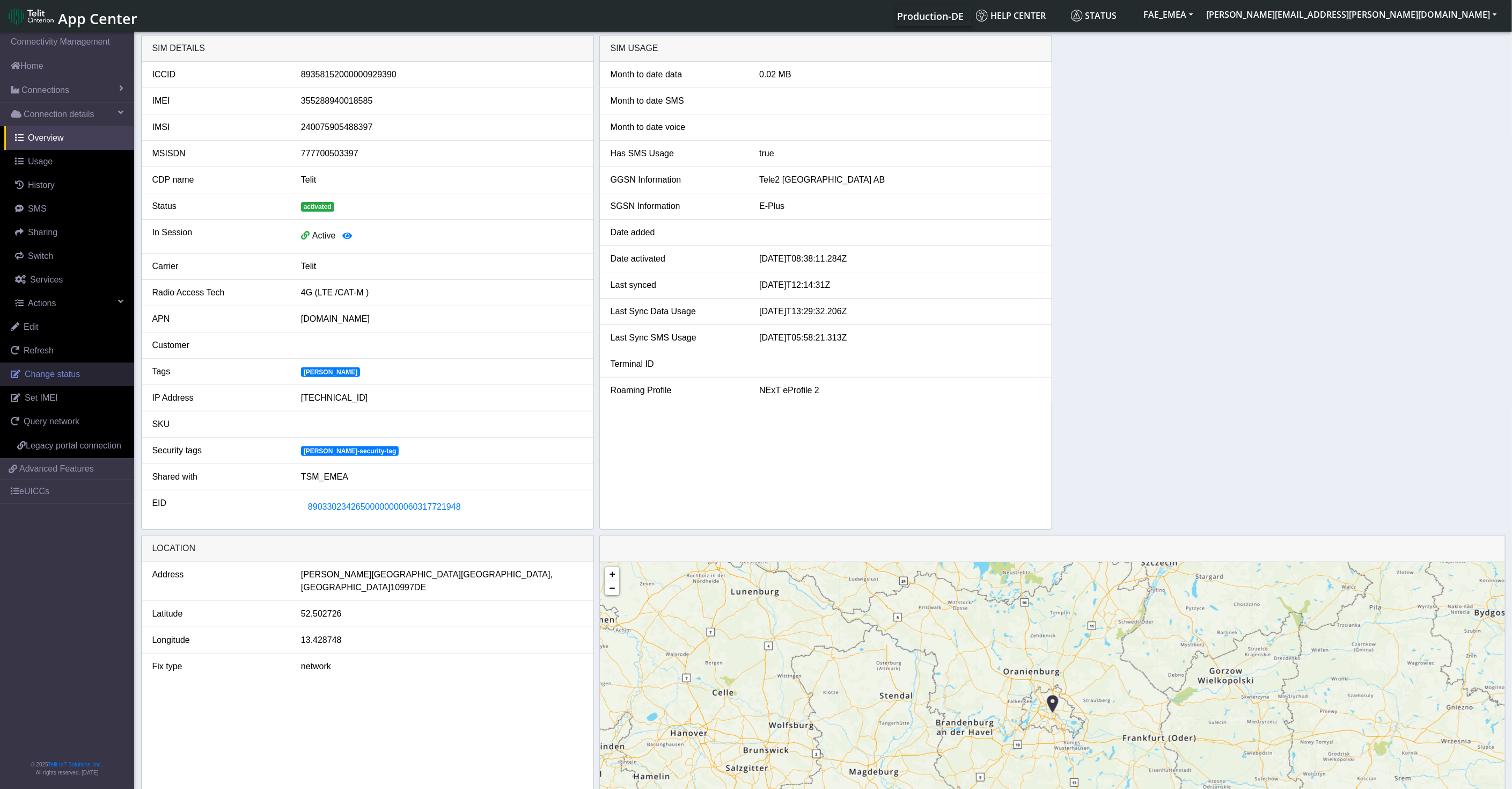
click at [63, 377] on span "Change status" at bounding box center [52, 373] width 55 height 9
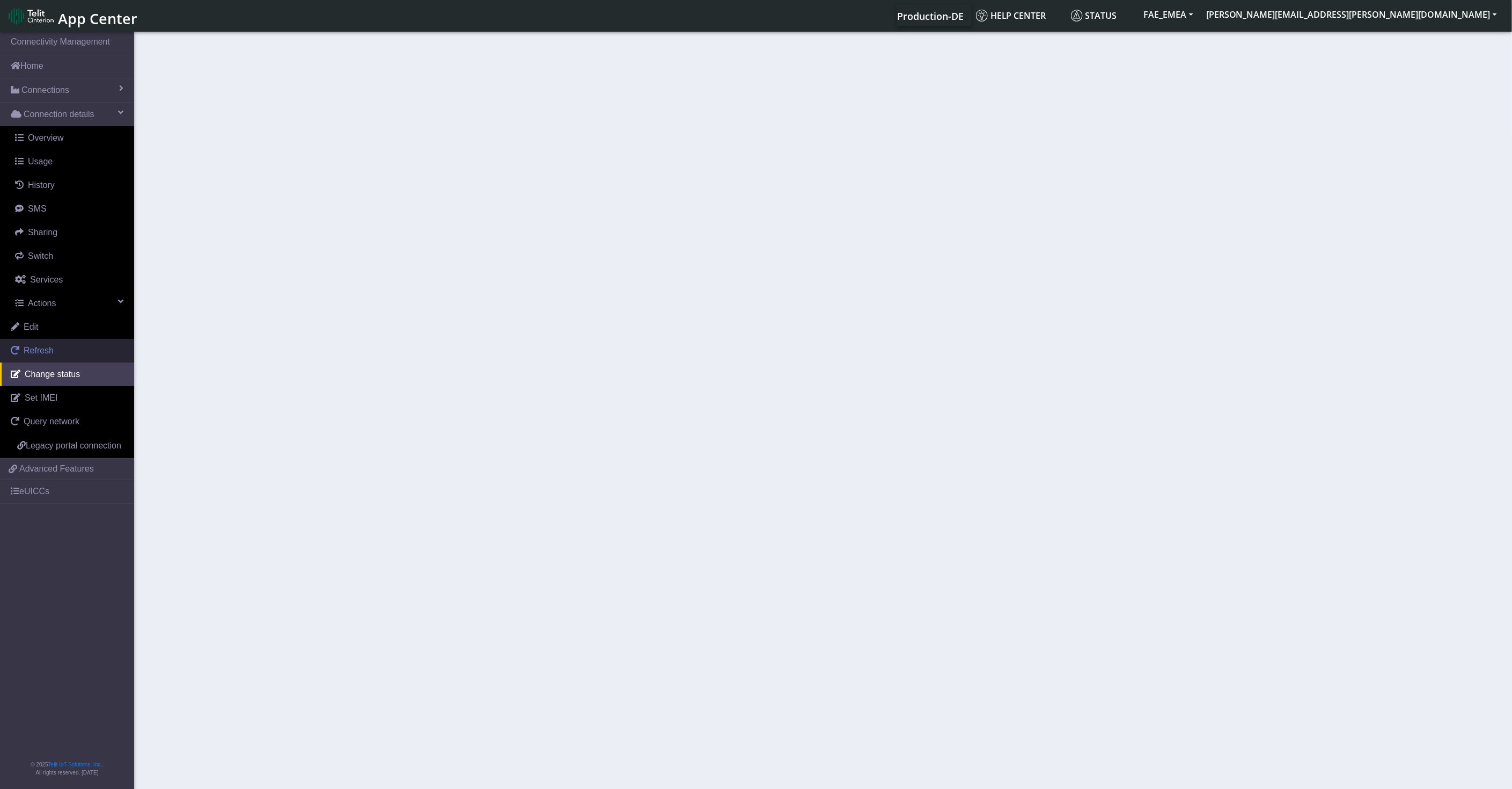
select select "activated"
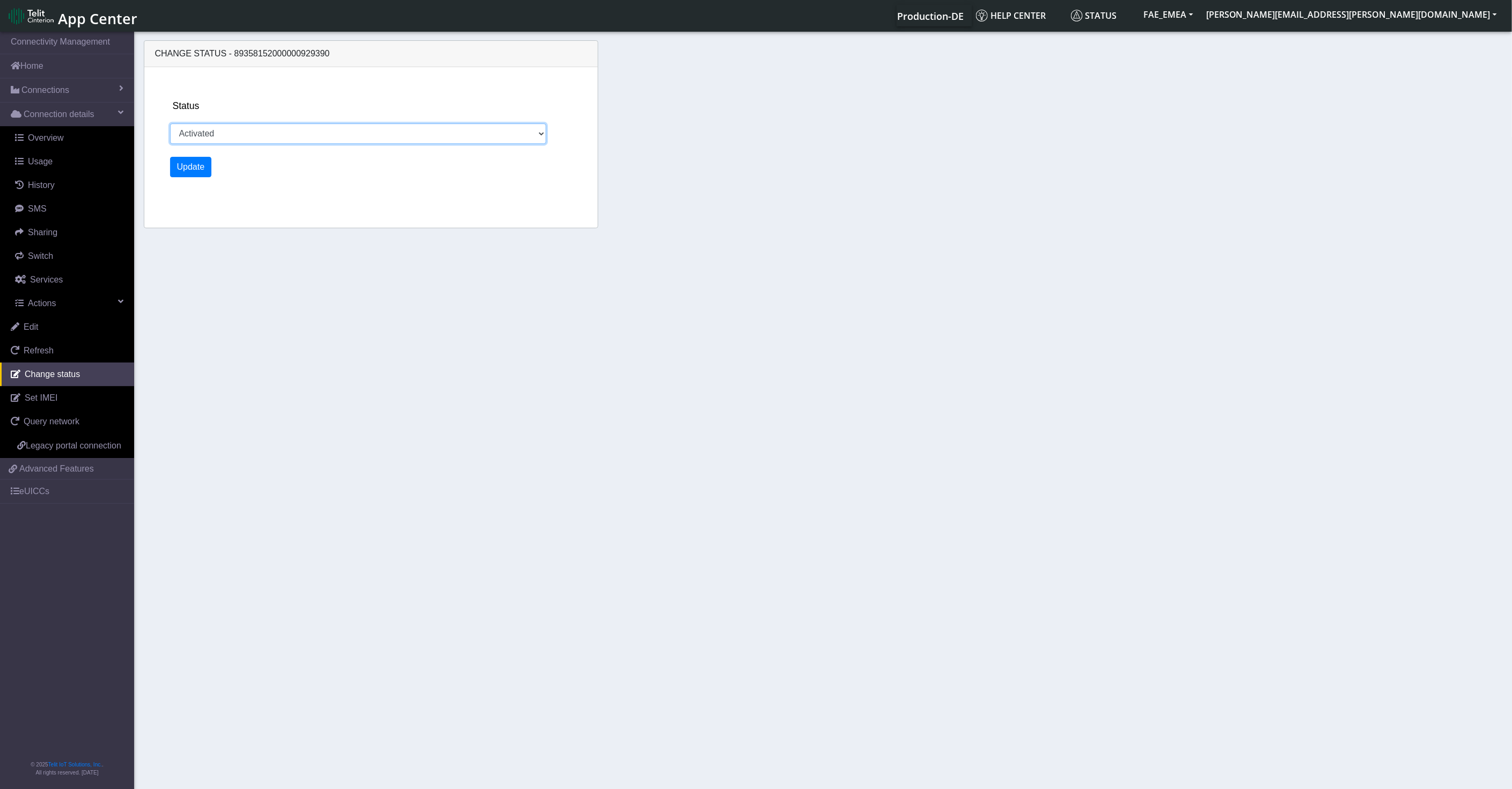
click at [278, 136] on select "Activated Deactivated" at bounding box center [358, 134] width 377 height 20
click at [51, 394] on span "Set IMEI" at bounding box center [41, 397] width 33 height 9
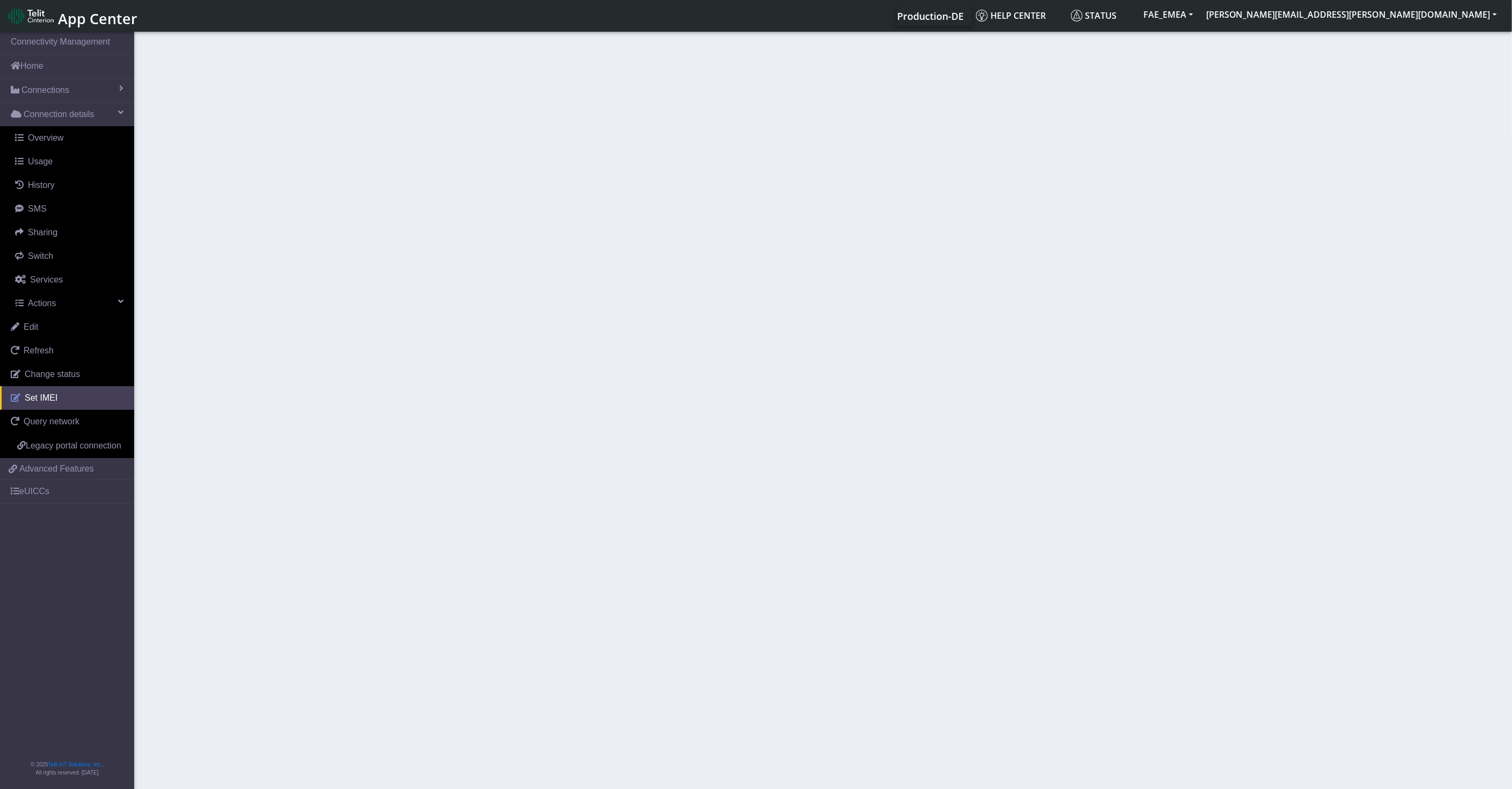
type input "355288940018585"
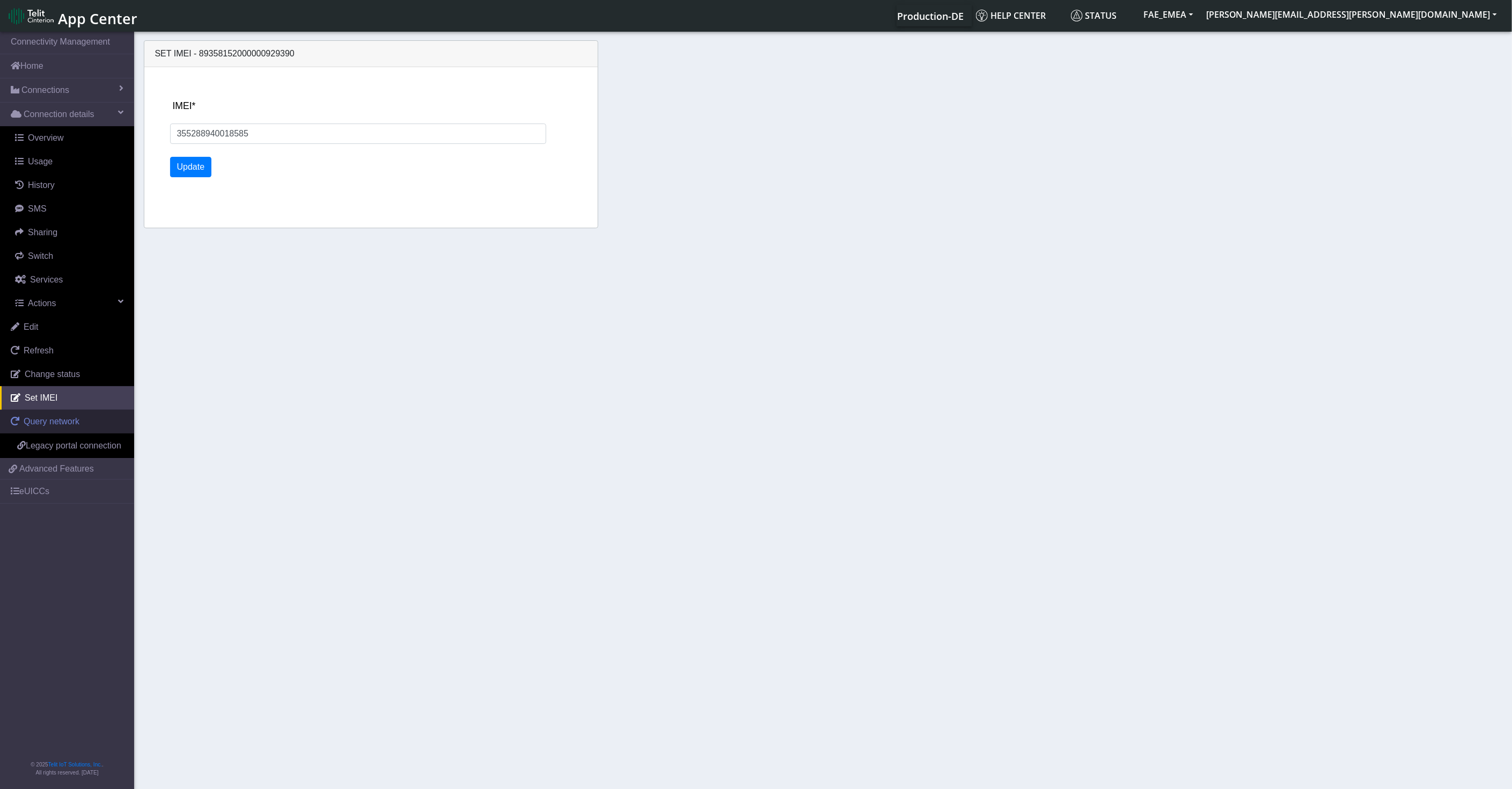
click at [38, 422] on span "Query network" at bounding box center [52, 421] width 56 height 9
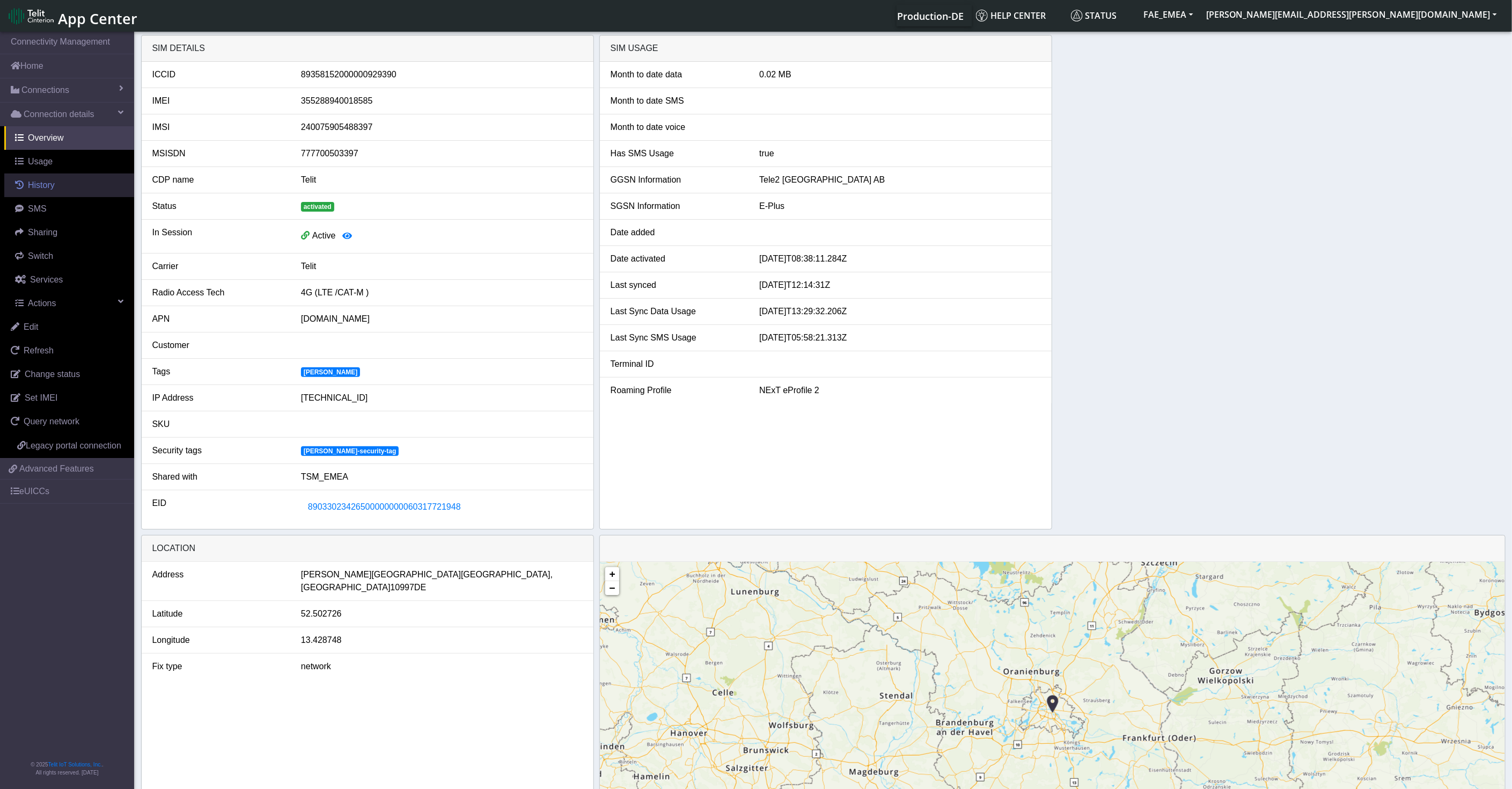
click at [57, 189] on link "History" at bounding box center [69, 185] width 129 height 24
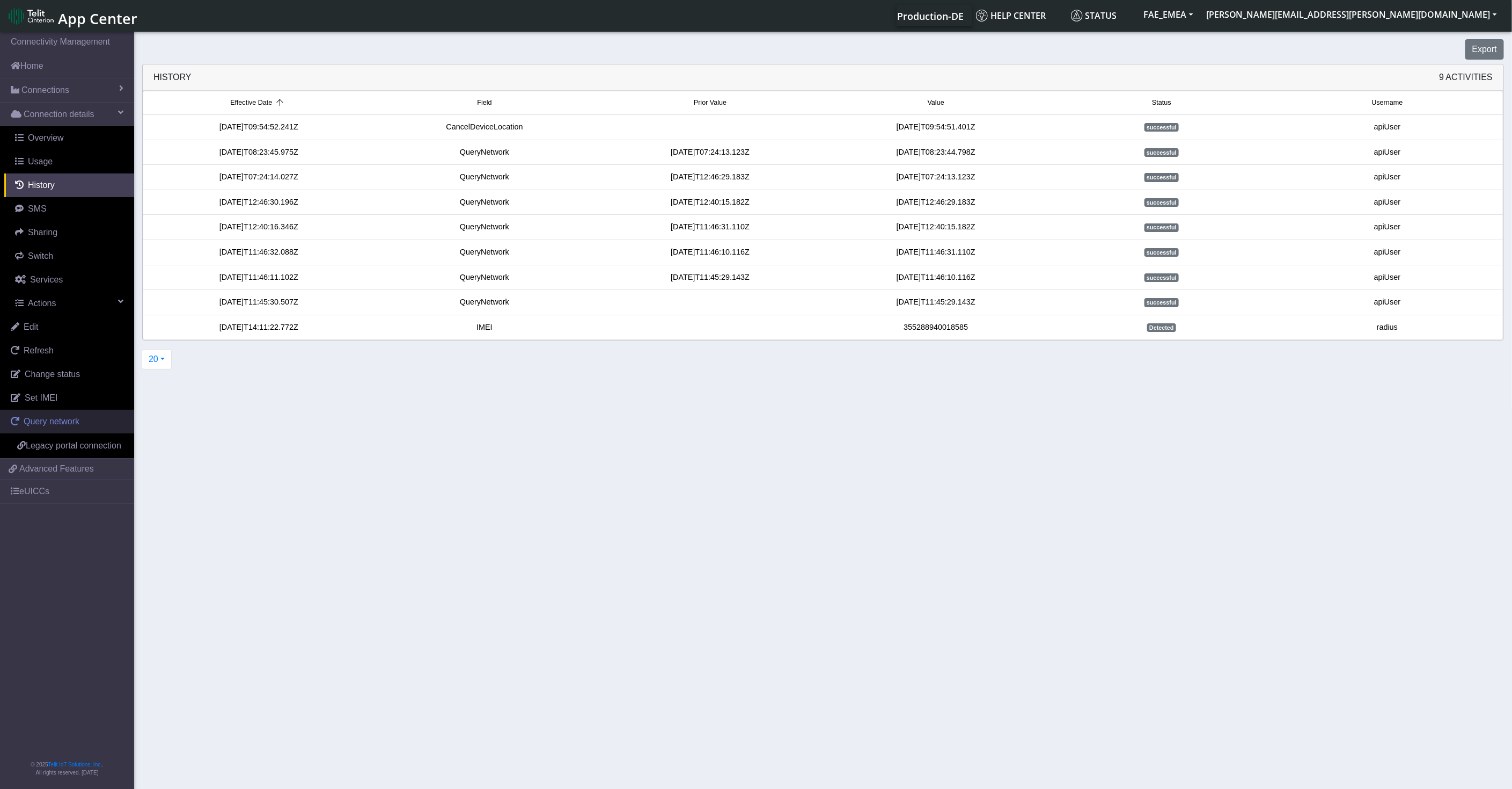
click at [41, 419] on span "Query network" at bounding box center [52, 421] width 56 height 9
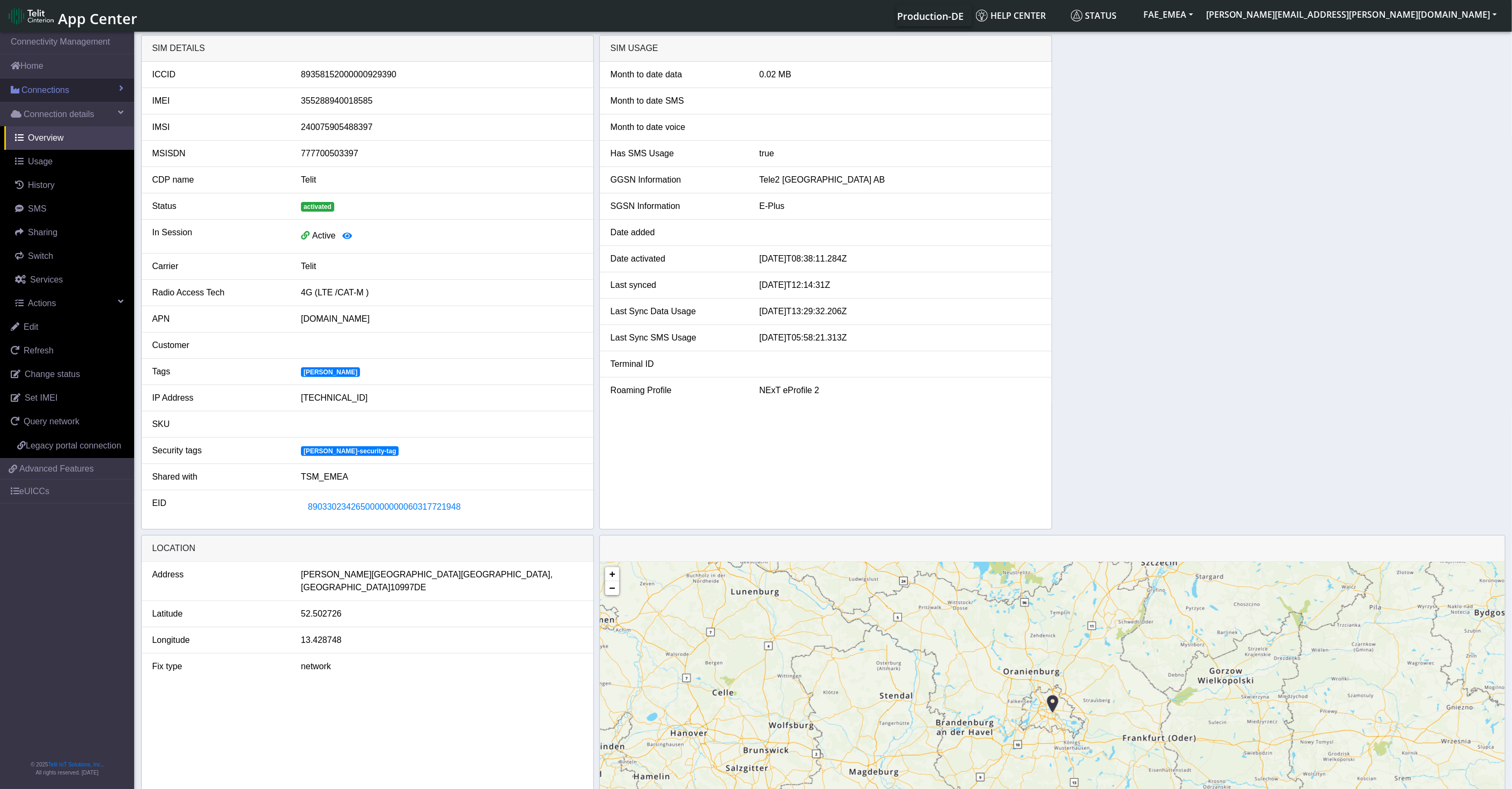
click at [76, 93] on link "Connections" at bounding box center [67, 91] width 135 height 24
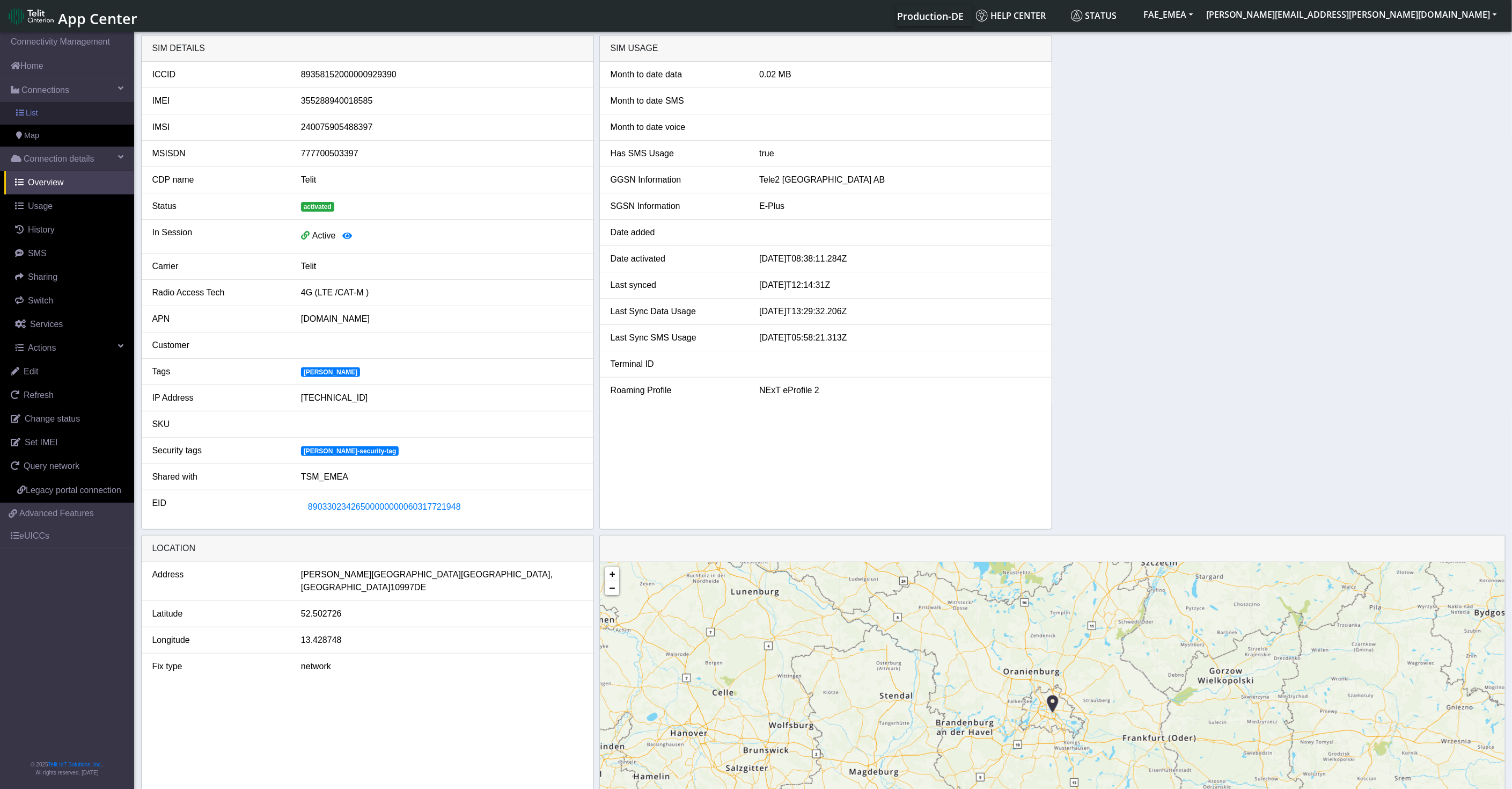
click at [76, 102] on link "List" at bounding box center [67, 113] width 135 height 23
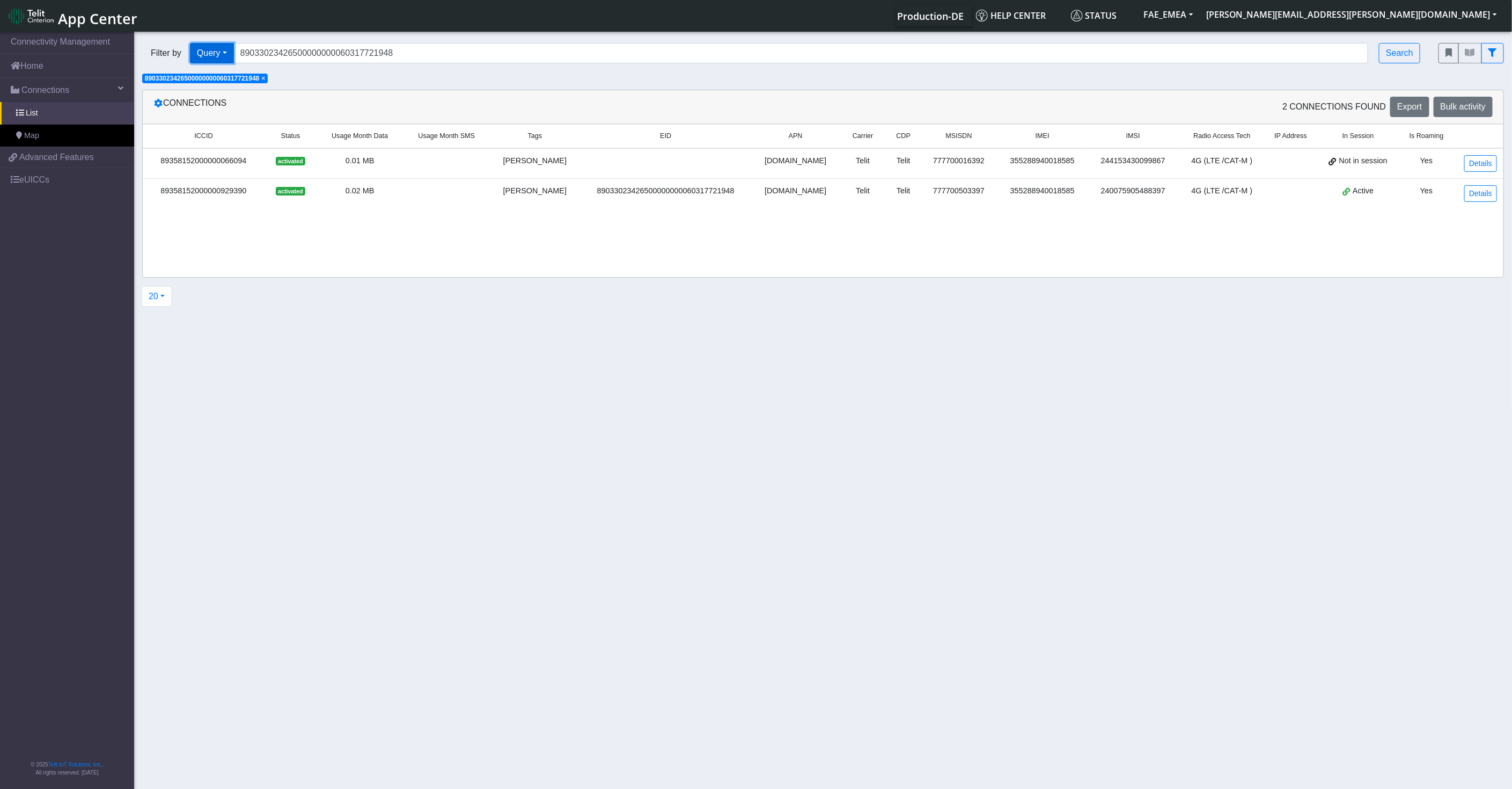
click at [226, 55] on button "Query" at bounding box center [212, 53] width 44 height 20
click at [227, 97] on button "In Session" at bounding box center [233, 94] width 85 height 17
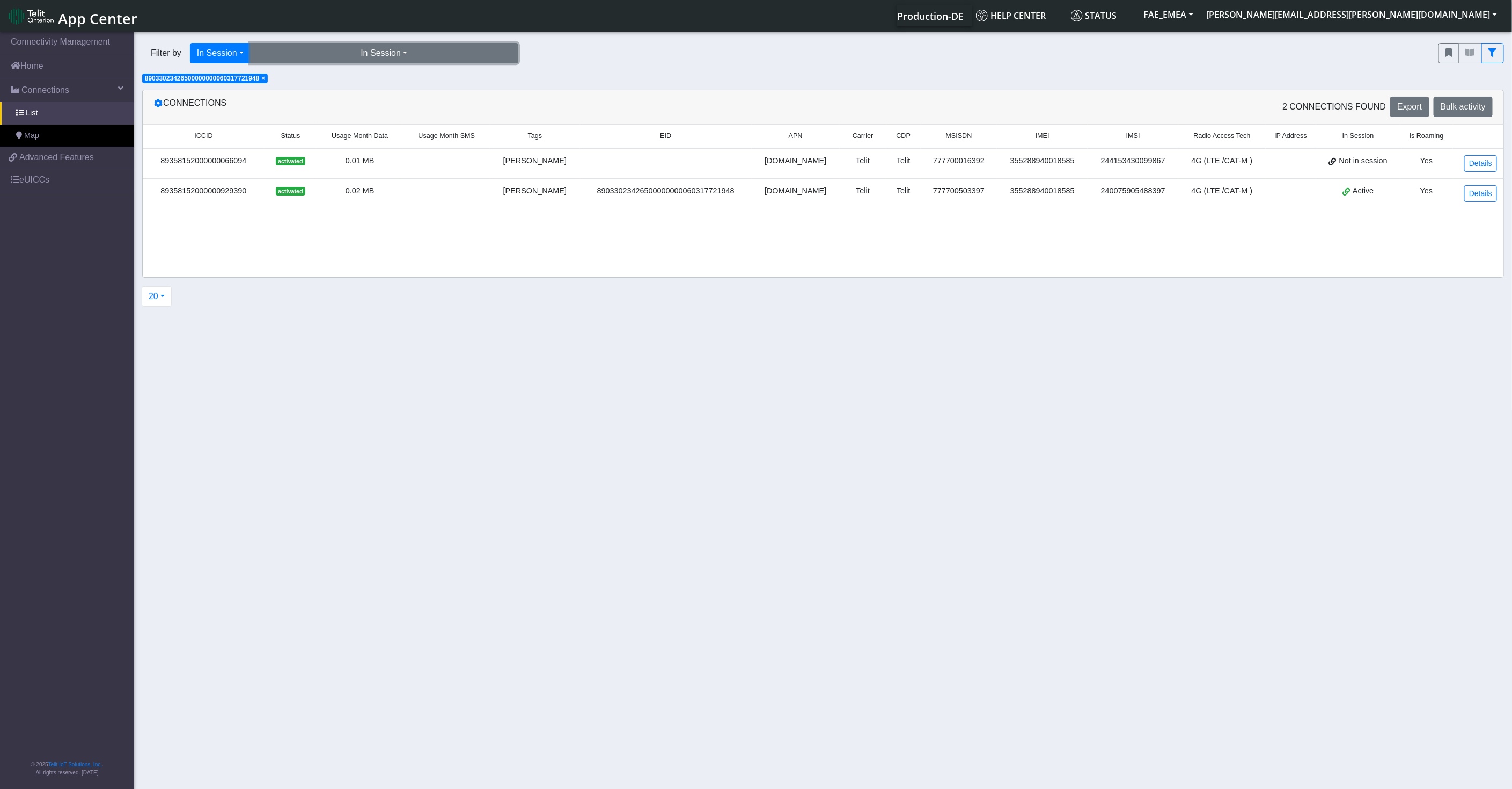
click at [433, 55] on button "In Session" at bounding box center [384, 53] width 268 height 20
click at [228, 74] on span "89033023426500000000060317721948" at bounding box center [202, 78] width 115 height 8
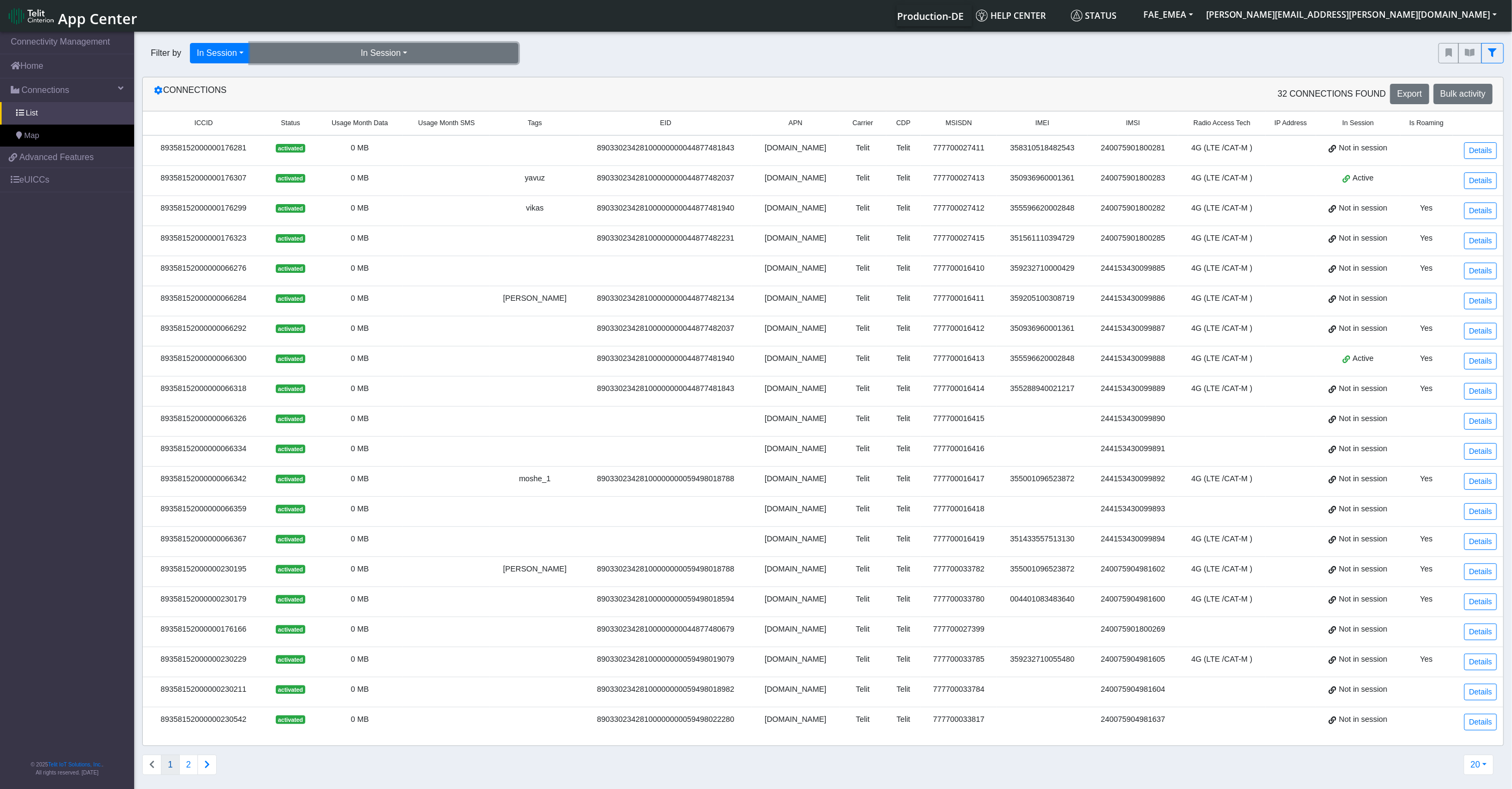
click at [319, 55] on button "In Session" at bounding box center [384, 53] width 268 height 20
click at [295, 80] on button "Yes (4)" at bounding box center [384, 77] width 267 height 17
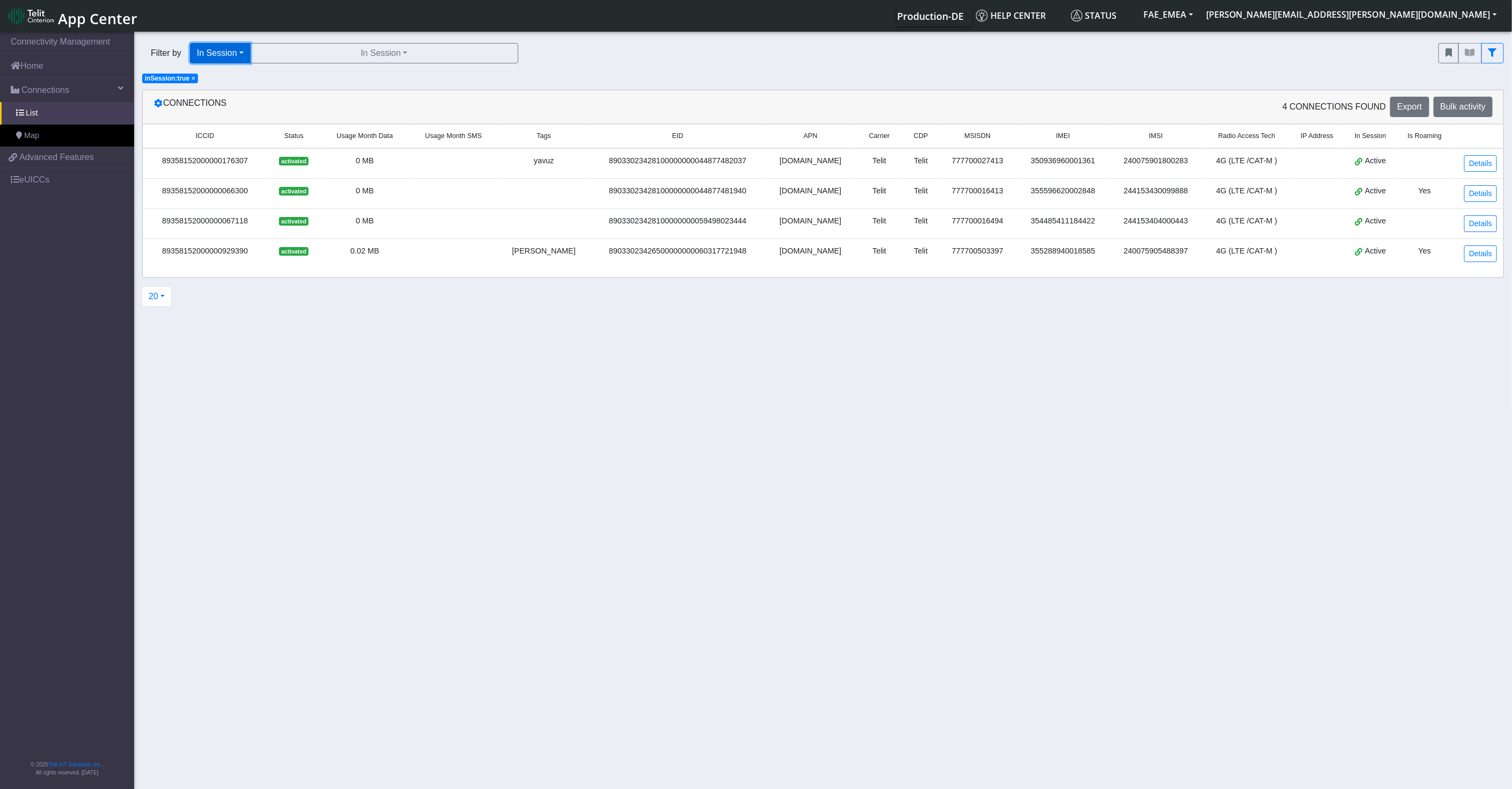
click at [237, 47] on button "In Session" at bounding box center [221, 53] width 61 height 20
click at [230, 135] on button "Tags" at bounding box center [233, 129] width 85 height 17
click at [371, 63] on div "Filter by Tags Query In Session Not connected Tags Country Operator Tags fateme…" at bounding box center [783, 52] width 1296 height 36
click at [373, 54] on button "Tags" at bounding box center [362, 53] width 268 height 20
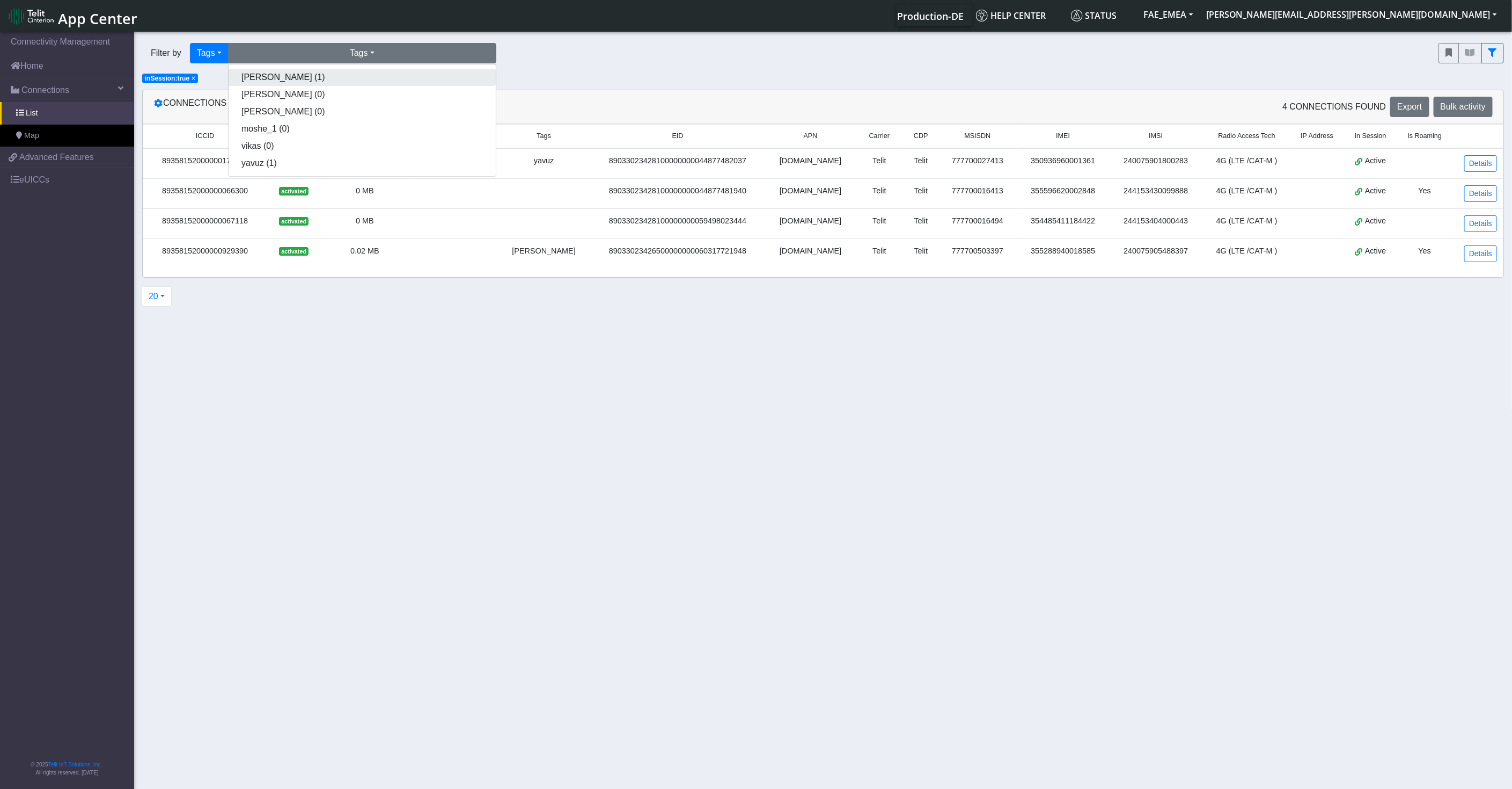
click at [319, 80] on button "fatemeh (1)" at bounding box center [362, 77] width 267 height 17
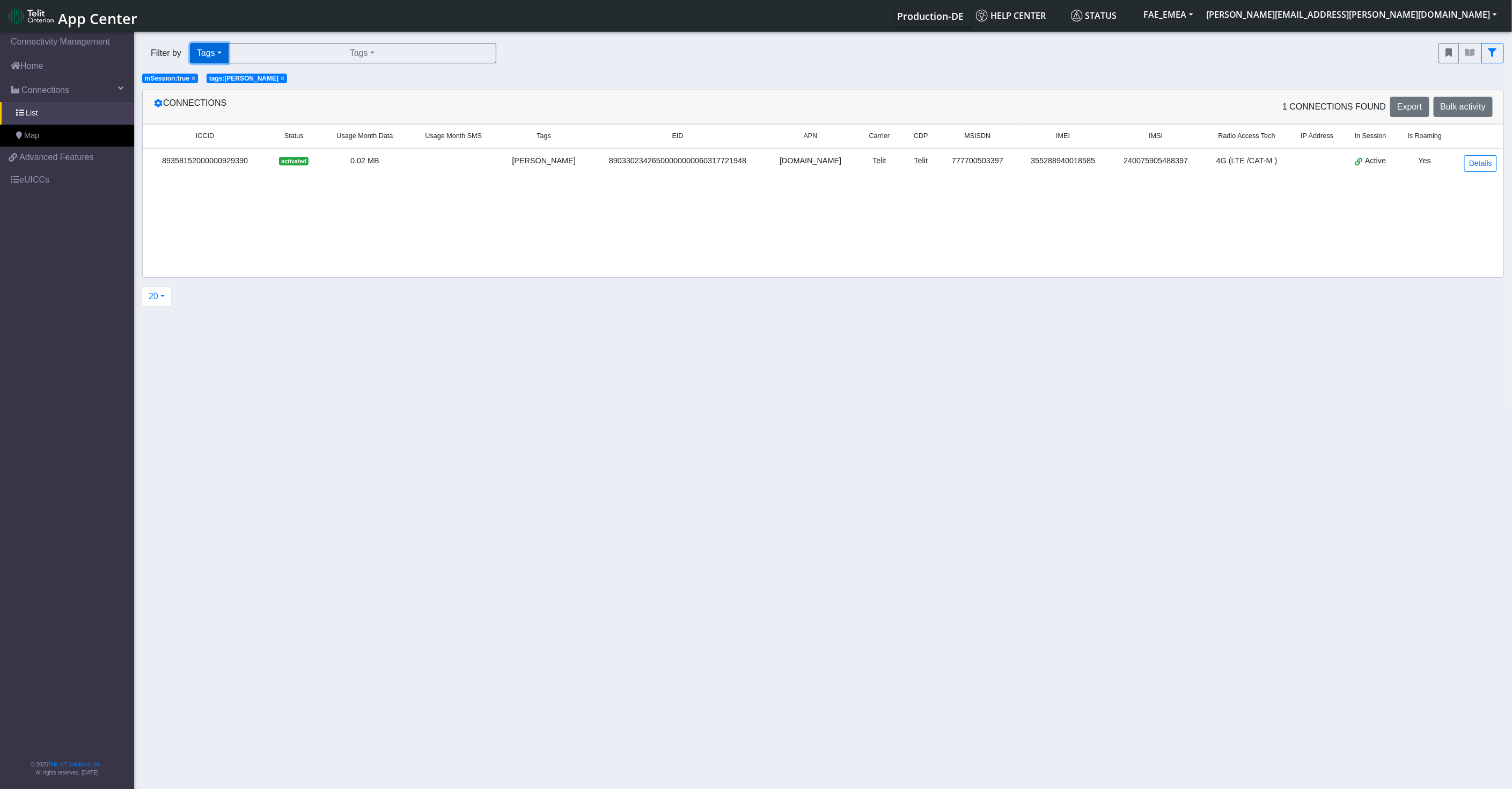
click at [219, 59] on button "Tags" at bounding box center [210, 53] width 39 height 20
click at [219, 145] on button "Country" at bounding box center [233, 146] width 85 height 17
click at [348, 58] on button "Select a country" at bounding box center [373, 53] width 268 height 20
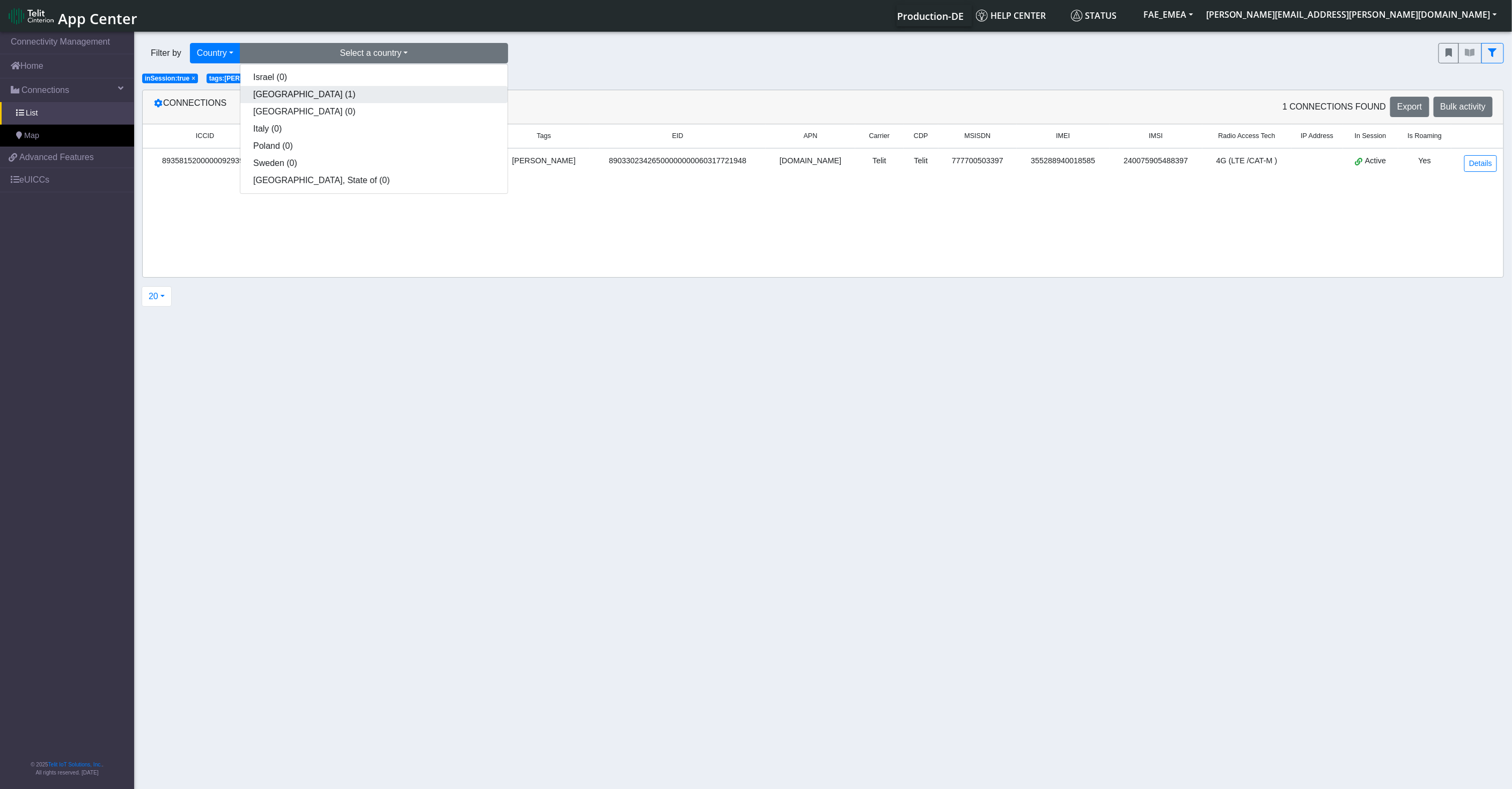
click at [282, 99] on button "Germany (1)" at bounding box center [374, 94] width 267 height 17
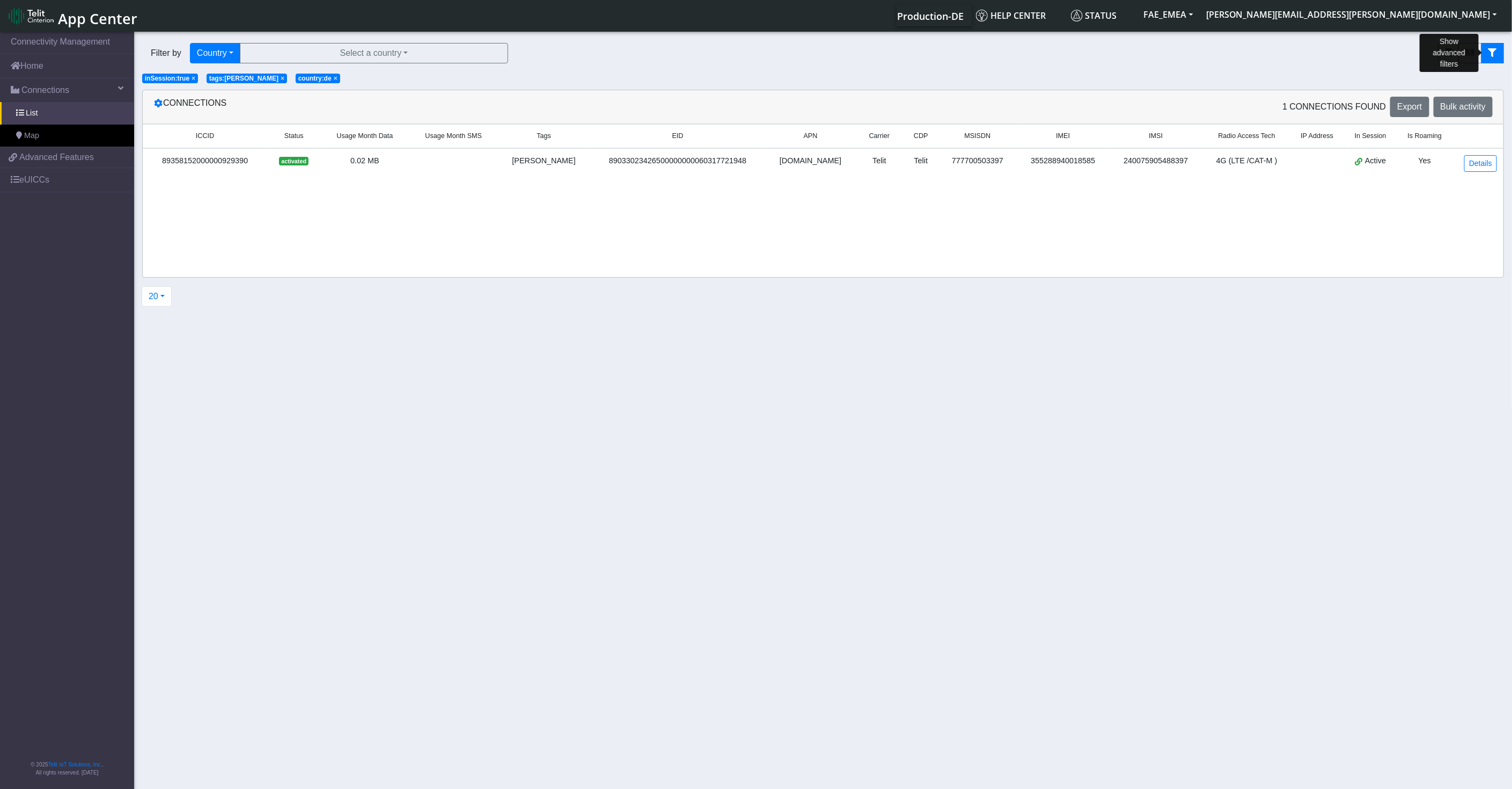
click at [1361, 55] on icon "fitlers menu" at bounding box center [1493, 52] width 8 height 8
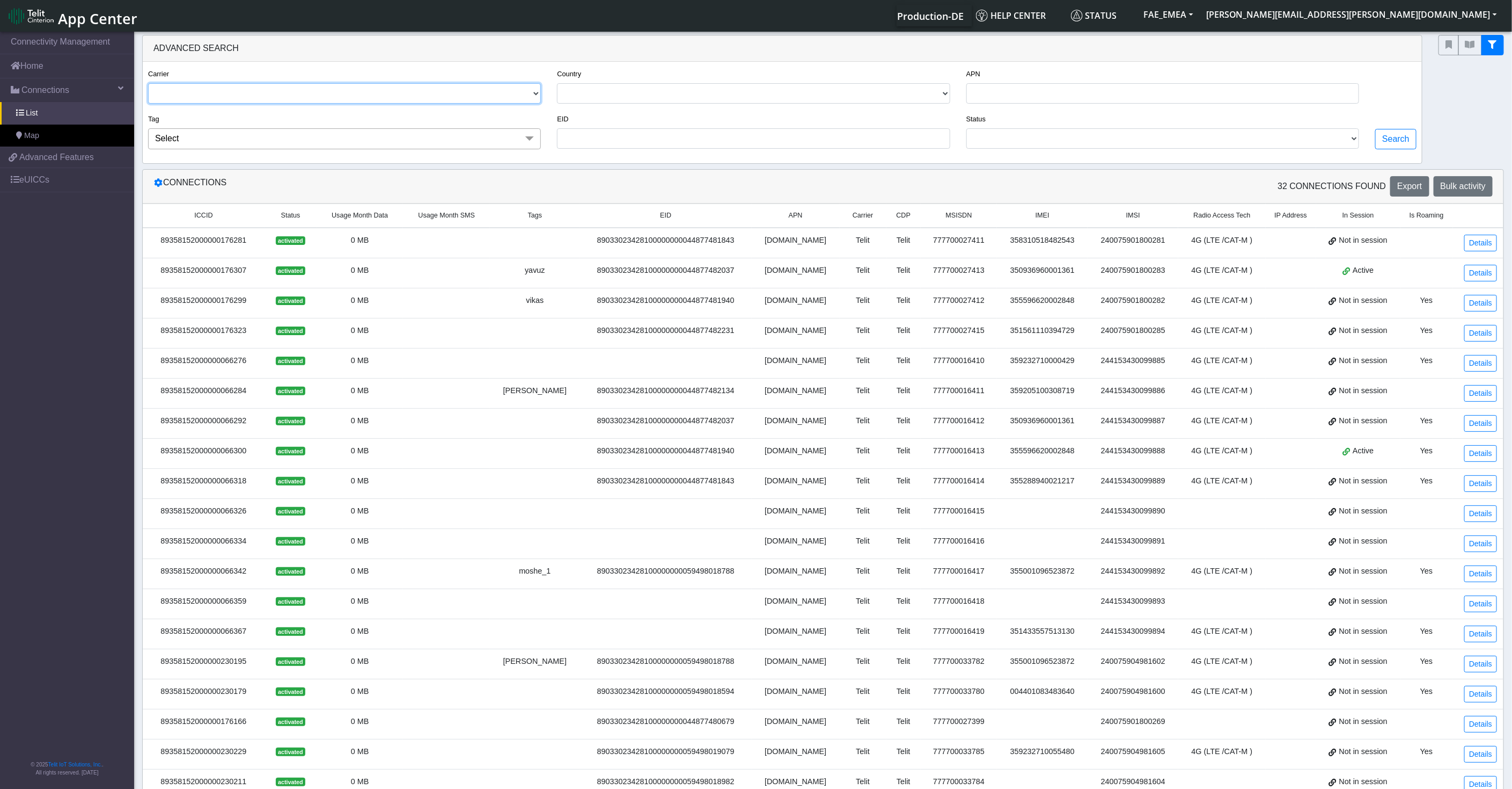
click at [394, 87] on select "TELIT AT&T-JASPER" at bounding box center [344, 93] width 393 height 20
select select "telit"
click at [148, 83] on select "TELIT AT&T-JASPER" at bounding box center [344, 93] width 393 height 20
click at [327, 136] on span "Select" at bounding box center [344, 139] width 393 height 20
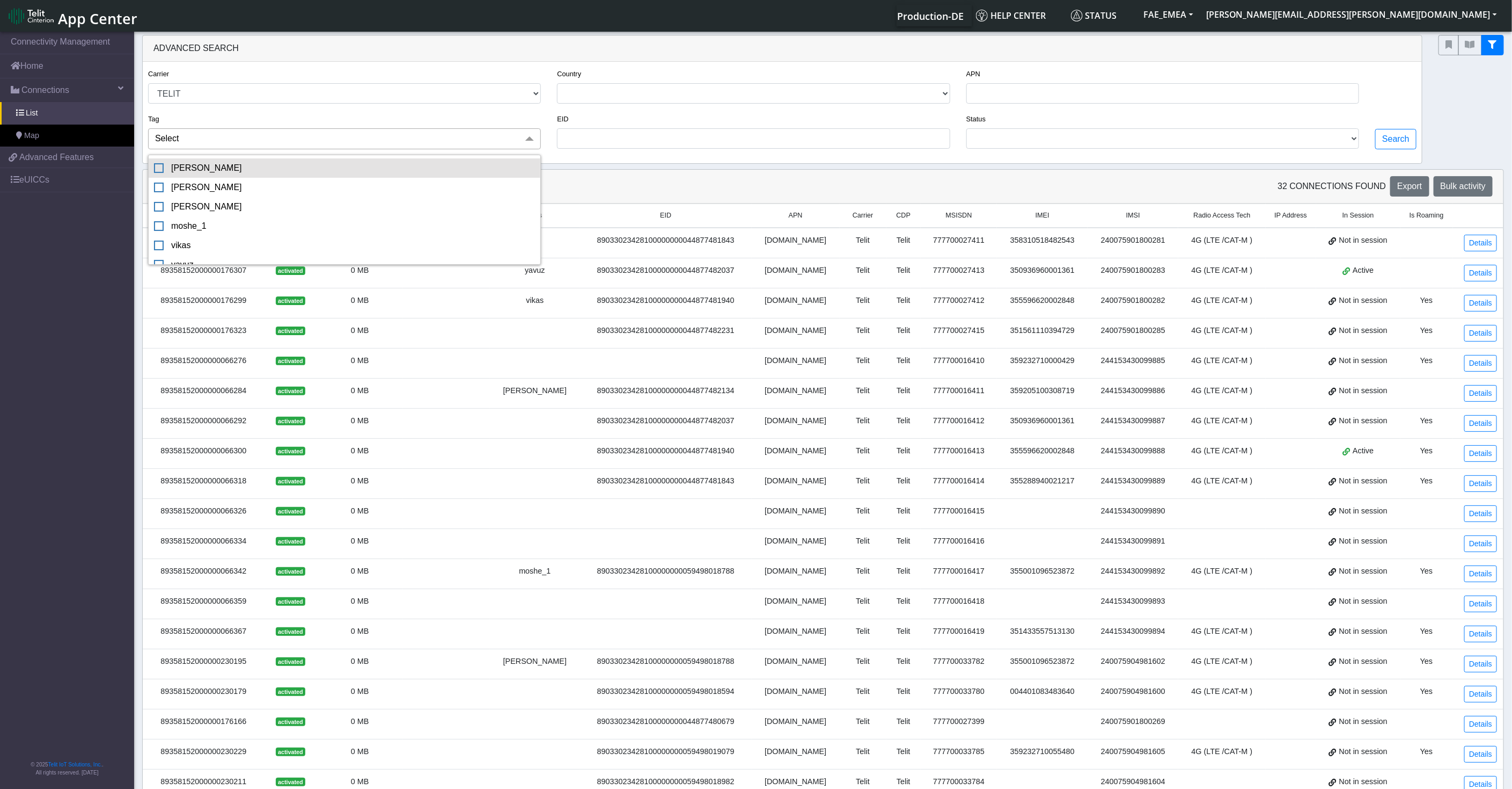
click at [269, 165] on div "fatemeh" at bounding box center [344, 168] width 381 height 13
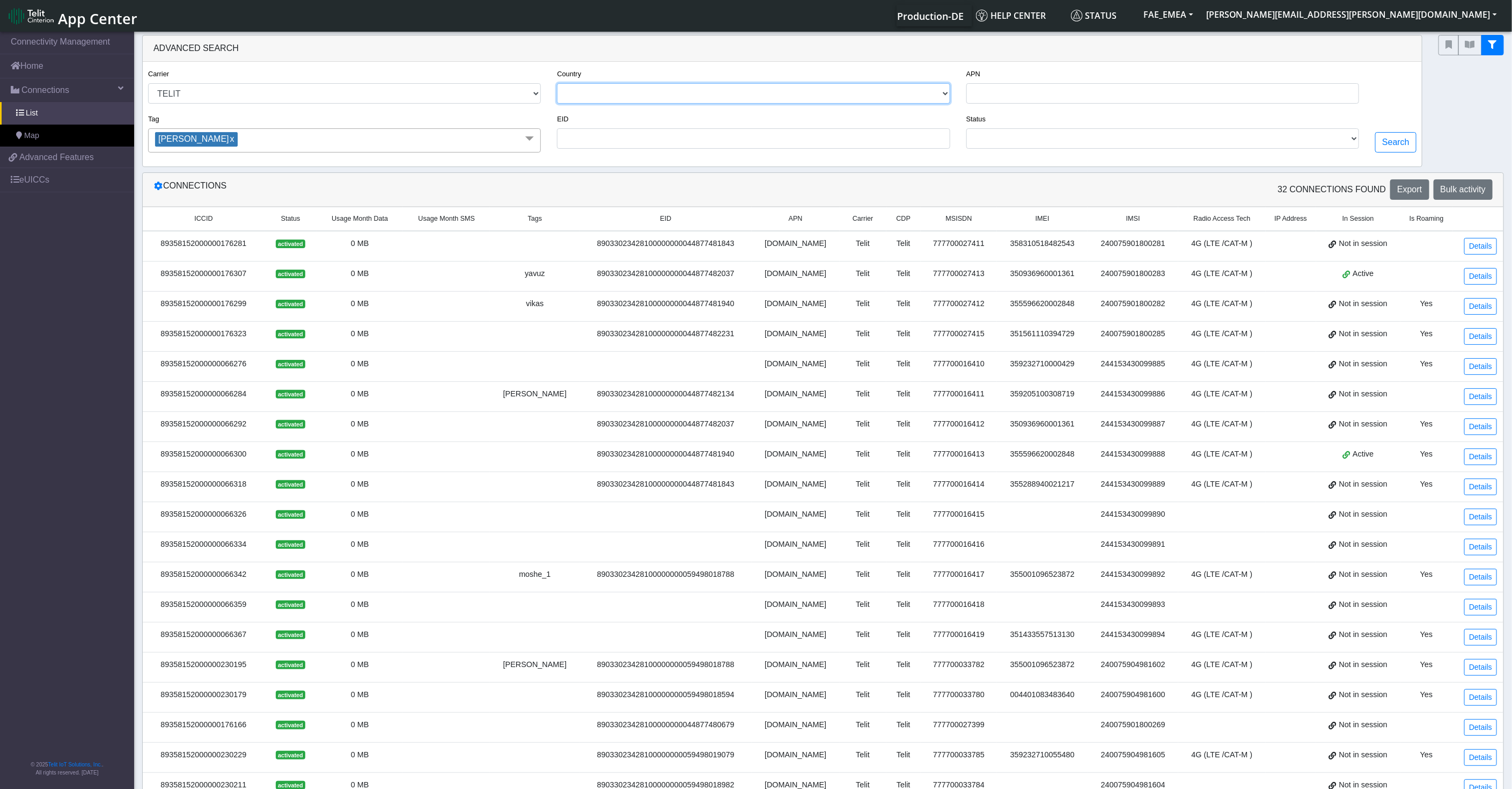
click at [916, 89] on select "ISRAEL GERMANY UNITED KINGDOM ITALY POLAND SWEDEN PALESTINE, STATE OF" at bounding box center [753, 93] width 393 height 20
select select "de"
click at [558, 83] on select "ISRAEL GERMANY UNITED KINGDOM ITALY POLAND SWEDEN PALESTINE, STATE OF" at bounding box center [753, 93] width 393 height 20
click at [1013, 91] on input "APN" at bounding box center [1163, 93] width 393 height 20
click at [1058, 147] on select "ACTIVATED" at bounding box center [1163, 139] width 393 height 20
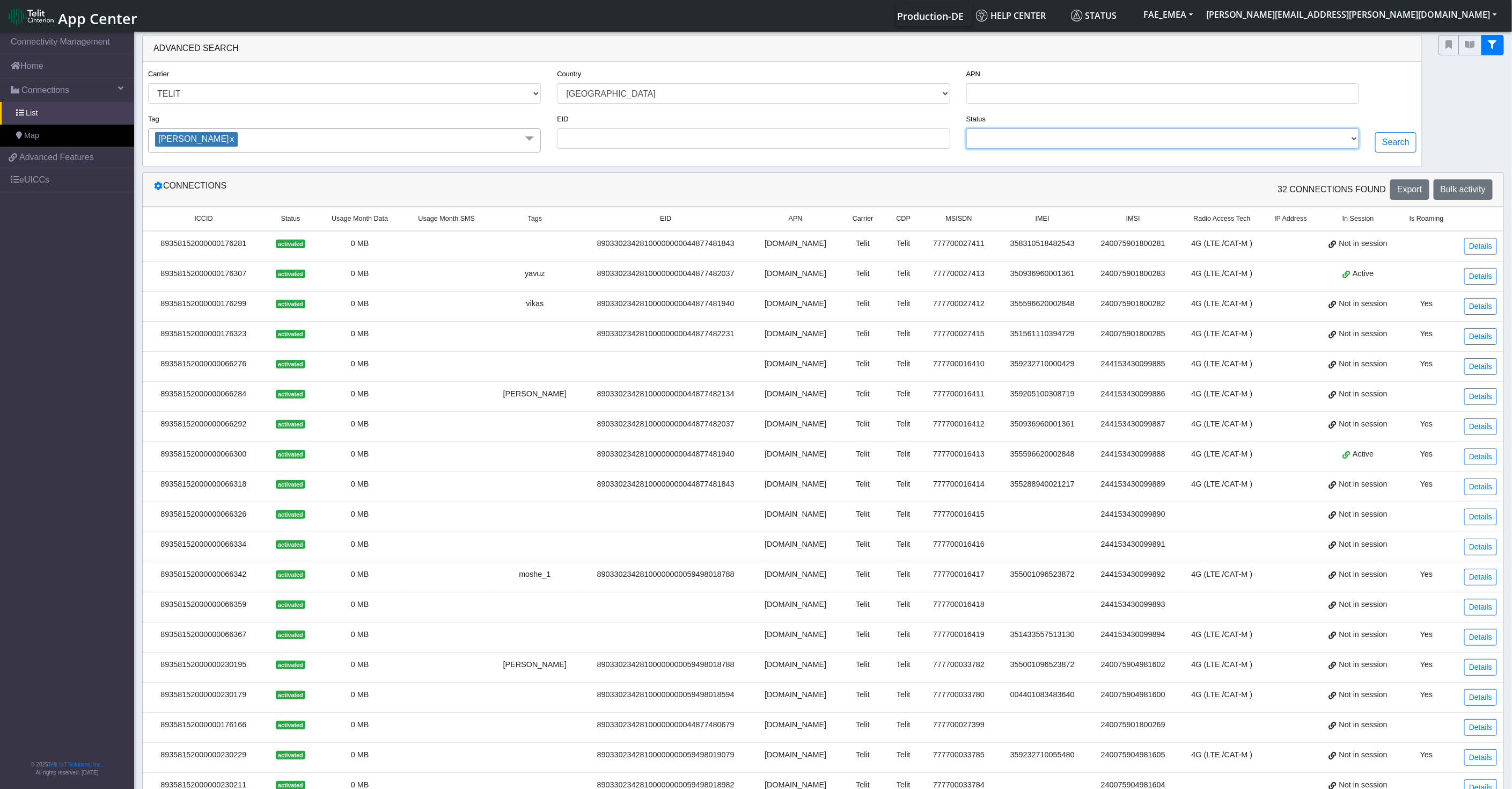
select select "activated"
click at [969, 129] on select "ACTIVATED" at bounding box center [1163, 139] width 393 height 20
click at [1361, 138] on button "Search" at bounding box center [1395, 142] width 41 height 20
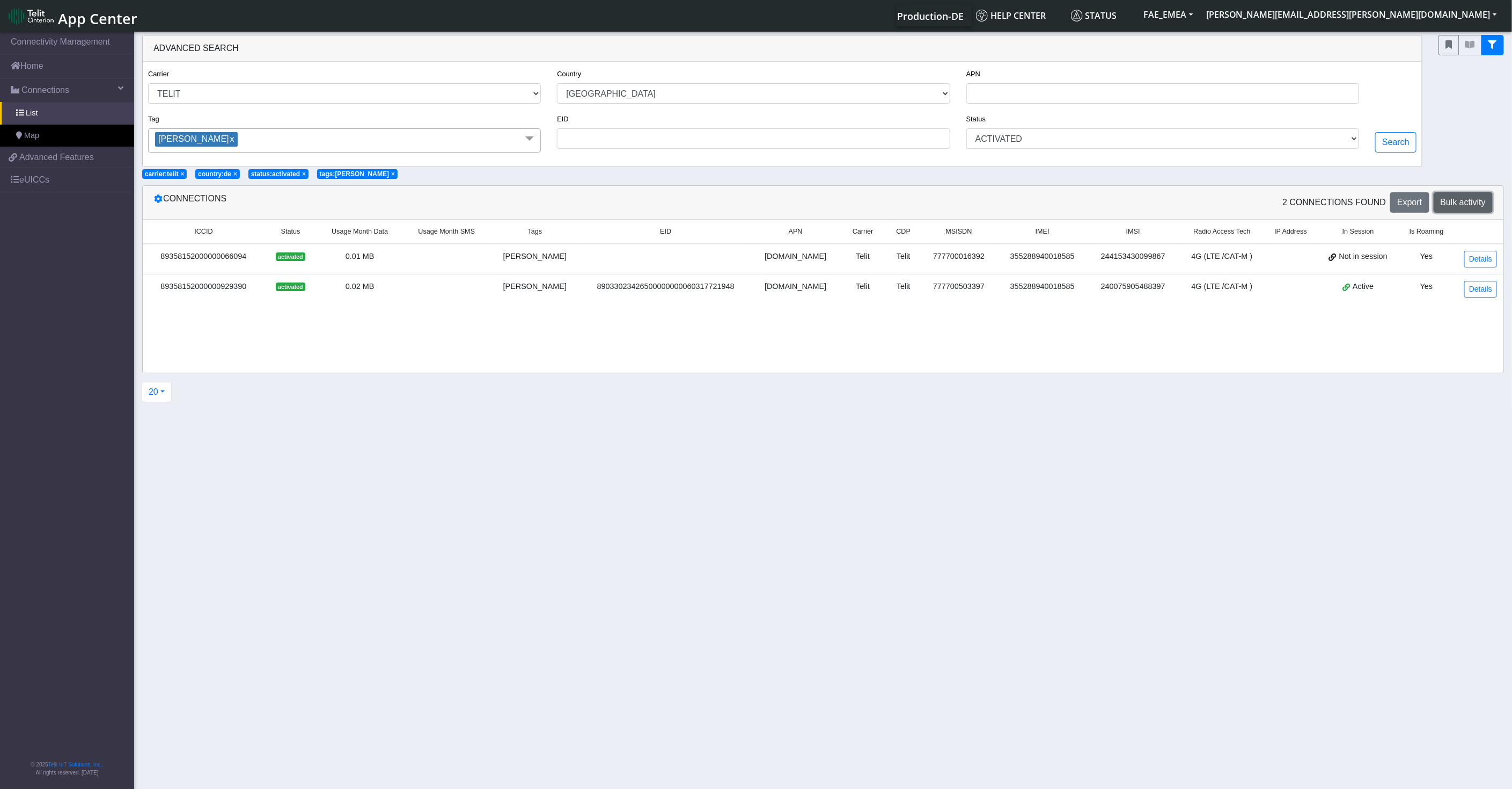
click at [1361, 203] on span "Bulk activity" at bounding box center [1463, 201] width 45 height 9
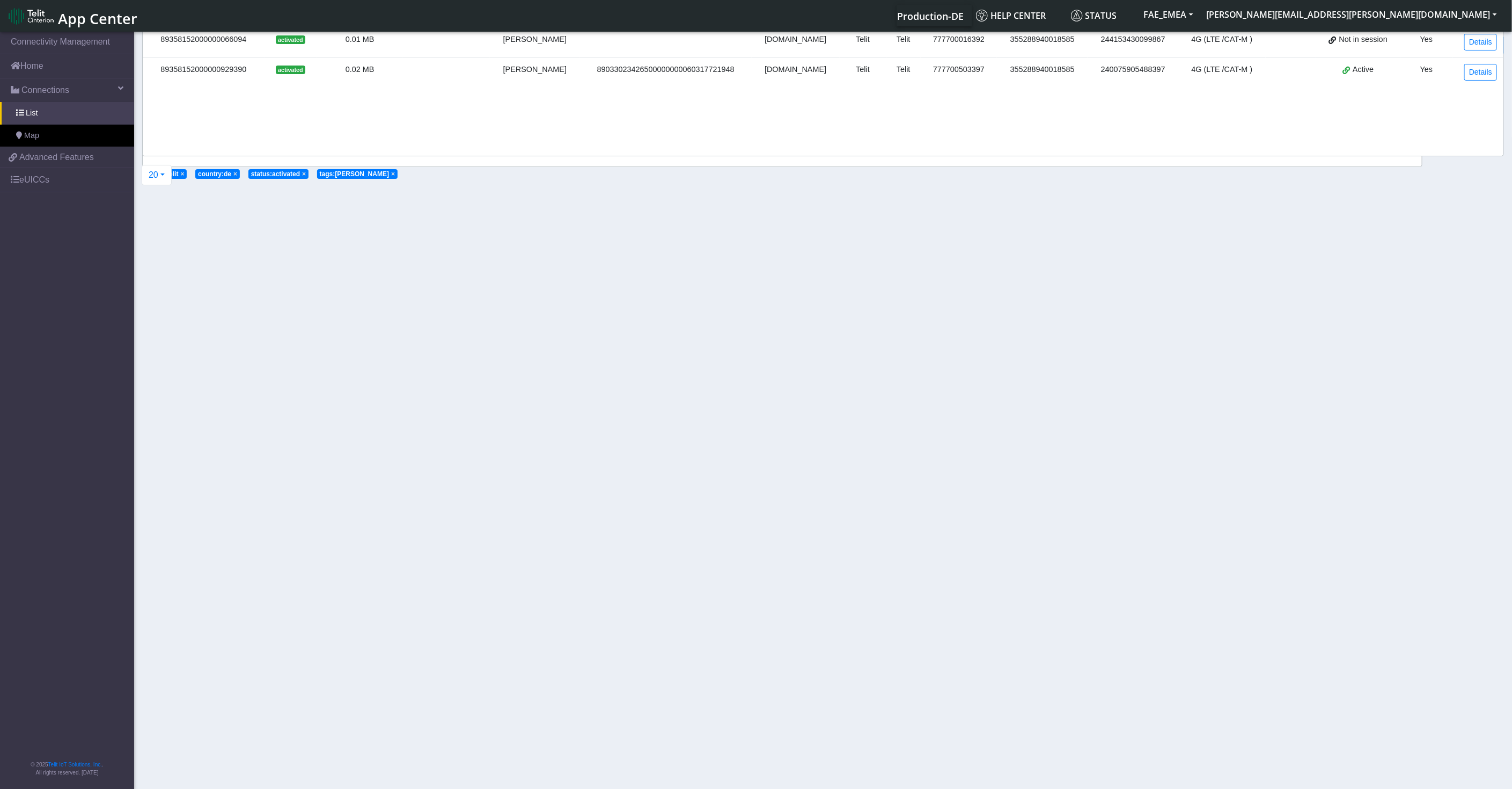
select select "text.advanced"
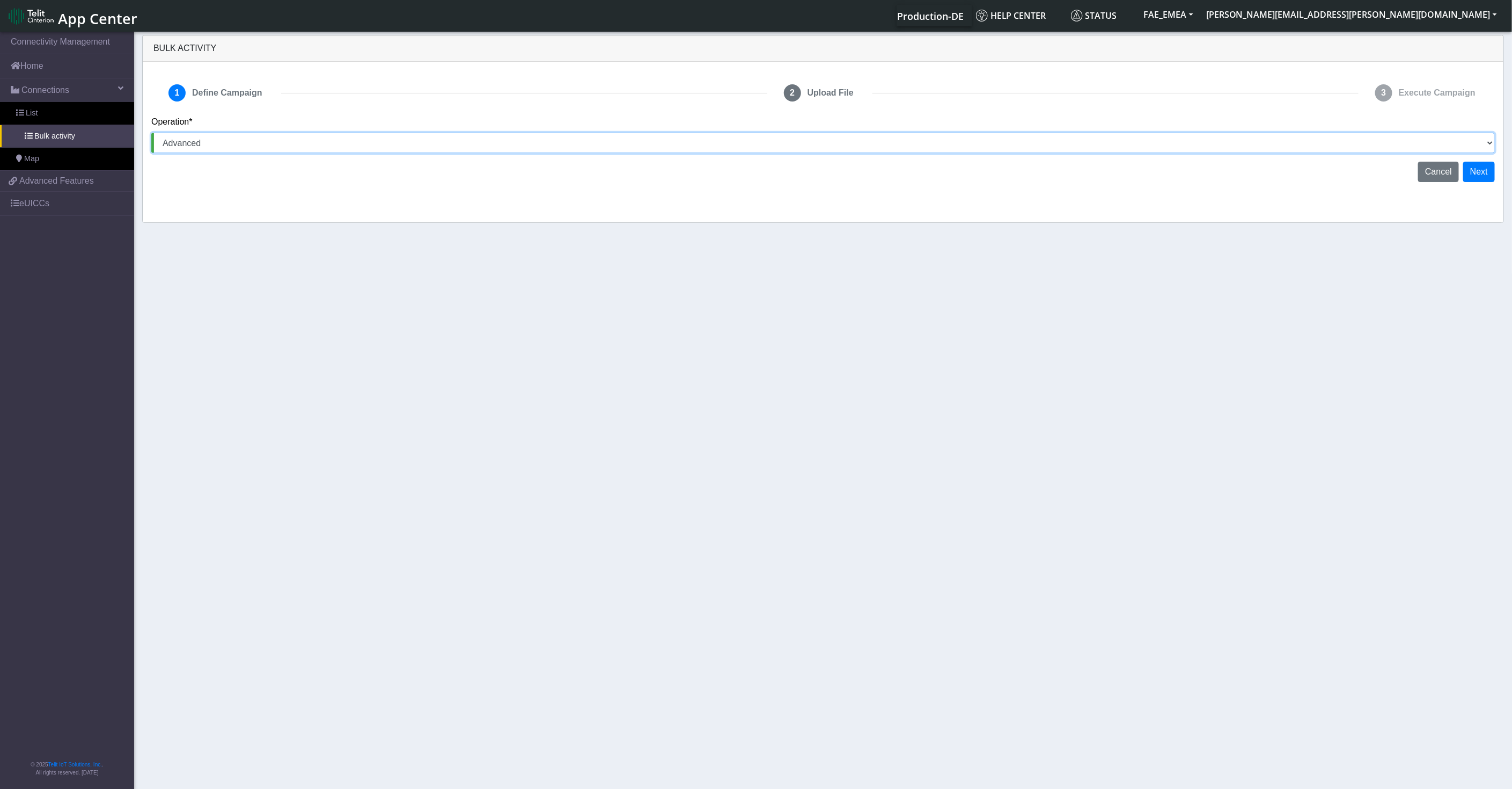
click at [195, 141] on select "Activate SIMs Deactivate SIMs Add Tags Remove Tags Advanced" at bounding box center [823, 143] width 1344 height 20
click at [151, 133] on select "Activate SIMs Deactivate SIMs Add Tags Remove Tags Advanced" at bounding box center [823, 143] width 1344 height 20
click at [1361, 177] on button "Cancel" at bounding box center [1438, 172] width 41 height 20
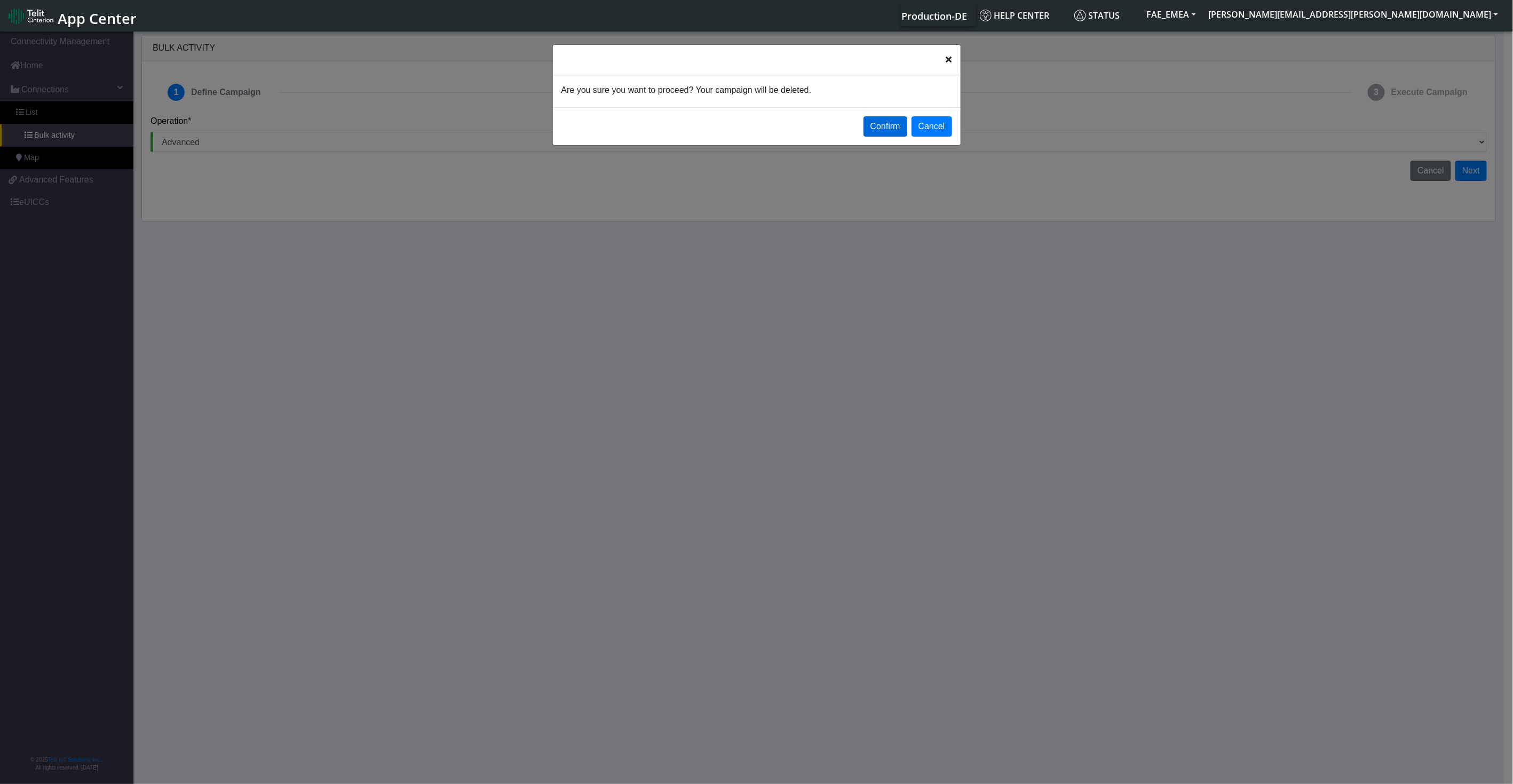
click at [884, 123] on button "Confirm" at bounding box center [885, 126] width 44 height 20
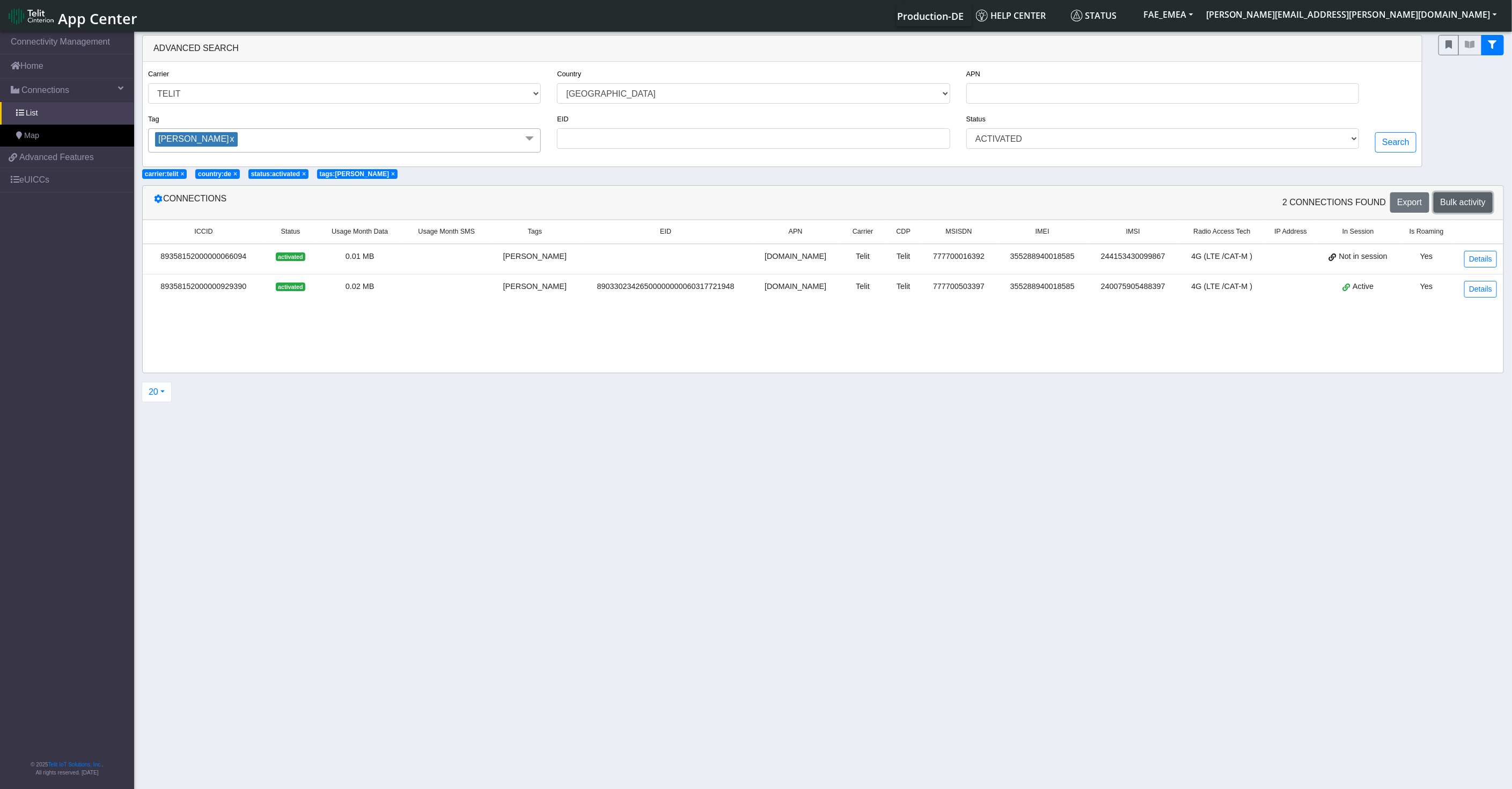
click at [1361, 205] on span "Bulk activity" at bounding box center [1463, 201] width 45 height 9
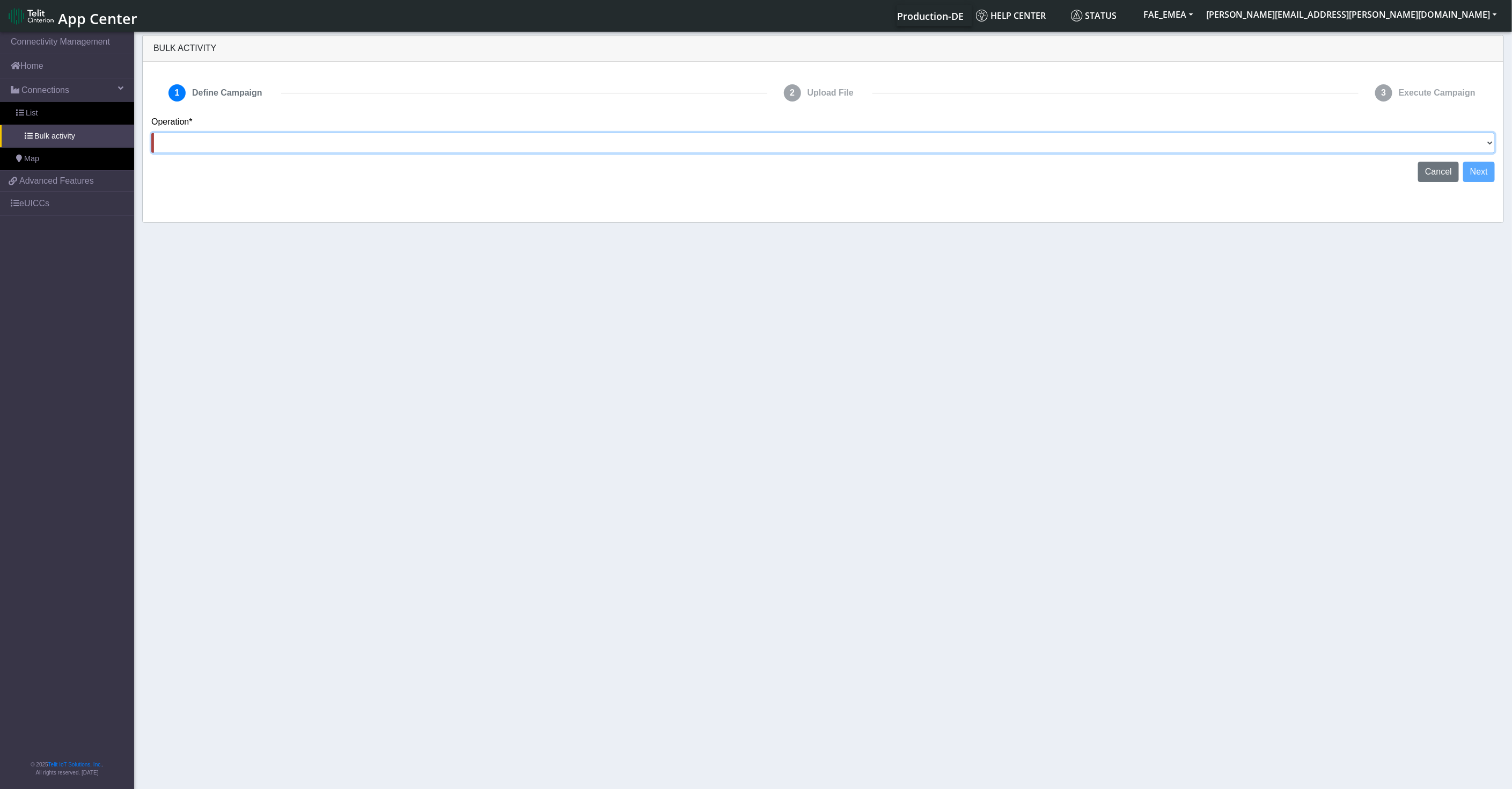
click at [1011, 141] on select "Activate SIMs Deactivate SIMs Add Tags Remove Tags Advanced" at bounding box center [823, 143] width 1344 height 20
select select "text.deactivateSIMs"
click at [151, 133] on select "Activate SIMs Deactivate SIMs Add Tags Remove Tags Advanced" at bounding box center [823, 143] width 1344 height 20
click at [1361, 173] on button "Next" at bounding box center [1478, 172] width 31 height 20
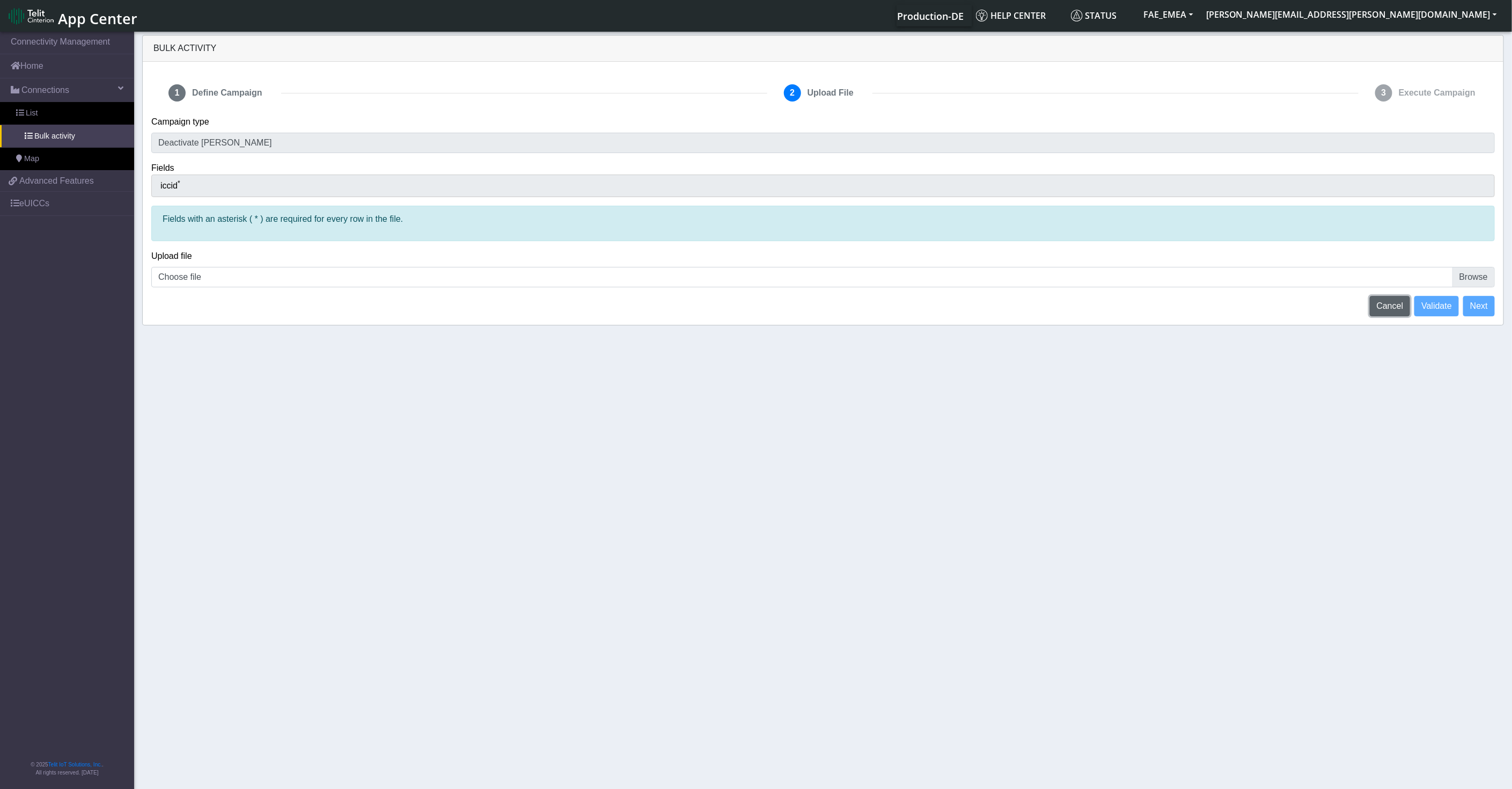
click at [1361, 307] on span "Cancel" at bounding box center [1390, 306] width 27 height 9
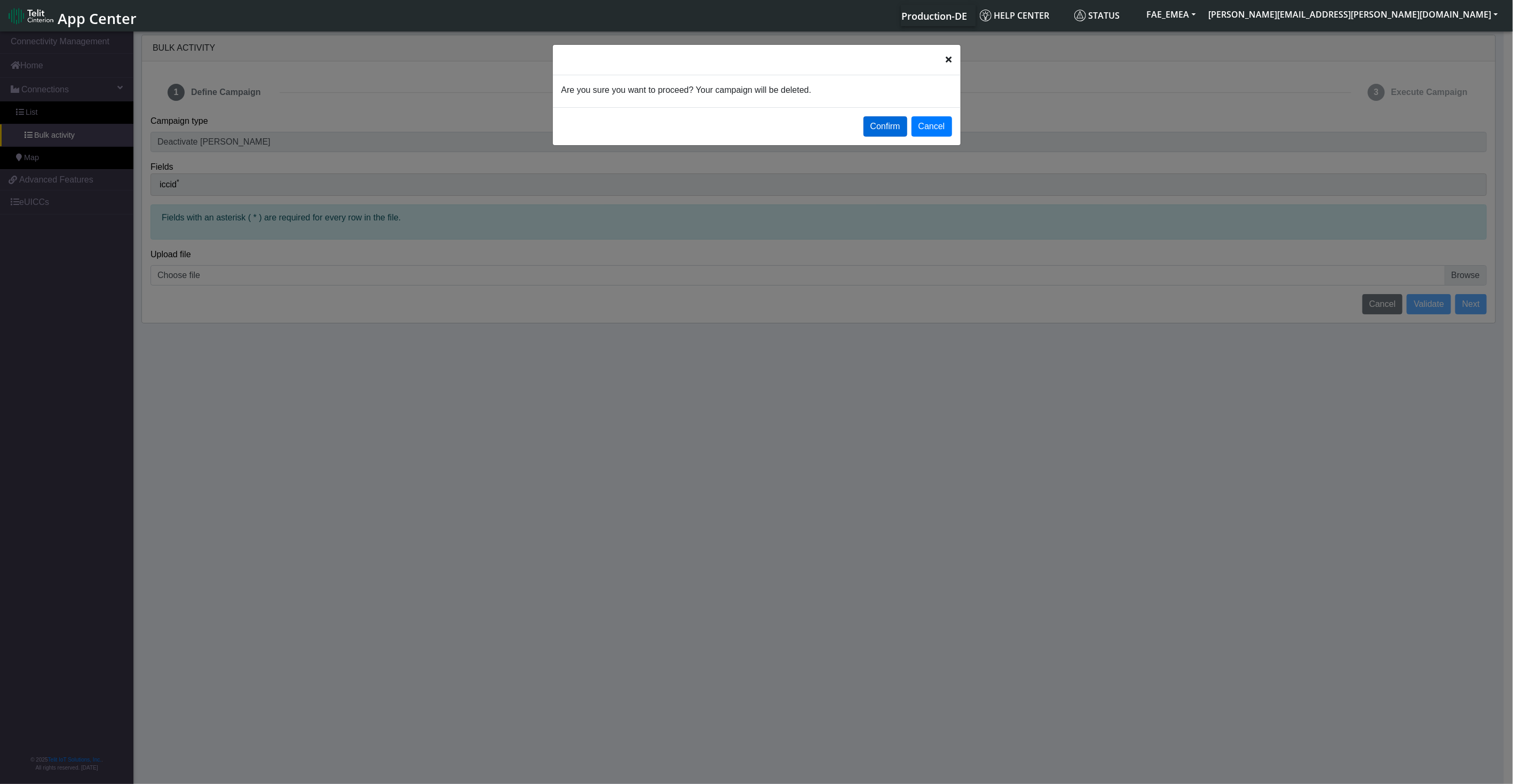
click at [880, 126] on button "Confirm" at bounding box center [885, 126] width 44 height 20
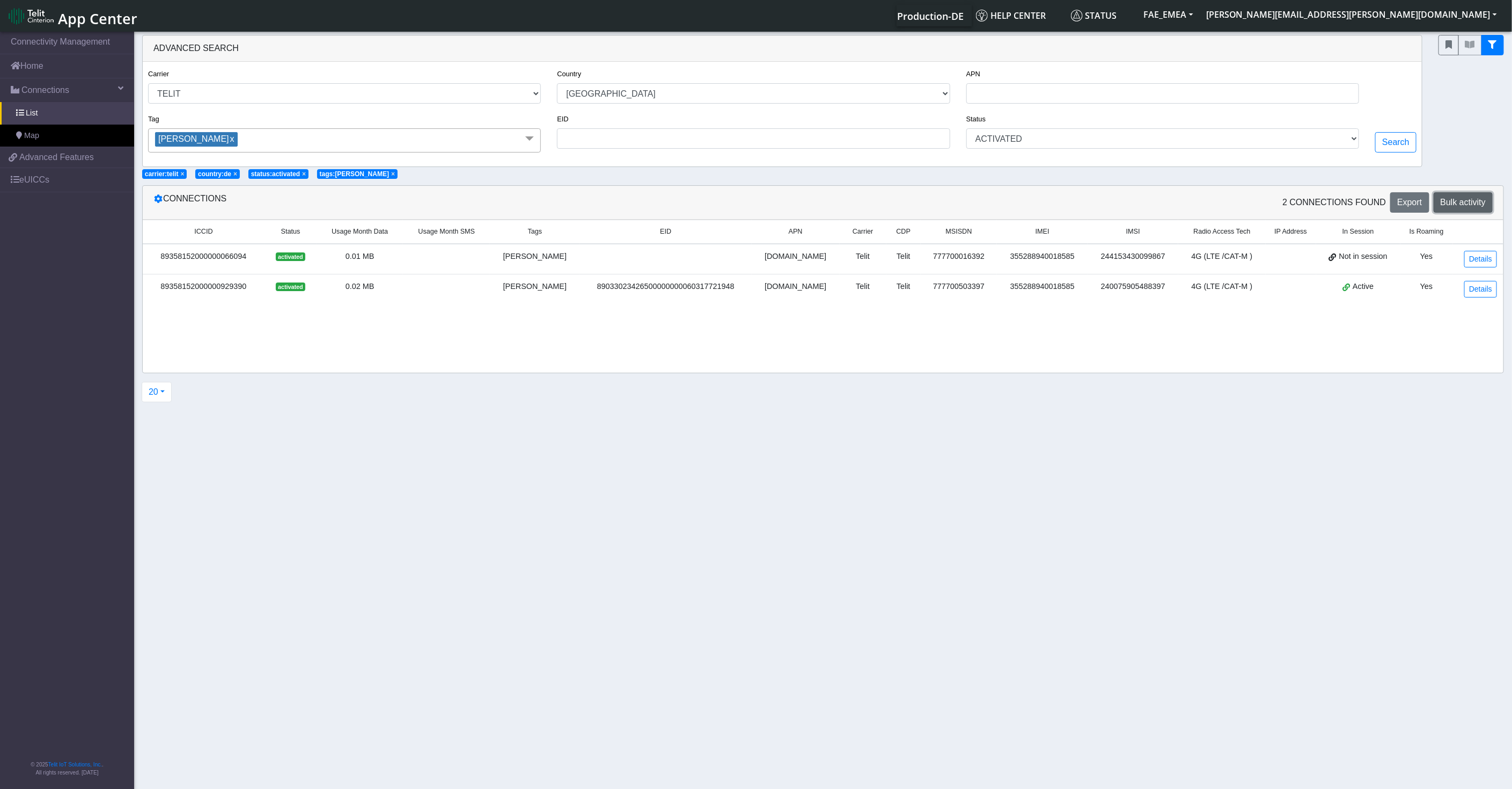
click at [1361, 207] on button "Bulk activity" at bounding box center [1464, 202] width 59 height 20
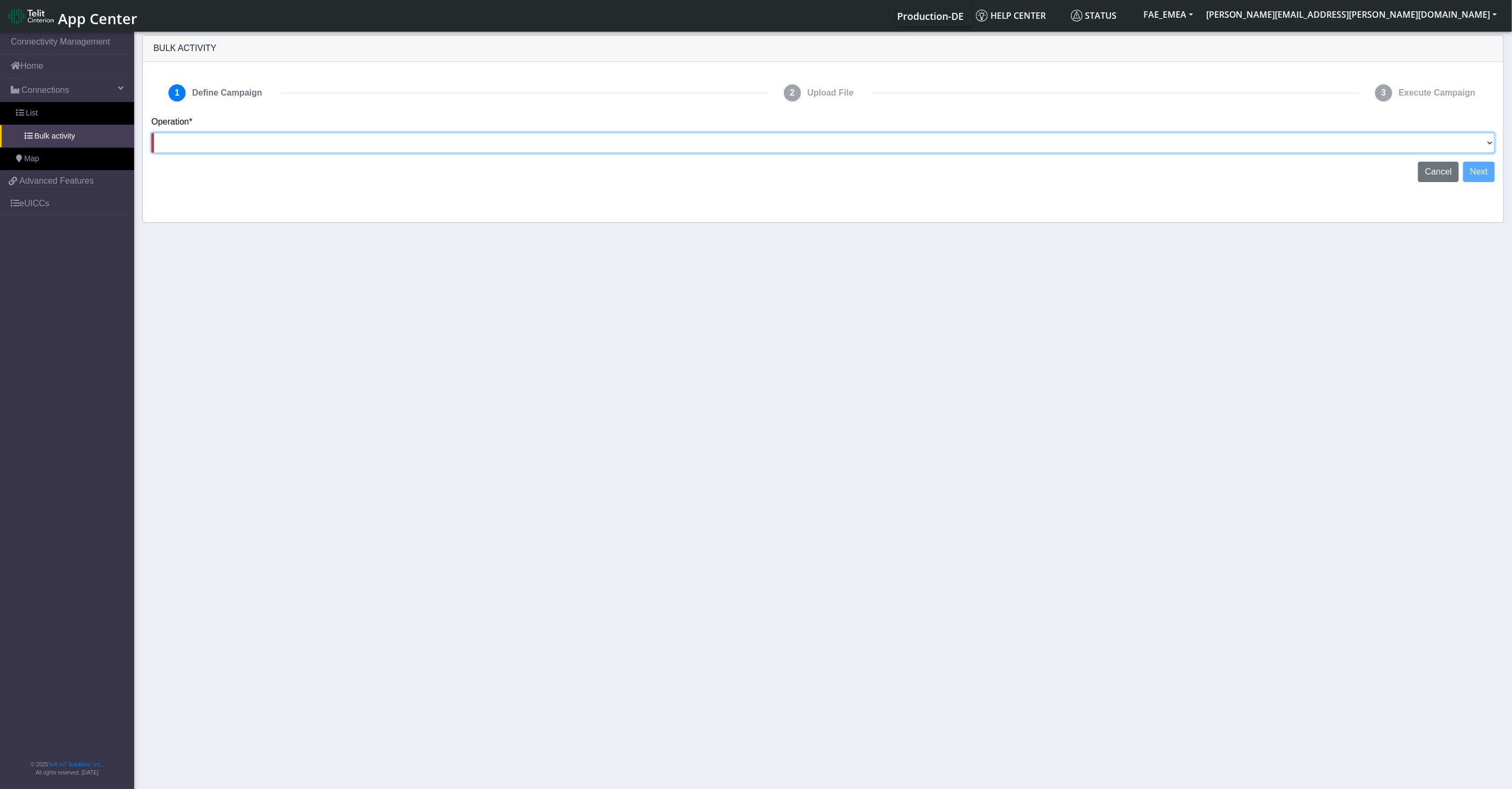
click at [352, 147] on select "Activate SIMs Deactivate SIMs Add Tags Remove Tags Advanced" at bounding box center [823, 143] width 1344 height 20
select select "text.advanced"
click at [151, 133] on select "Activate SIMs Deactivate SIMs Add Tags Remove Tags Advanced" at bounding box center [823, 143] width 1344 height 20
click at [1361, 174] on button "Next" at bounding box center [1478, 172] width 31 height 20
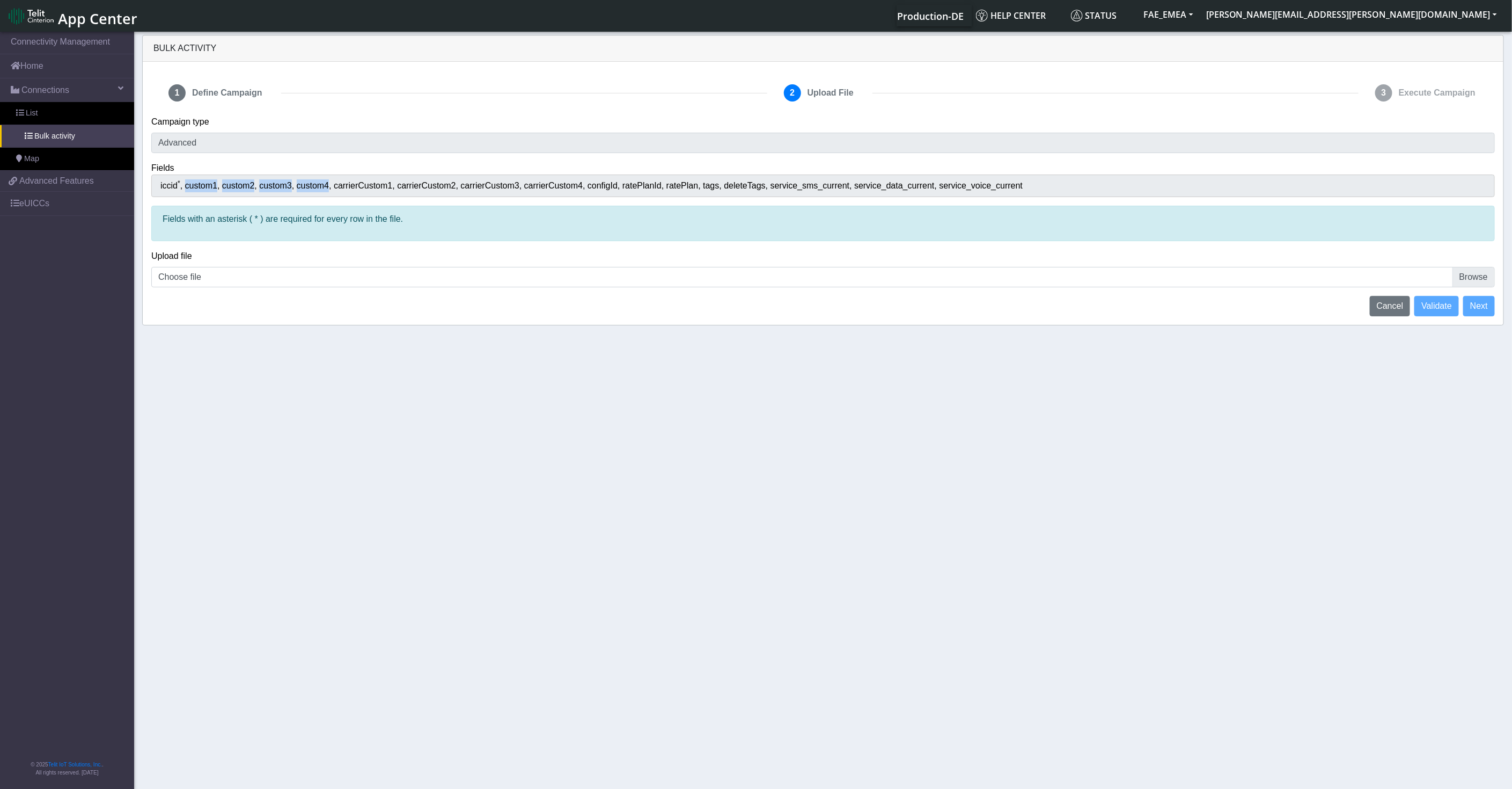
drag, startPoint x: 179, startPoint y: 185, endPoint x: 324, endPoint y: 190, distance: 145.1
click at [324, 190] on div "iccid * custom1 custom2 custom3 custom4 carrierCustom1 carrierCustom2 carrierCu…" at bounding box center [823, 185] width 1344 height 23
drag, startPoint x: 570, startPoint y: 189, endPoint x: 1014, endPoint y: 184, distance: 444.0
click at [1014, 184] on div "iccid * custom1 custom2 custom3 custom4 carrierCustom1 carrierCustom2 carrierCu…" at bounding box center [823, 185] width 1344 height 23
click at [408, 437] on section "Connectivity Management Home Connections List Bulk activity Map 92bb33d13bba2a7…" at bounding box center [756, 411] width 1512 height 763
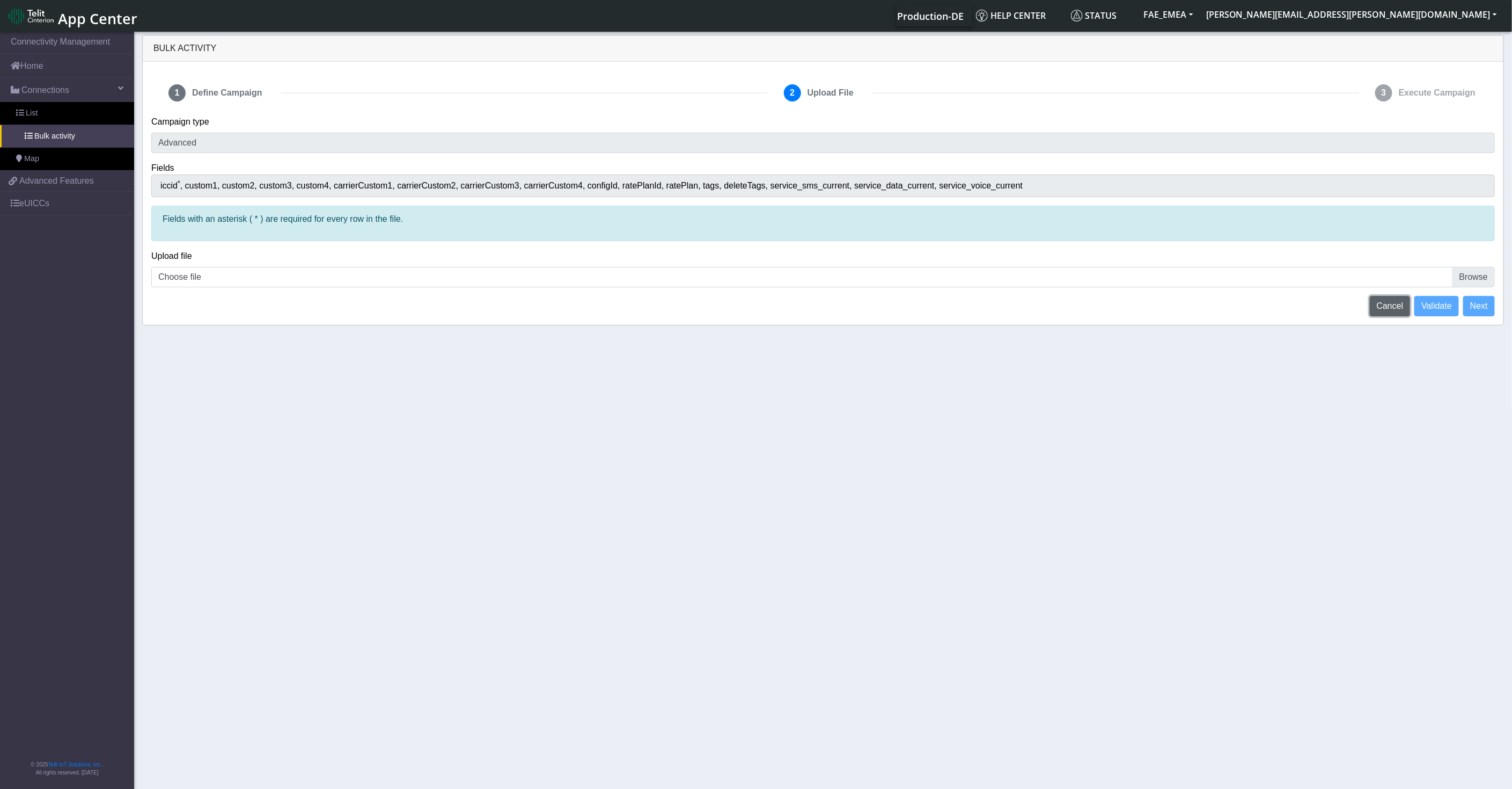
click at [1361, 301] on span "Cancel" at bounding box center [1390, 306] width 27 height 9
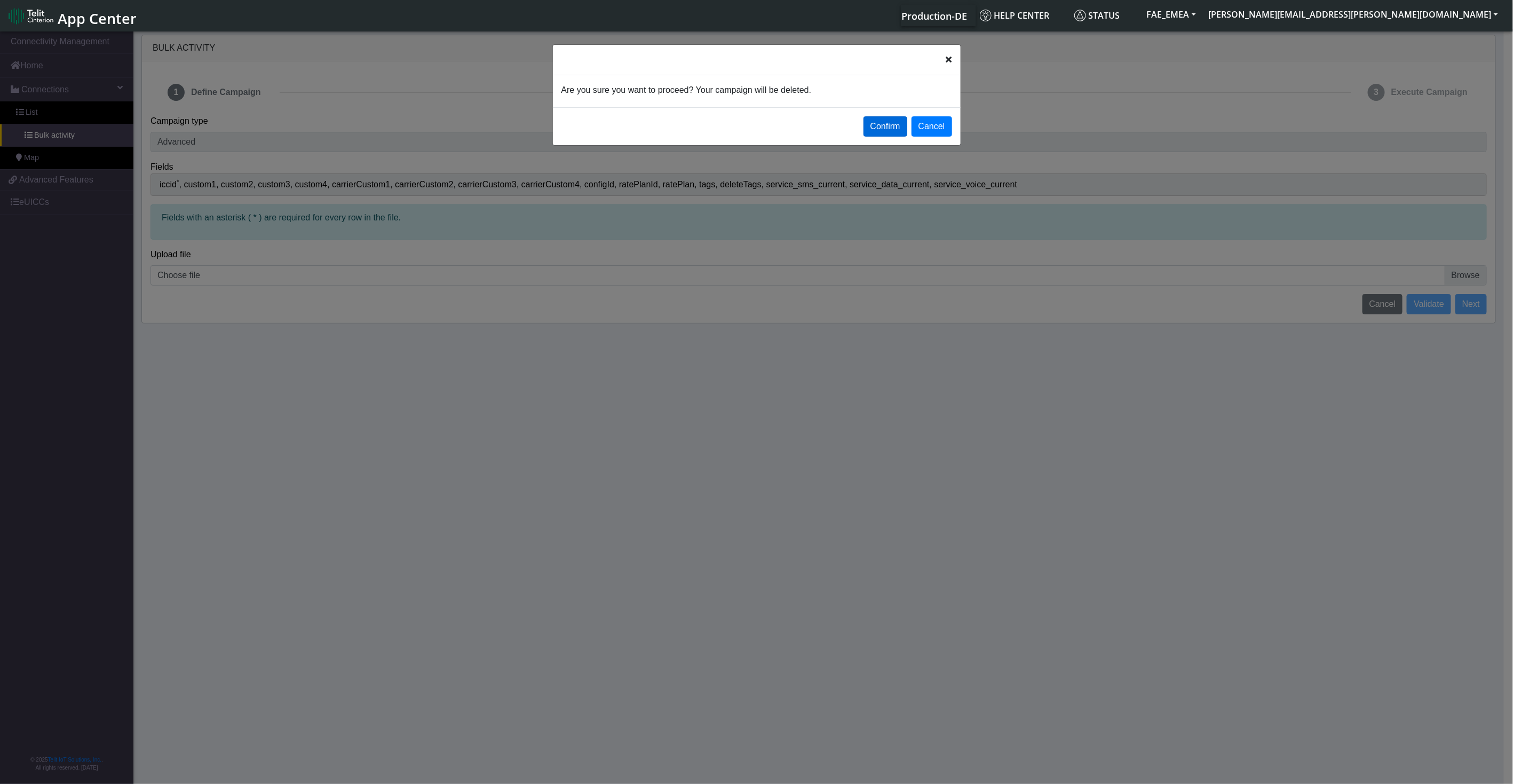
click at [895, 123] on button "Confirm" at bounding box center [885, 126] width 44 height 20
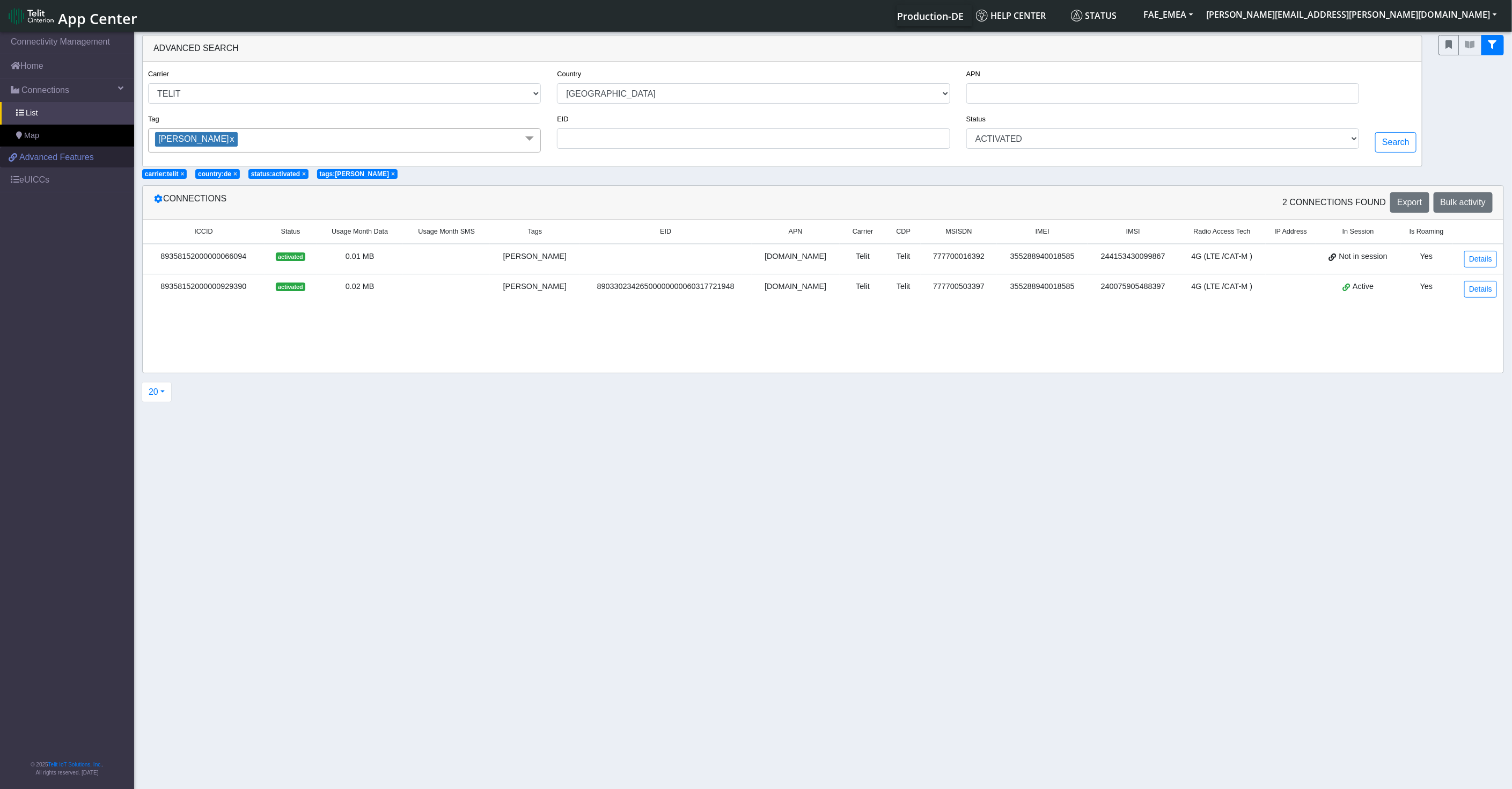
click at [59, 157] on span "Advanced Features" at bounding box center [57, 157] width 74 height 13
click at [51, 153] on span "Advanced Features" at bounding box center [57, 157] width 74 height 13
click at [91, 159] on span "Advanced Features" at bounding box center [57, 157] width 74 height 13
click at [52, 152] on span "Advanced Features" at bounding box center [57, 157] width 74 height 13
click at [60, 61] on link "Home" at bounding box center [67, 66] width 135 height 24
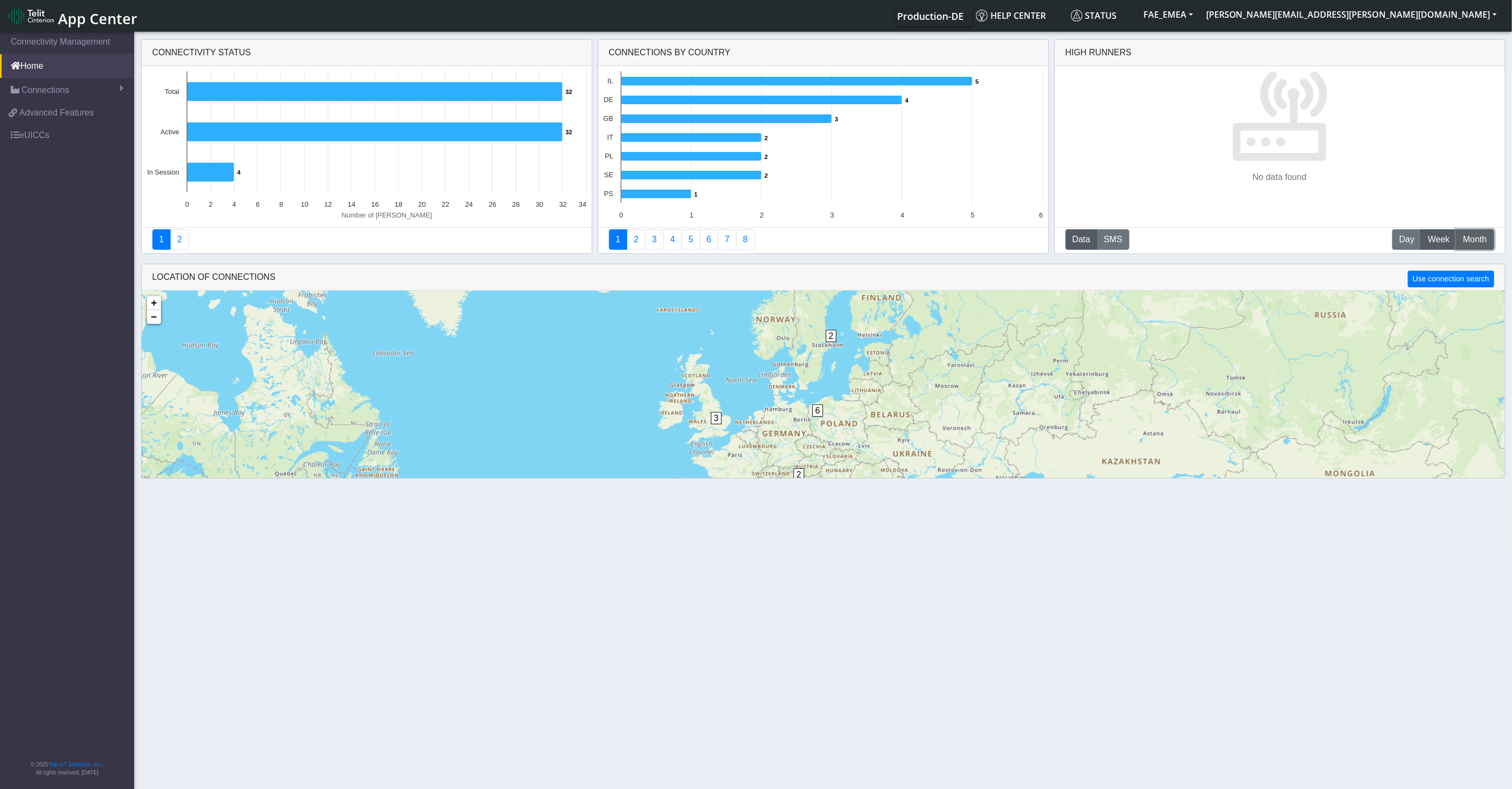
click at [1361, 232] on button "M Month" at bounding box center [1475, 240] width 37 height 20
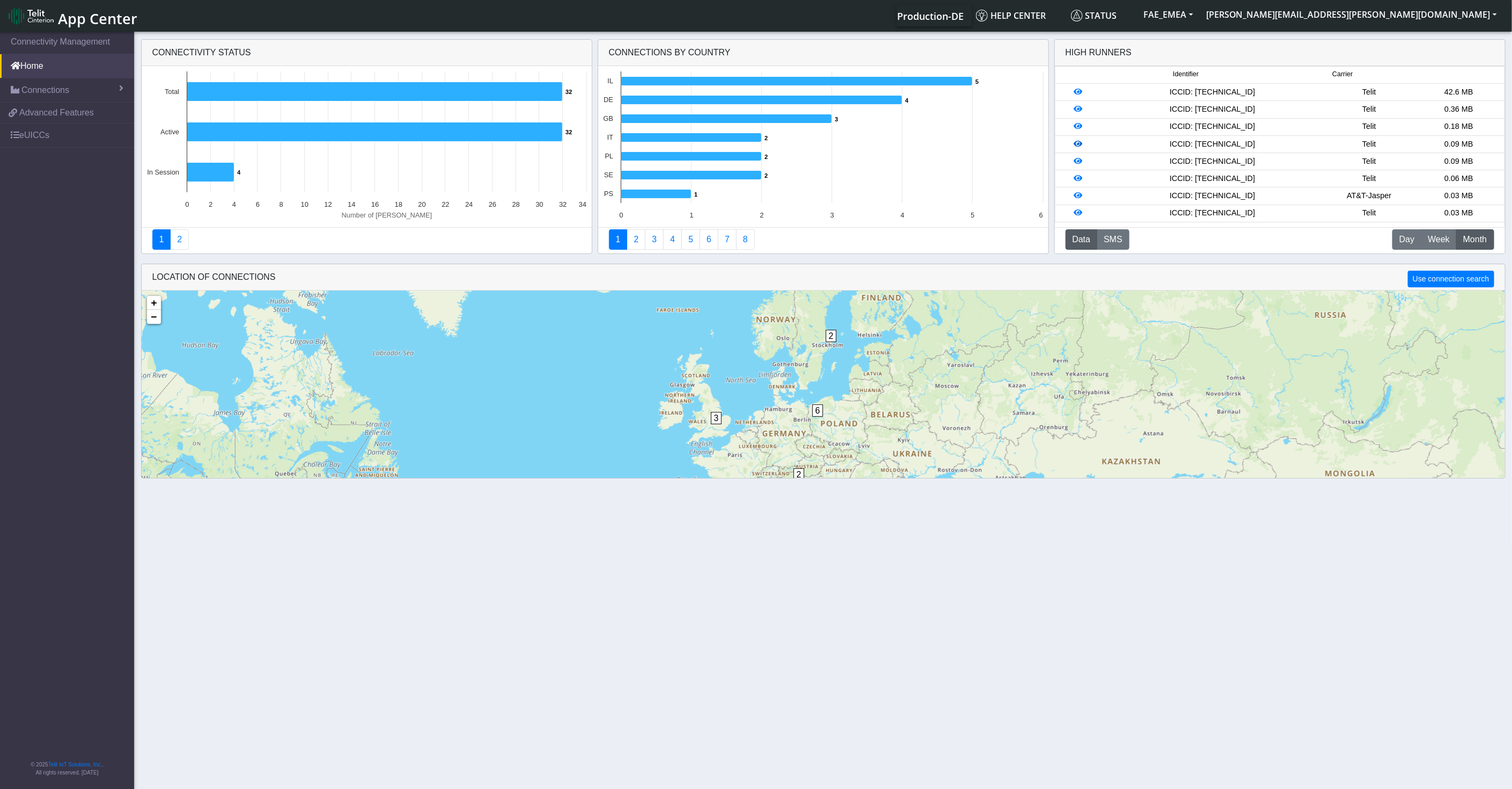
click at [1079, 141] on icon at bounding box center [1078, 144] width 8 height 8
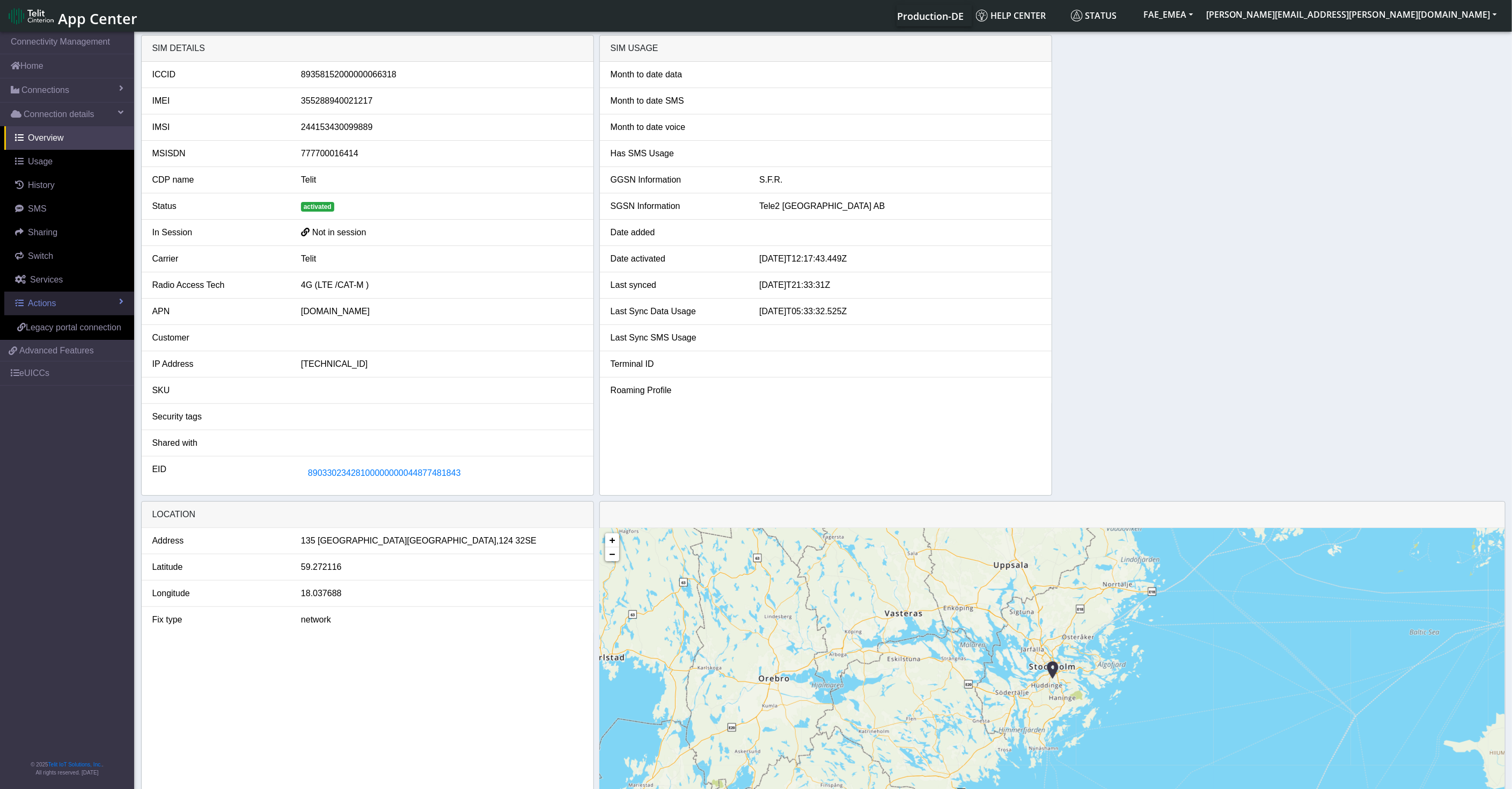
click at [80, 308] on link "Actions" at bounding box center [69, 303] width 129 height 24
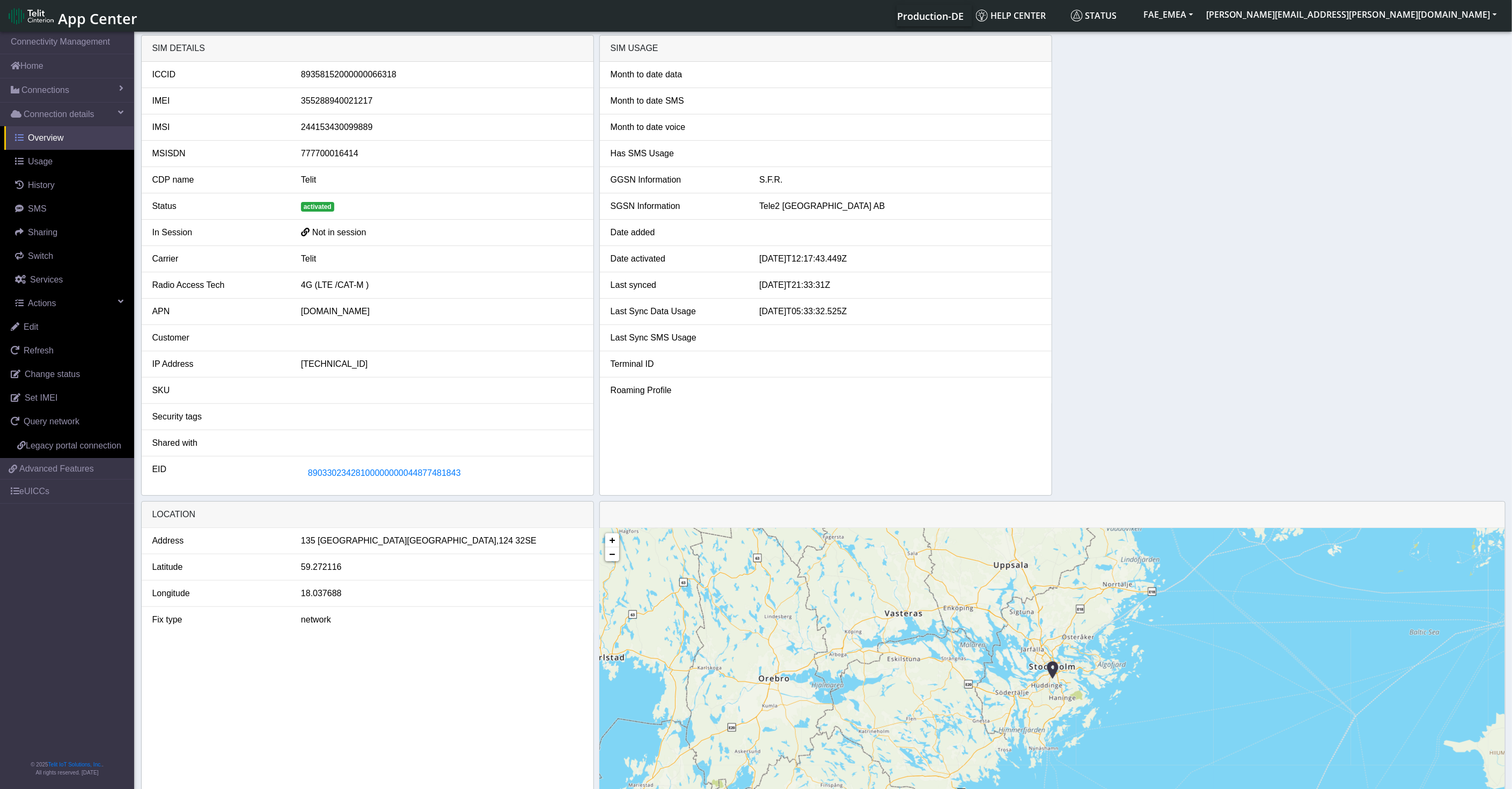
click at [69, 131] on link "Overview" at bounding box center [69, 138] width 129 height 24
click at [36, 142] on span "Overview" at bounding box center [46, 137] width 36 height 9
click at [35, 490] on link "eUICCs" at bounding box center [67, 491] width 135 height 24
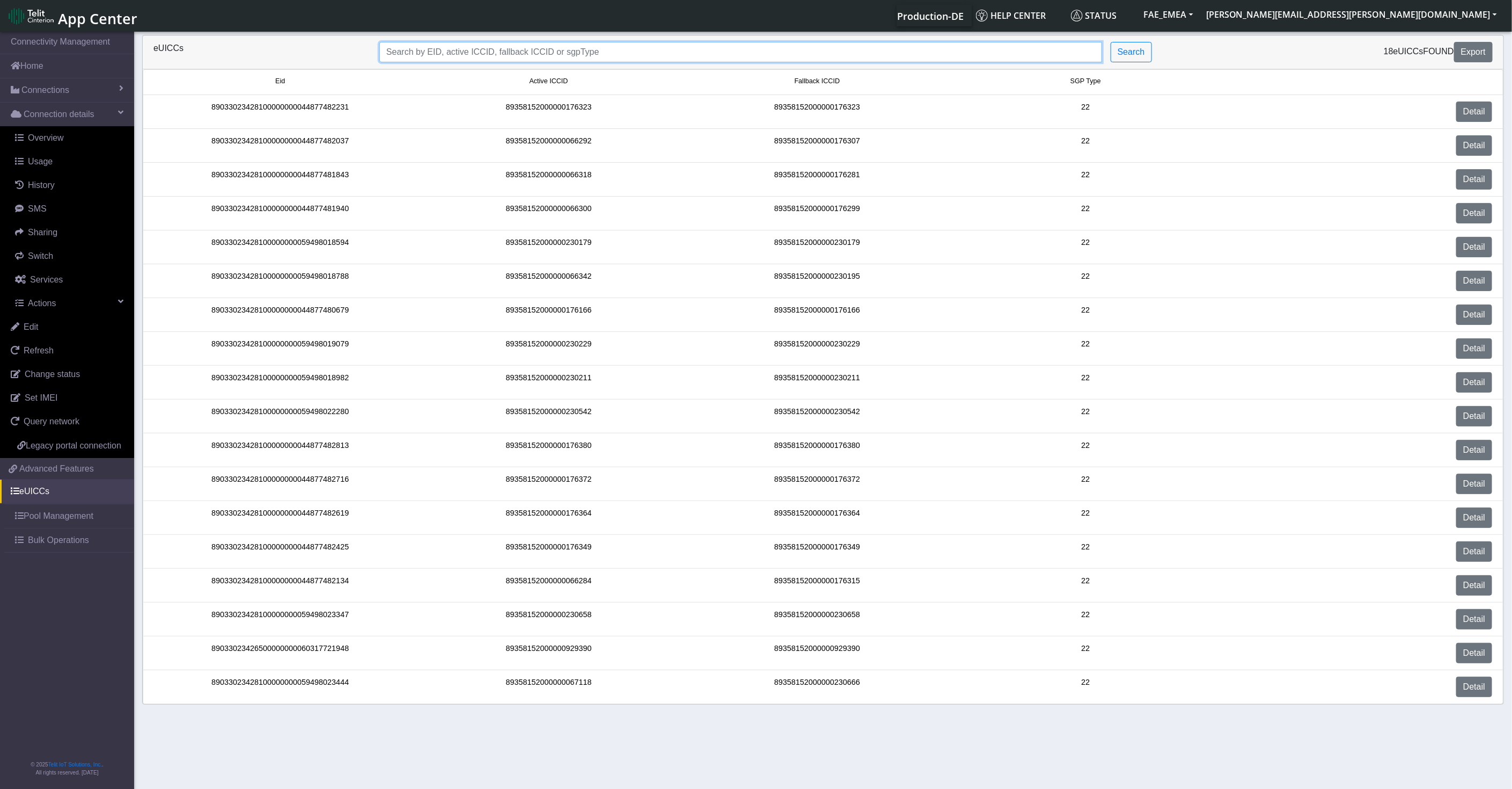
click at [511, 52] on input "Search..." at bounding box center [740, 52] width 723 height 20
paste input "89033023426500000000060317721948"
type input "89033023426500000000060317721948"
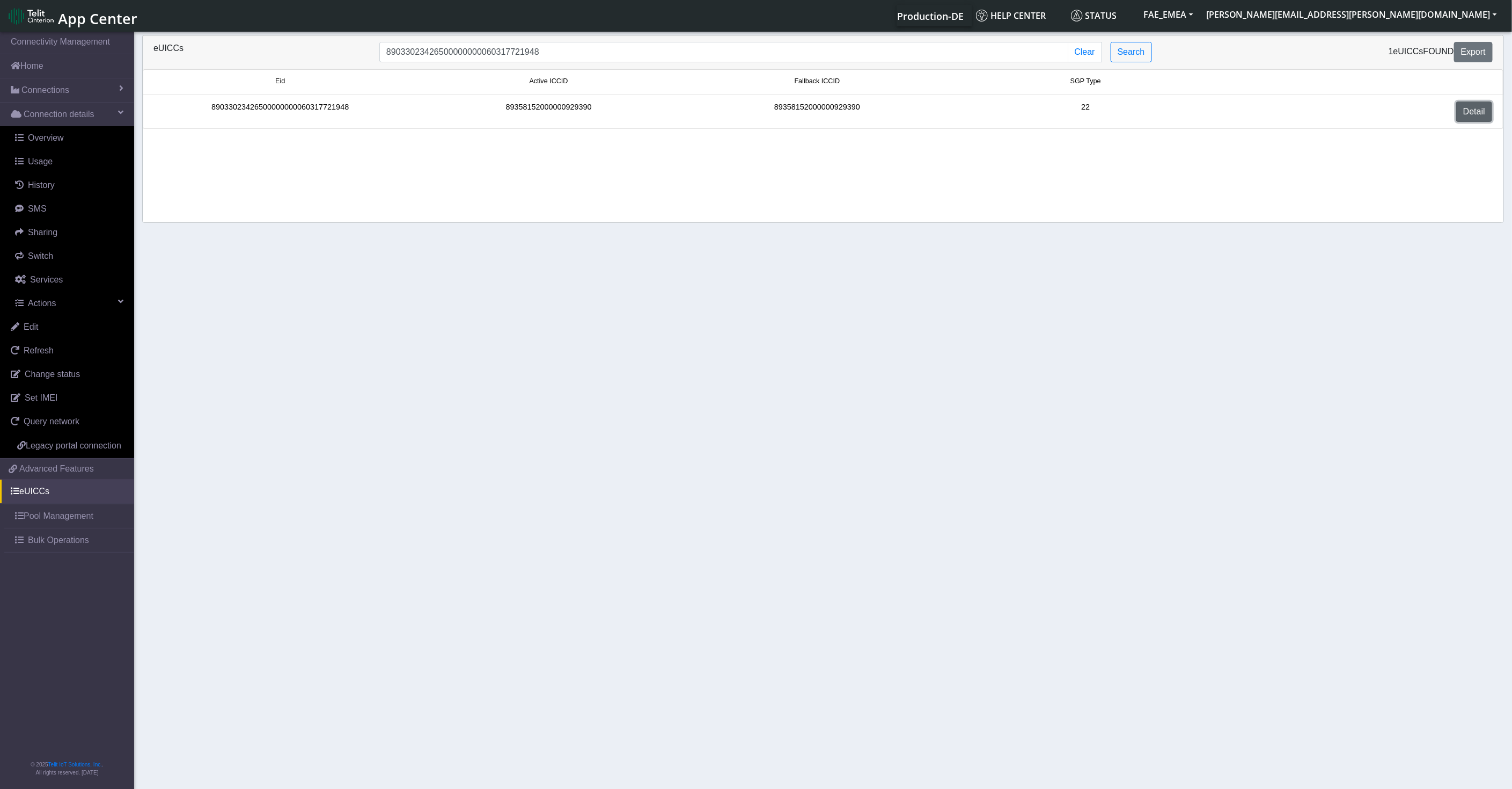
click at [1361, 111] on link "Detail" at bounding box center [1474, 112] width 36 height 20
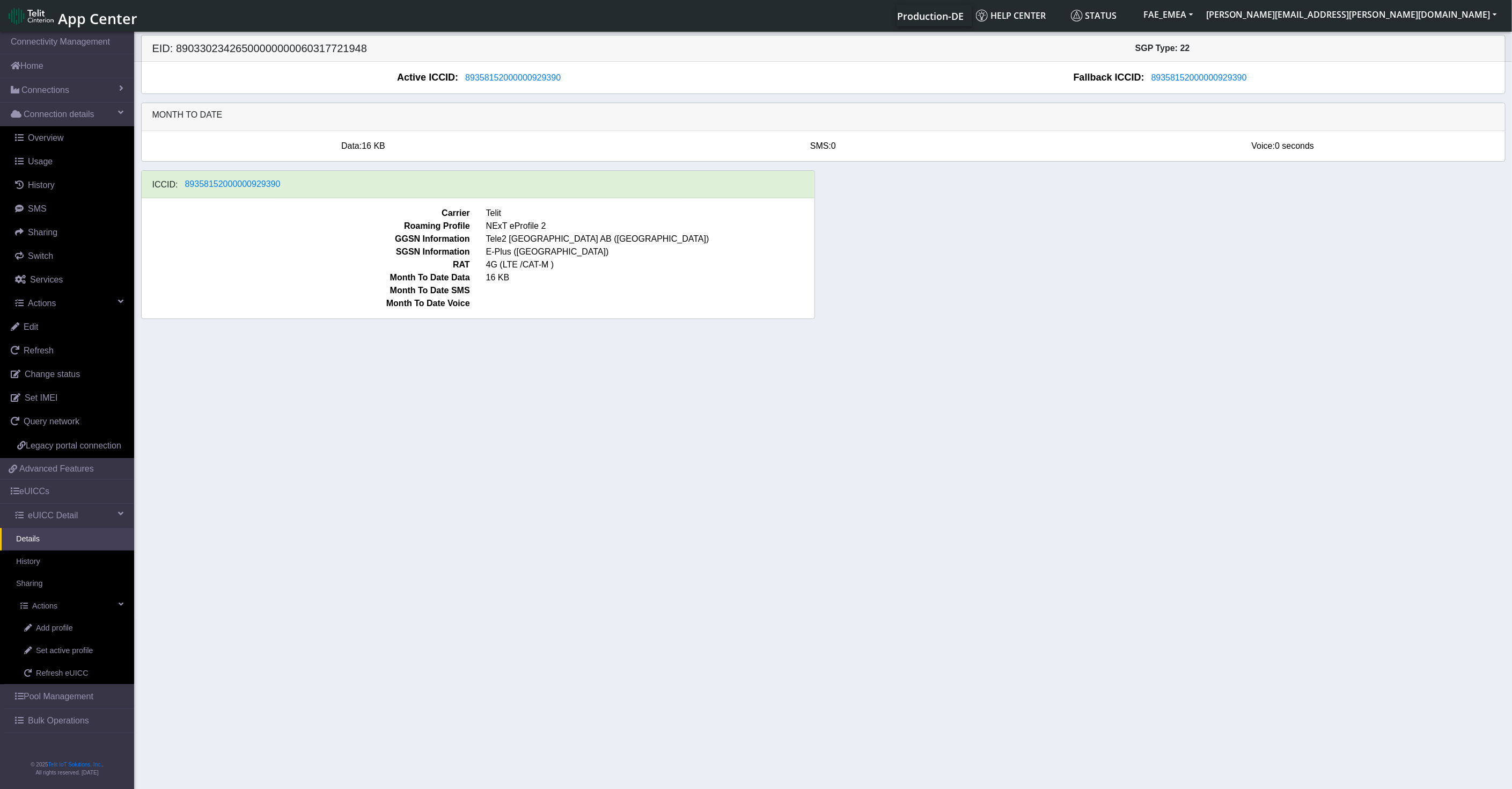
drag, startPoint x: 283, startPoint y: 189, endPoint x: 301, endPoint y: 196, distance: 19.3
click at [301, 196] on div "ICCID: [TECHNICAL_ID]" at bounding box center [478, 185] width 674 height 27
click at [52, 633] on link "Add profile" at bounding box center [71, 628] width 126 height 23
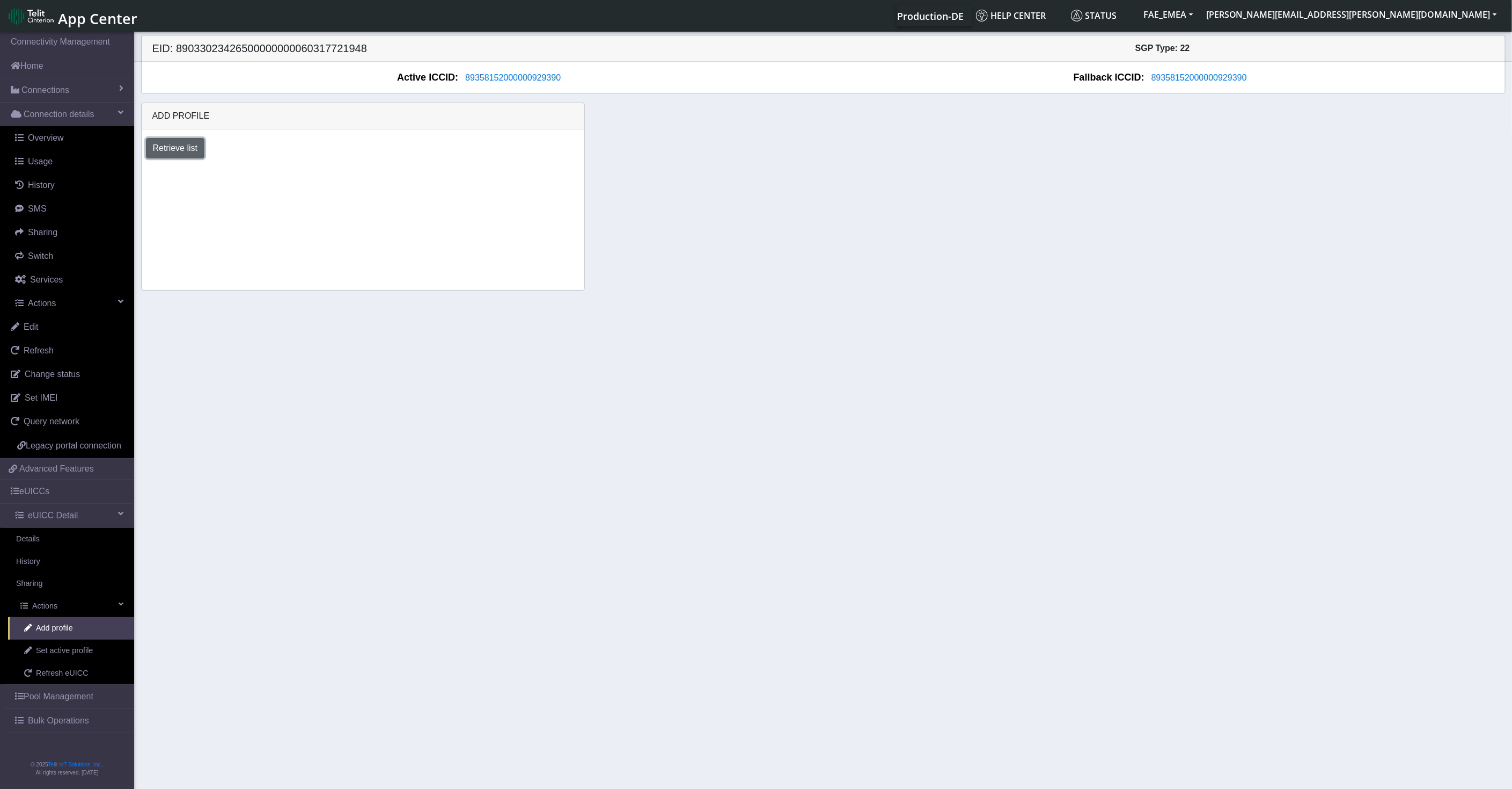
click at [184, 143] on button "Retrieve list" at bounding box center [175, 148] width 59 height 20
click at [184, 177] on select "Select profile to add DEMO_ATT_Arie_Hamo (available: 0) DEMO_JeromeM (available…" at bounding box center [230, 177] width 170 height 20
select select "99fe760e-05ac-499c-8b96-3eaa923fb79a"
click at [146, 167] on select "Select profile to add DEMO_ATT_Arie_Hamo (available: 0) DEMO_JeromeM (available…" at bounding box center [230, 177] width 170 height 20
click at [341, 175] on button "Add" at bounding box center [344, 177] width 29 height 20
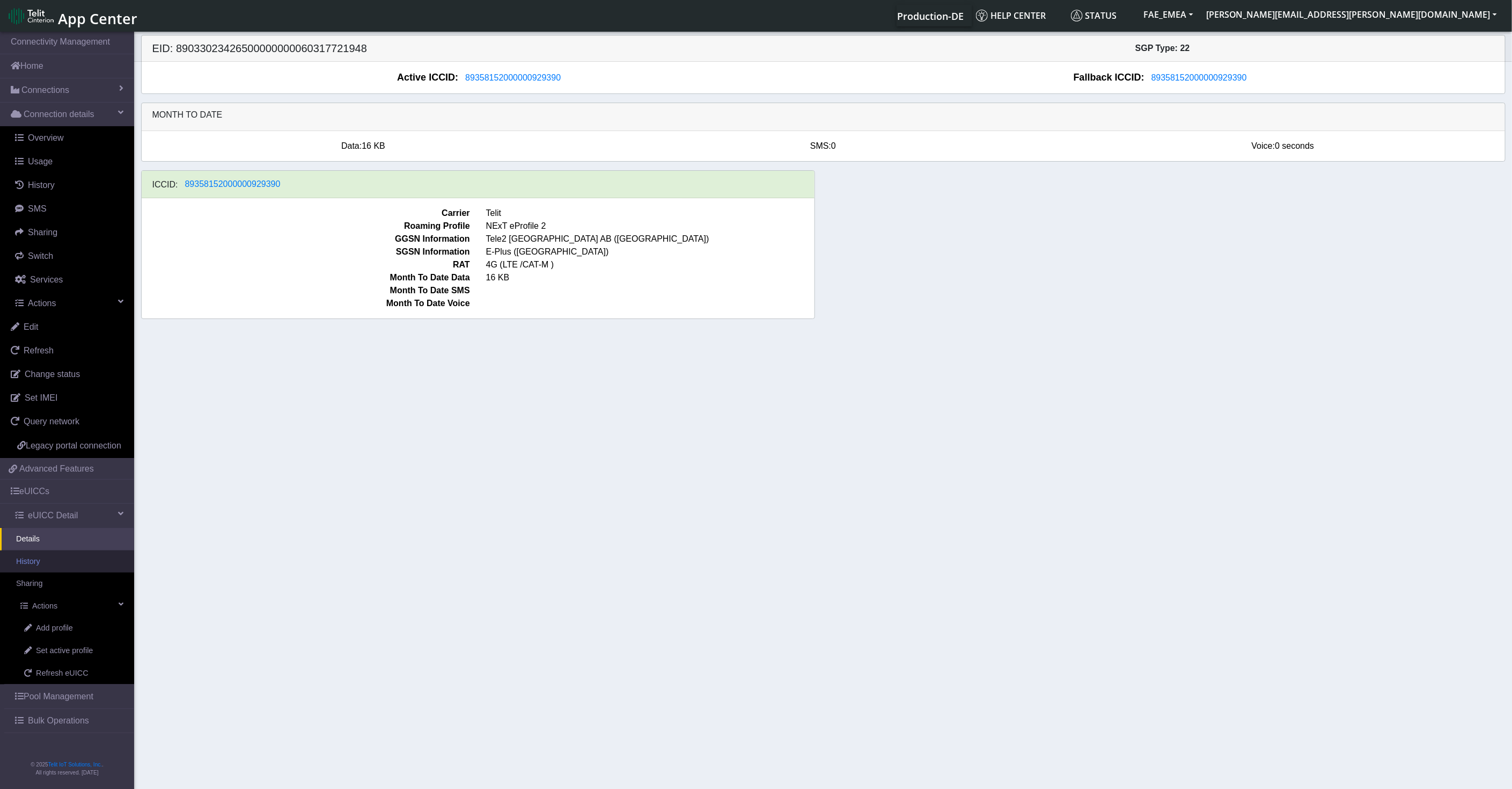
click at [40, 566] on link "History" at bounding box center [67, 561] width 135 height 23
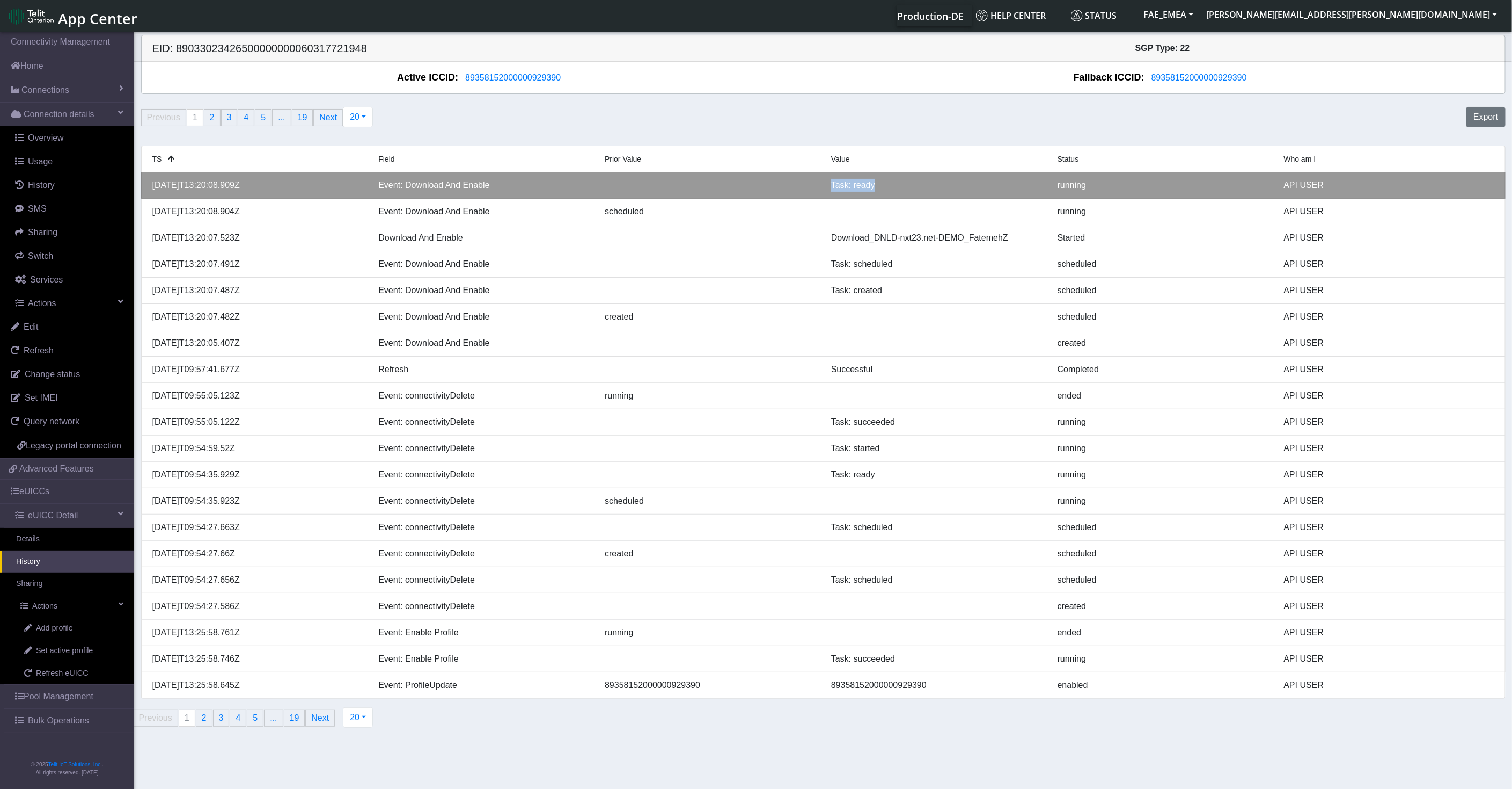
drag, startPoint x: 895, startPoint y: 184, endPoint x: 820, endPoint y: 184, distance: 75.0
click at [820, 184] on div "2025-10-08T13:20:08.909Z Event: Download And Enable Task: ready running API USER" at bounding box center [823, 185] width 1358 height 13
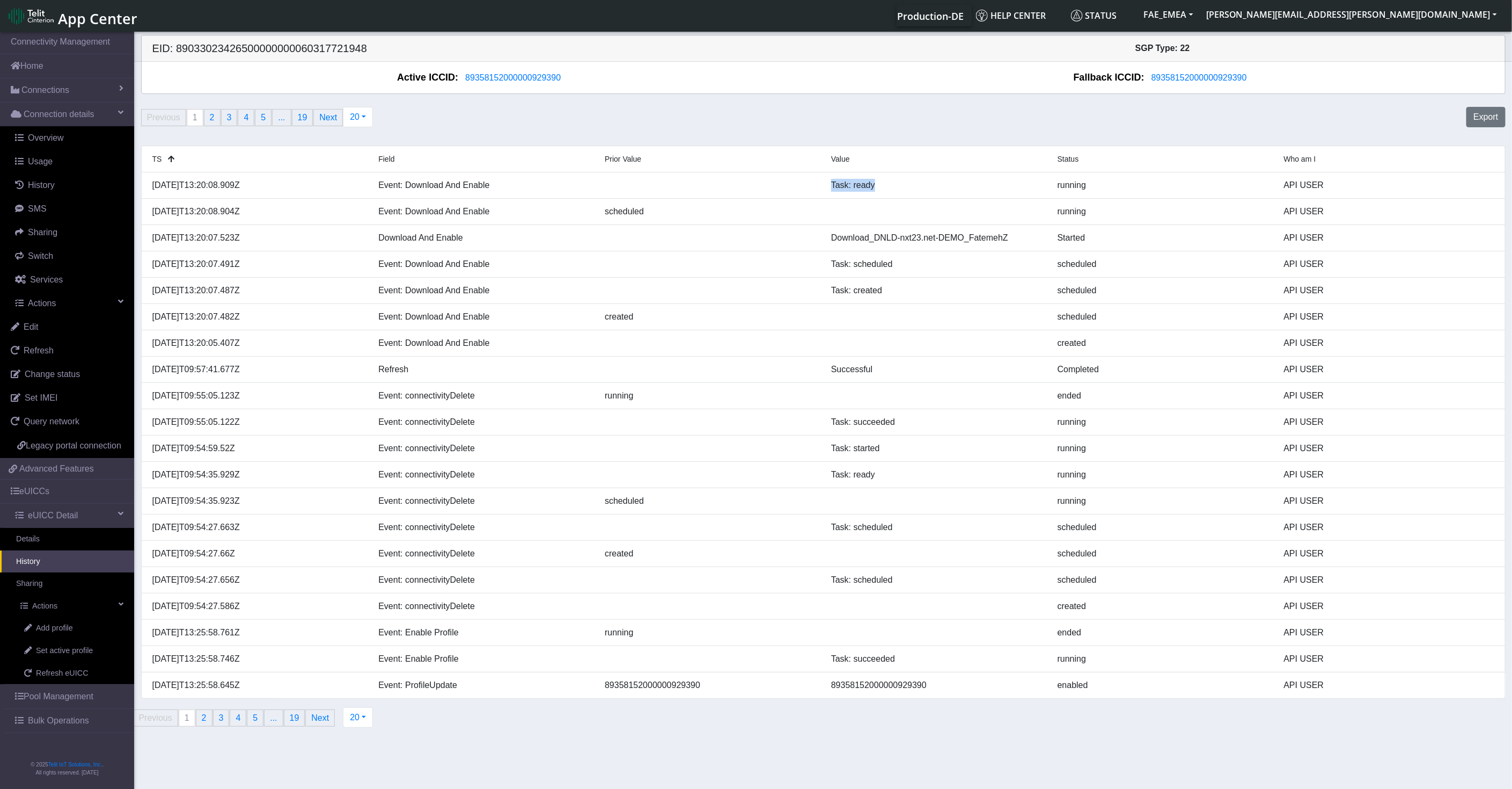
click at [52, 560] on link "History" at bounding box center [67, 561] width 135 height 23
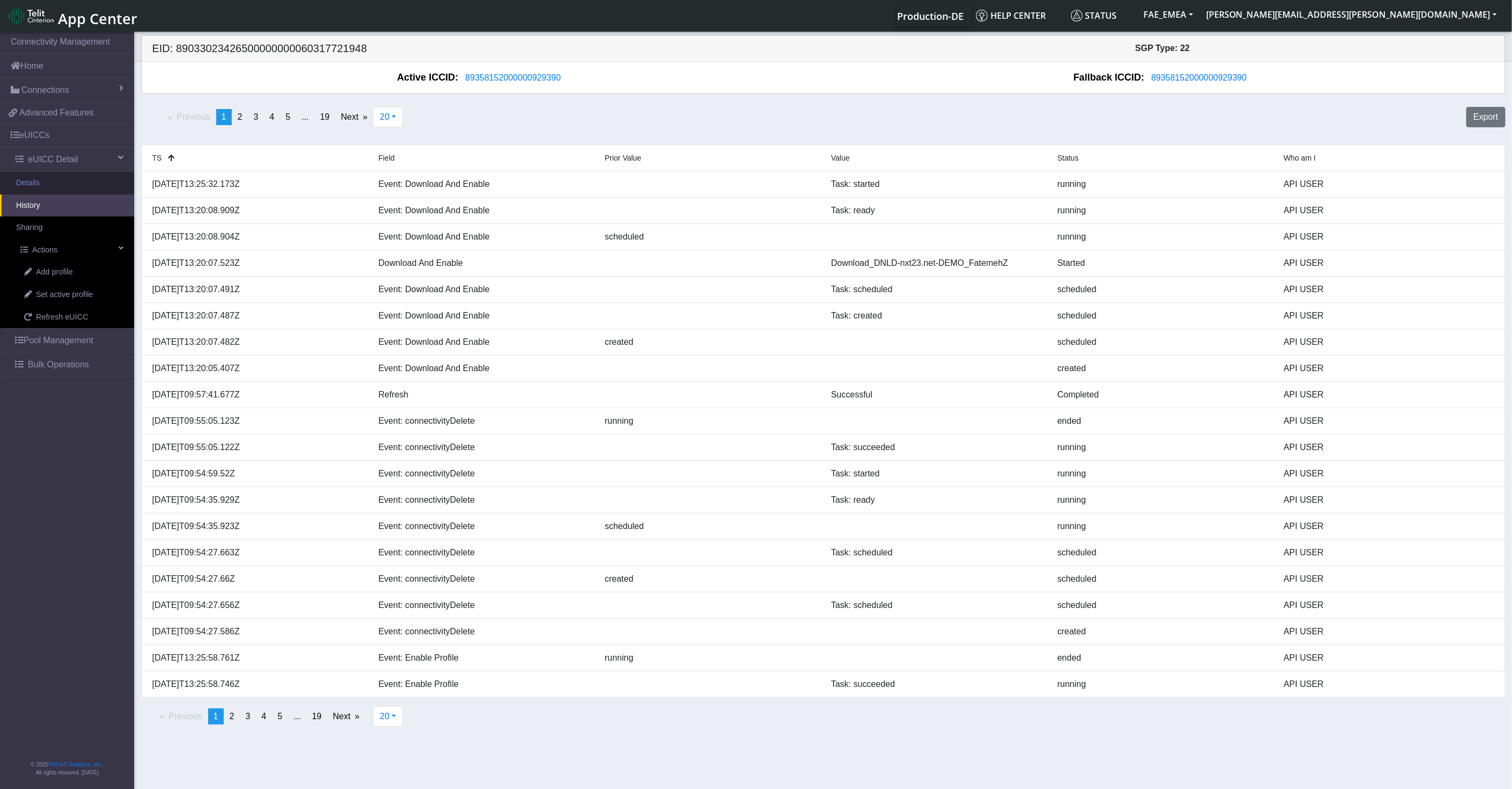
click at [31, 191] on link "Details" at bounding box center [67, 183] width 135 height 23
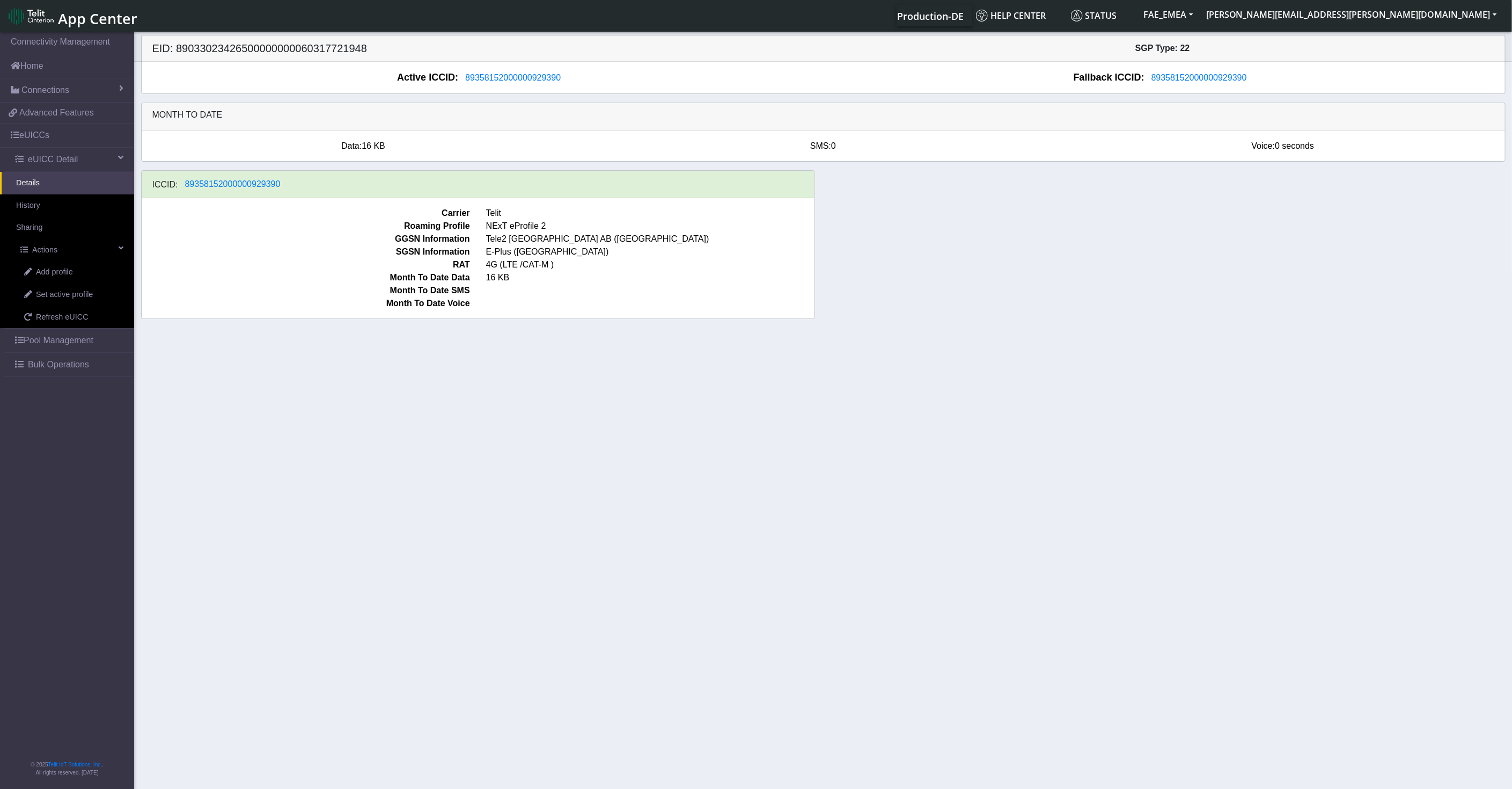
click at [31, 191] on link "Details" at bounding box center [67, 183] width 135 height 23
click at [63, 271] on span "Add profile" at bounding box center [54, 273] width 37 height 12
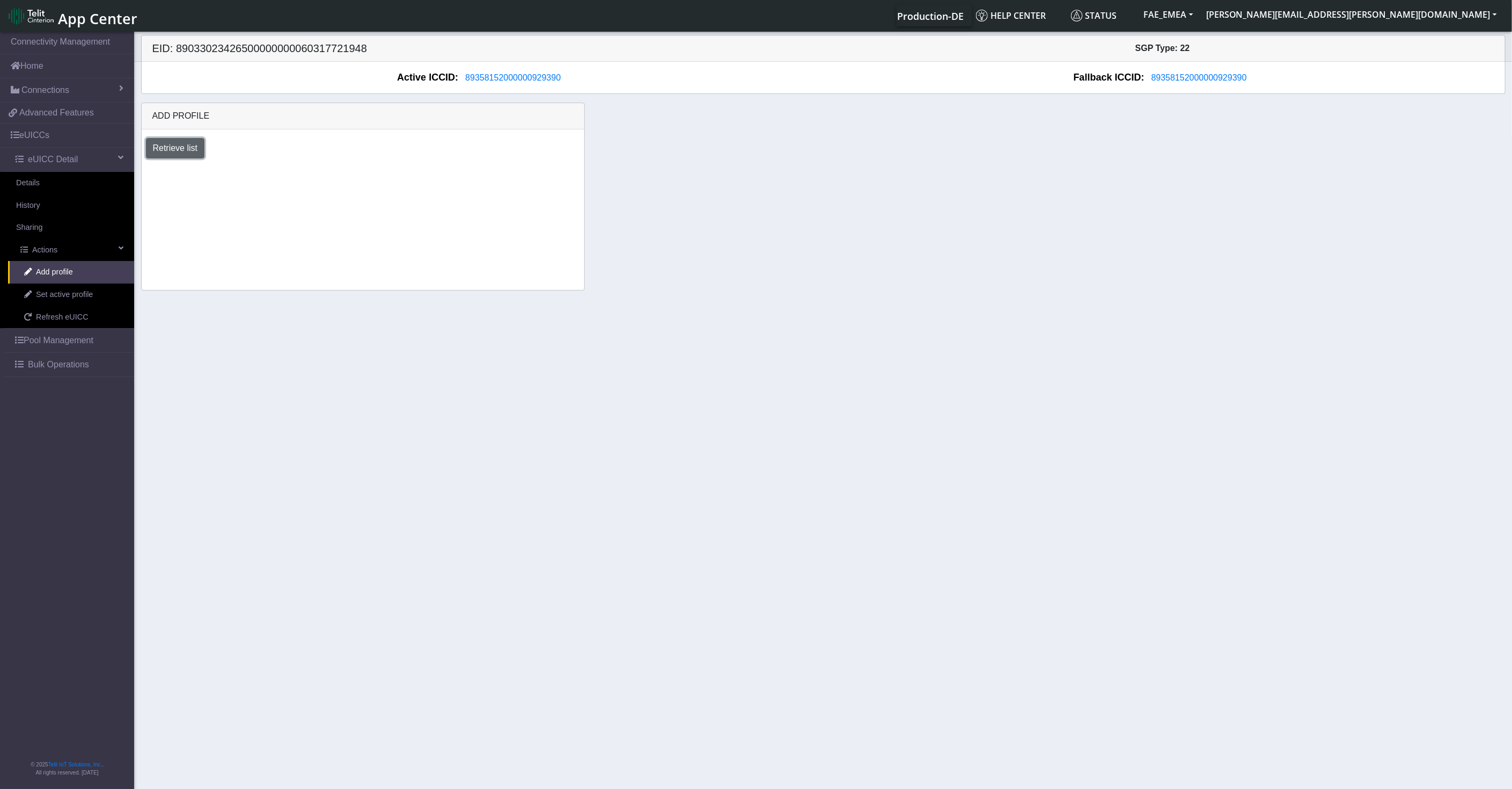
click at [167, 145] on button "Retrieve list" at bounding box center [175, 148] width 59 height 20
click at [261, 170] on select "Select profile to add DEMO_ATT_Arie_Hamo (available: 0) DEMO_JeromeM (available…" at bounding box center [230, 177] width 170 height 20
click at [601, 387] on section "Connectivity Management Home Connections List Map 92bb33d13bba2a7b6f850688e12b6…" at bounding box center [756, 411] width 1512 height 763
click at [57, 183] on link "Details" at bounding box center [67, 183] width 135 height 23
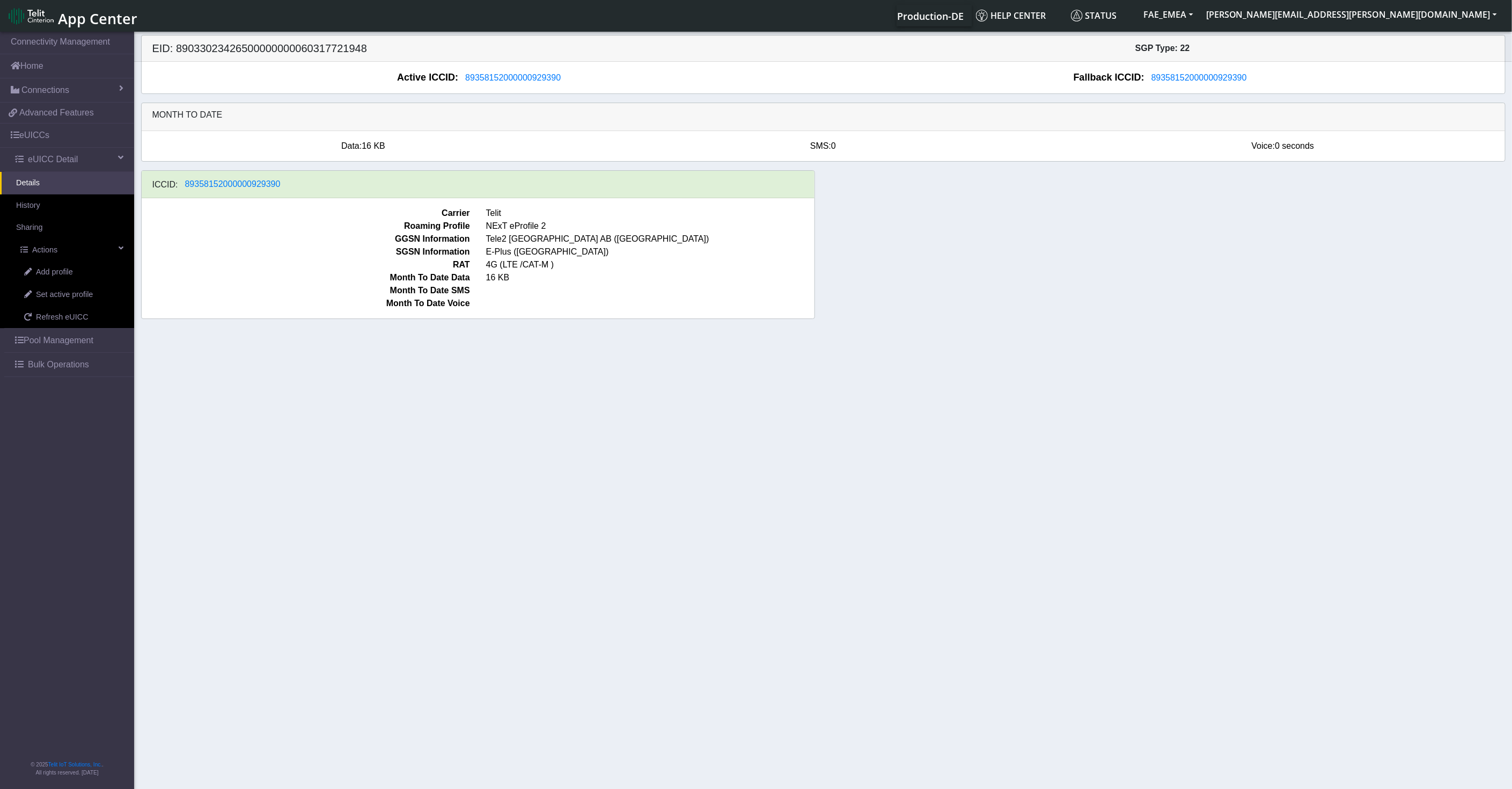
click at [57, 183] on link "Details" at bounding box center [67, 183] width 135 height 23
click at [67, 312] on span "Refresh eUICC" at bounding box center [62, 317] width 52 height 12
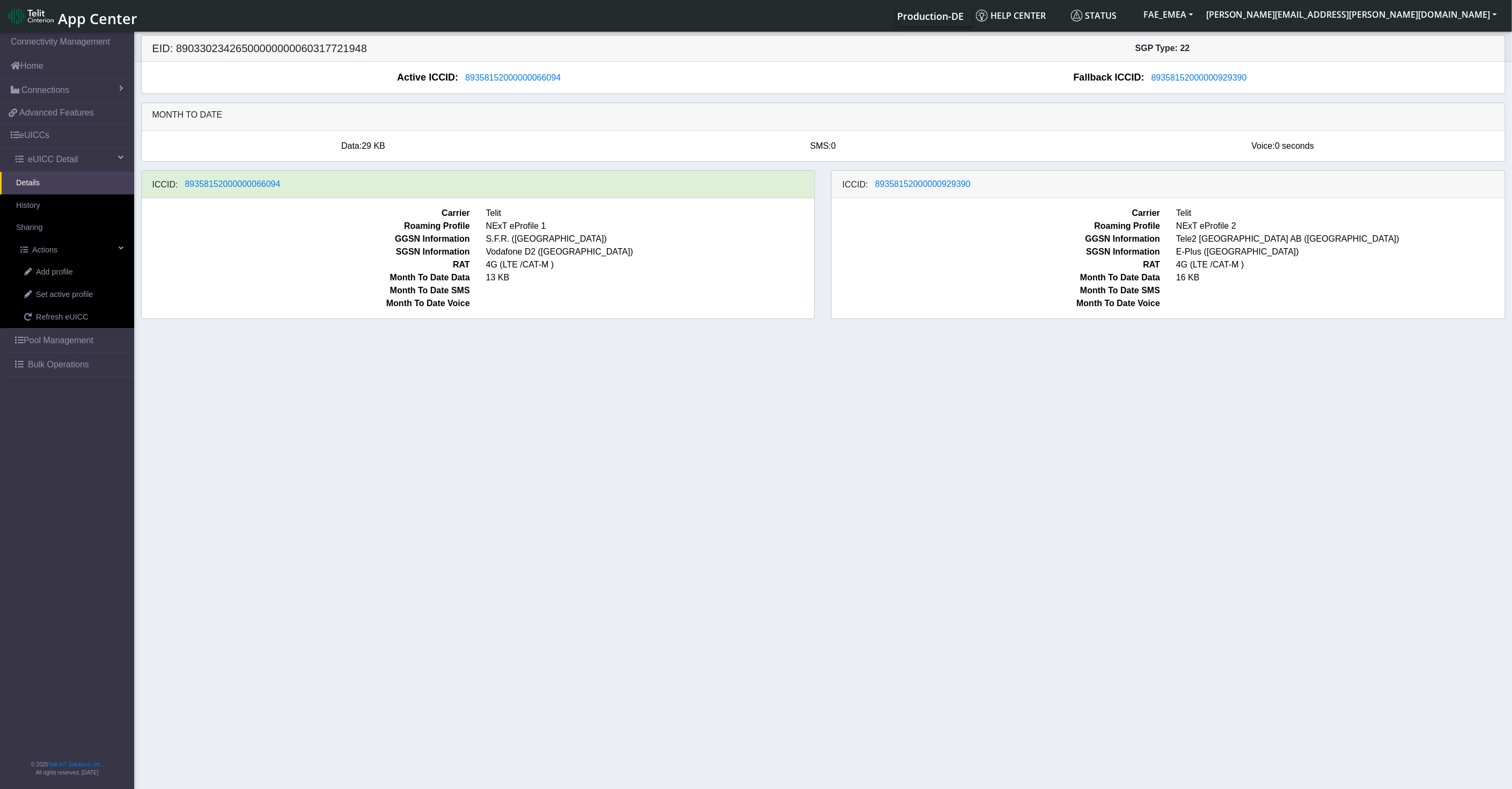
drag, startPoint x: 295, startPoint y: 185, endPoint x: 184, endPoint y: 174, distance: 111.5
click at [184, 174] on div "ICCID: [TECHNICAL_ID]" at bounding box center [478, 185] width 674 height 27
drag, startPoint x: 299, startPoint y: 190, endPoint x: 173, endPoint y: 188, distance: 126.0
click at [173, 188] on div "ICCID: [TECHNICAL_ID]" at bounding box center [478, 185] width 674 height 27
click at [81, 188] on link "Details" at bounding box center [67, 183] width 135 height 23
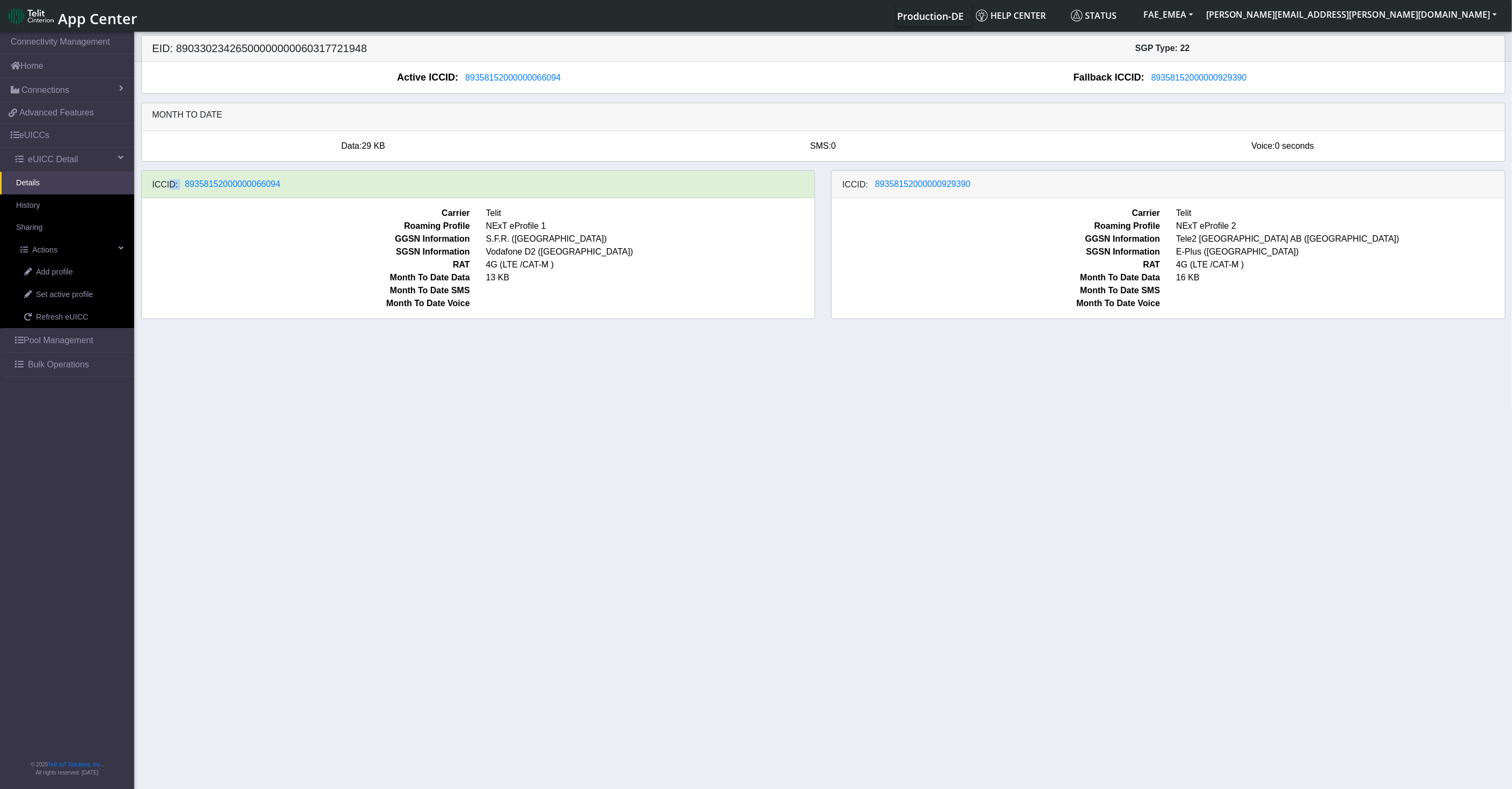
drag, startPoint x: 294, startPoint y: 180, endPoint x: 167, endPoint y: 190, distance: 127.4
click at [167, 190] on div "ICCID: [TECHNICAL_ID]" at bounding box center [478, 185] width 674 height 27
drag, startPoint x: 995, startPoint y: 185, endPoint x: 859, endPoint y: 179, distance: 136.1
click at [859, 179] on div "ICCID: [TECHNICAL_ID]" at bounding box center [1168, 185] width 674 height 27
